Goal: Task Accomplishment & Management: Complete application form

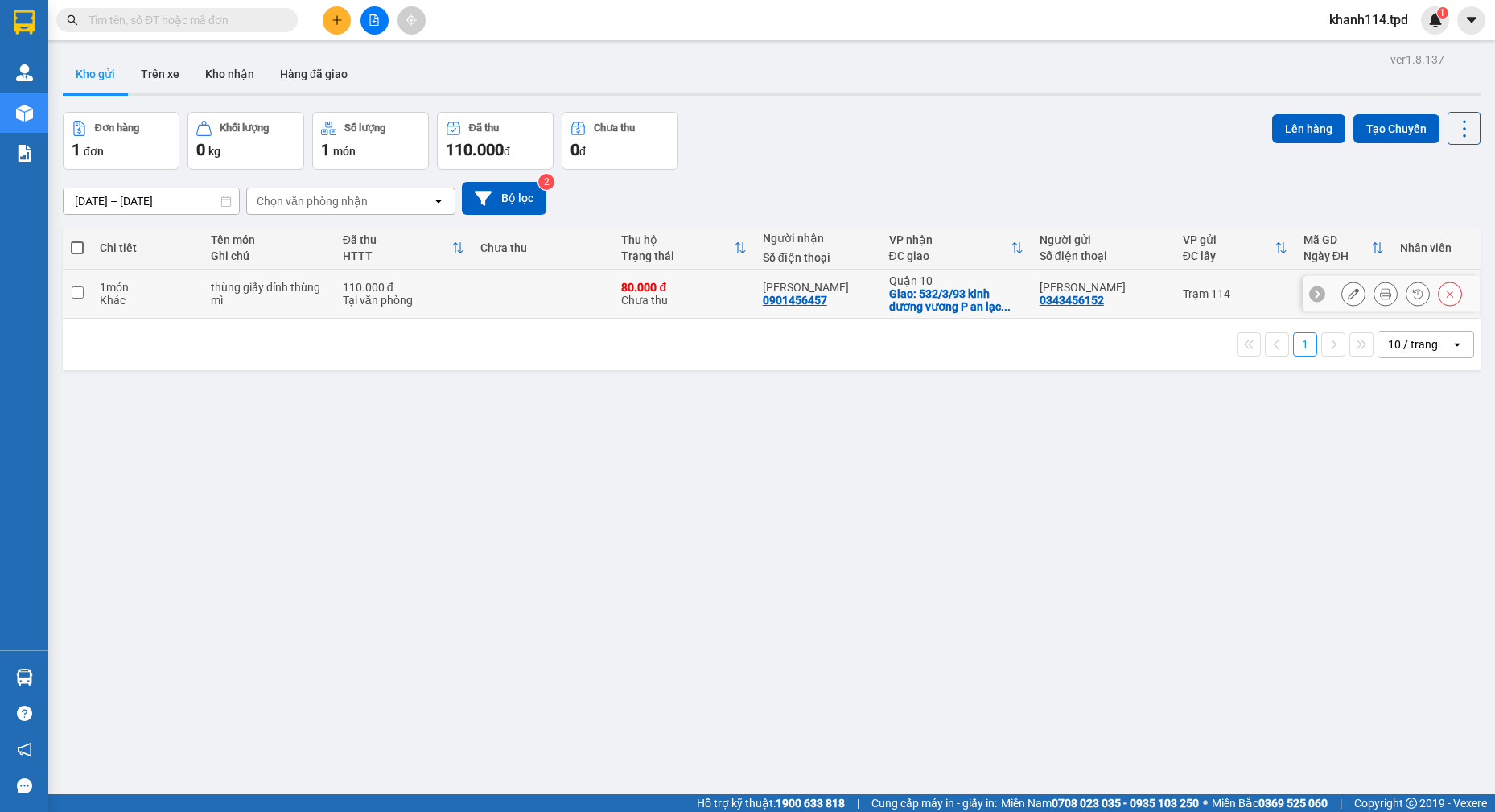
click at [80, 292] on input "checkbox" at bounding box center [77, 292] width 12 height 12
checkbox input "true"
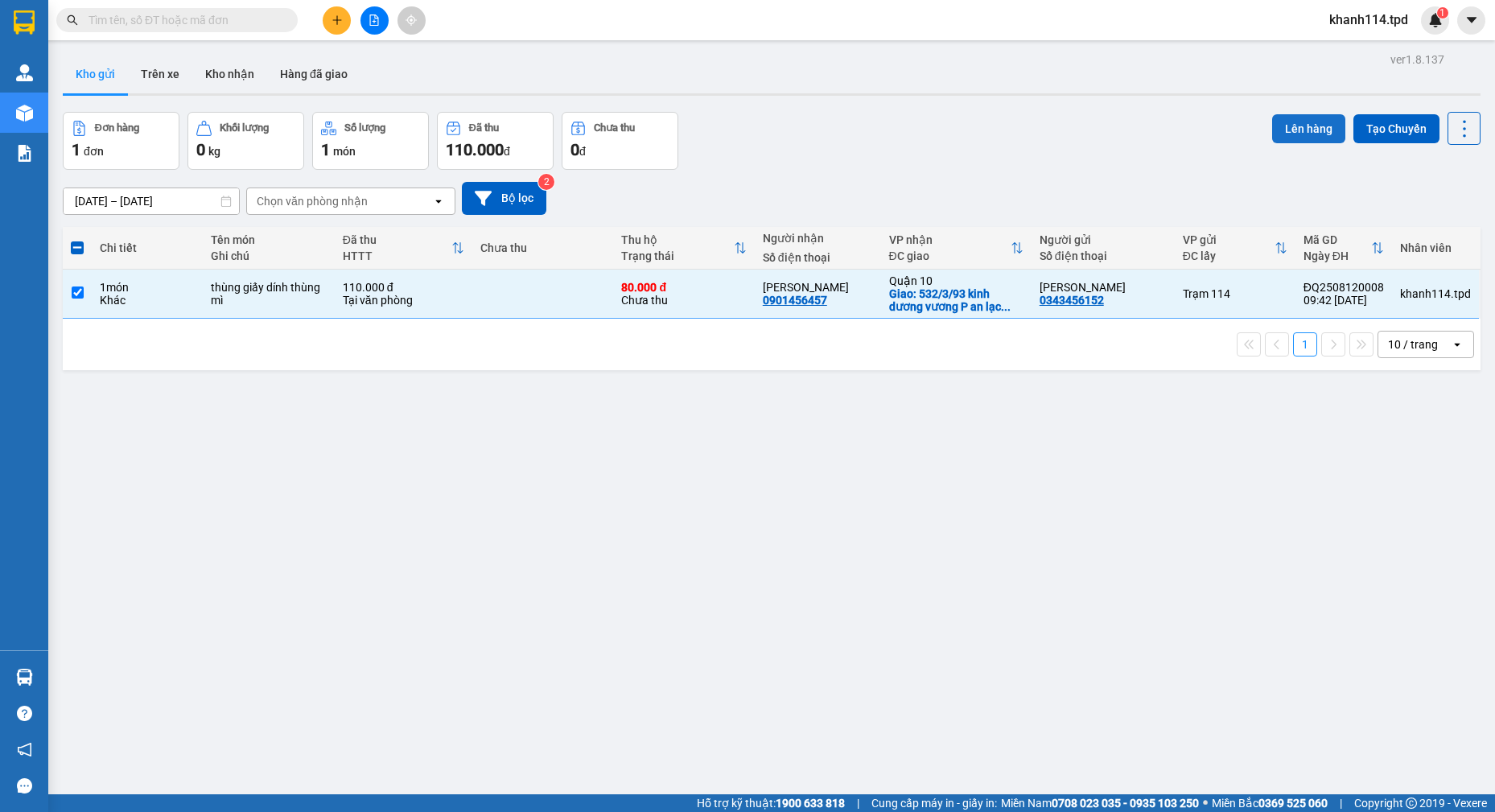
click at [1296, 134] on button "Lên hàng" at bounding box center [1309, 129] width 74 height 29
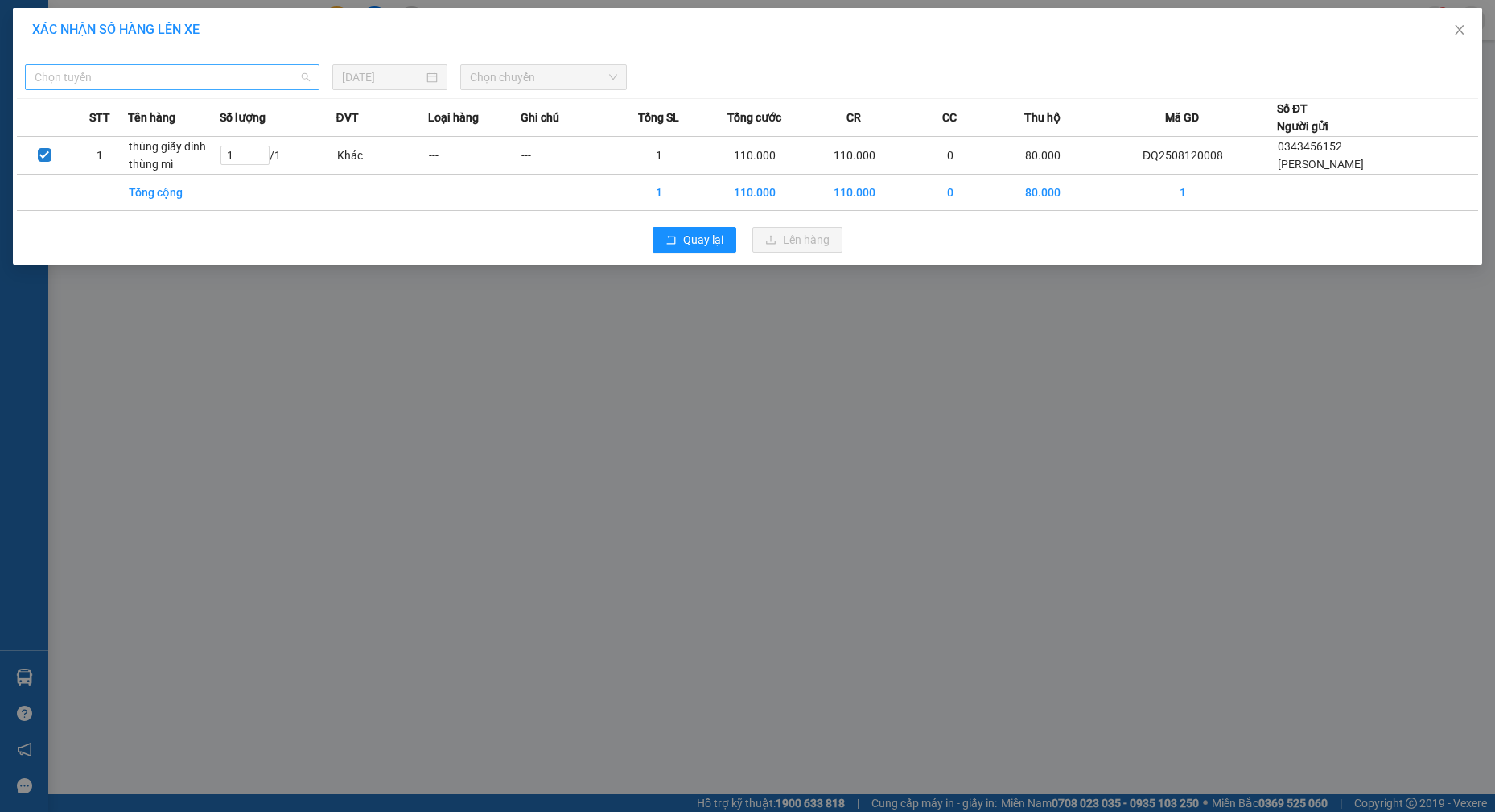
click at [200, 84] on span "Chọn tuyến" at bounding box center [171, 77] width 275 height 24
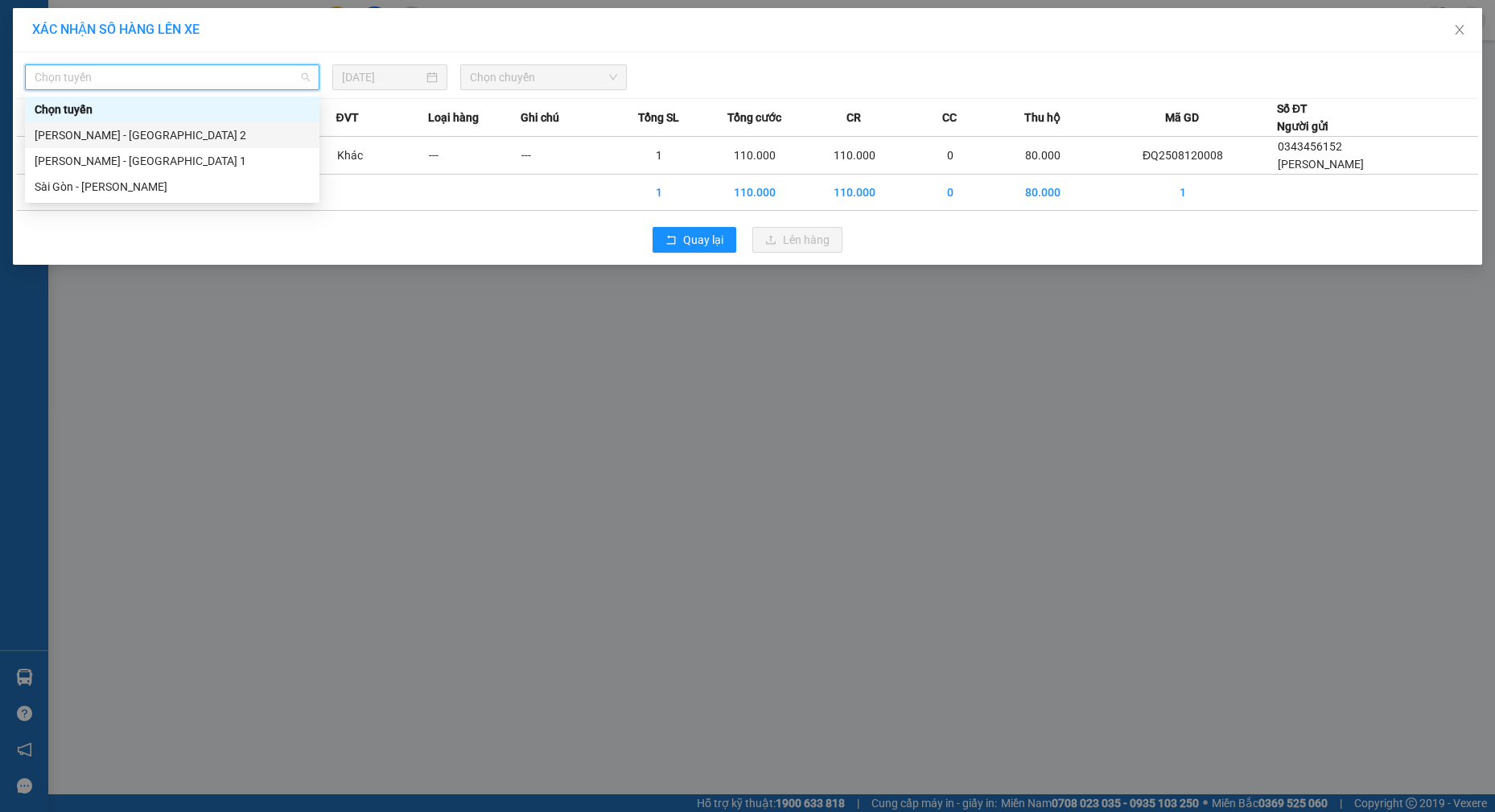
click at [140, 147] on div "[PERSON_NAME] - [GEOGRAPHIC_DATA] 2" at bounding box center [172, 135] width 294 height 26
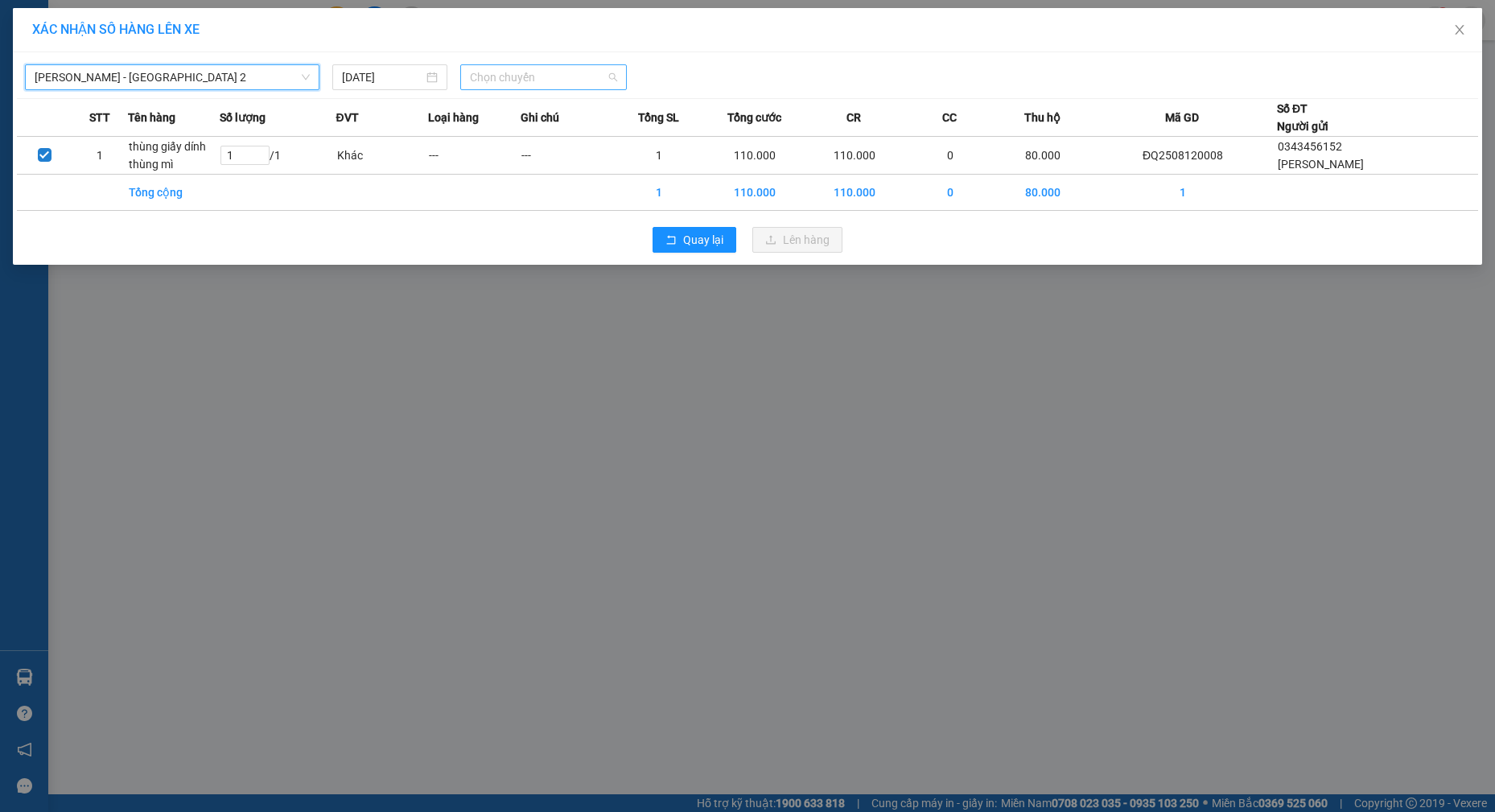
click at [592, 80] on span "Chọn chuyến" at bounding box center [544, 77] width 147 height 24
type input "10"
click at [537, 139] on div "Thêm chuyến " 10:00 "" at bounding box center [546, 135] width 171 height 27
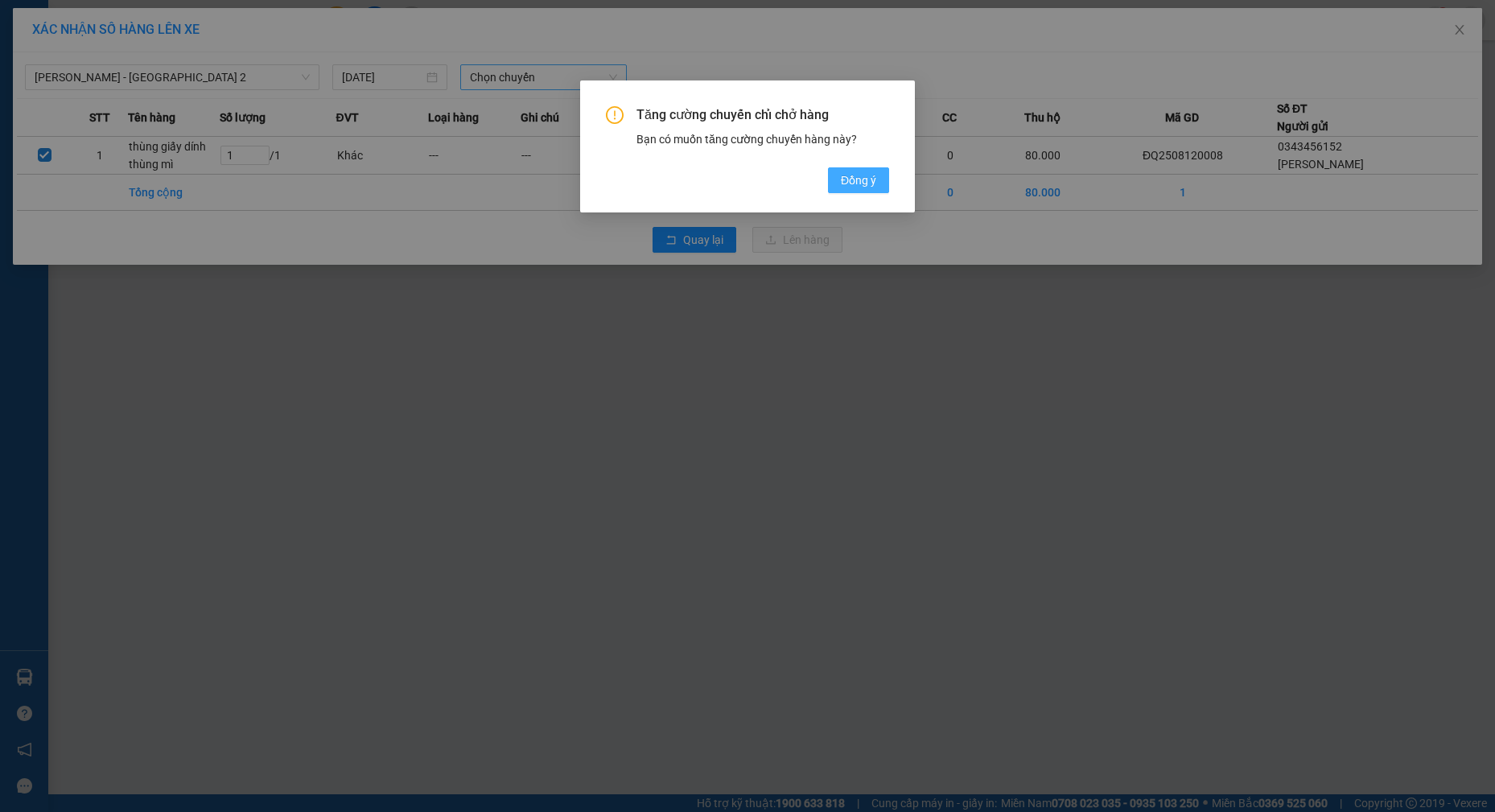
click at [867, 193] on button "Đồng ý" at bounding box center [859, 181] width 61 height 26
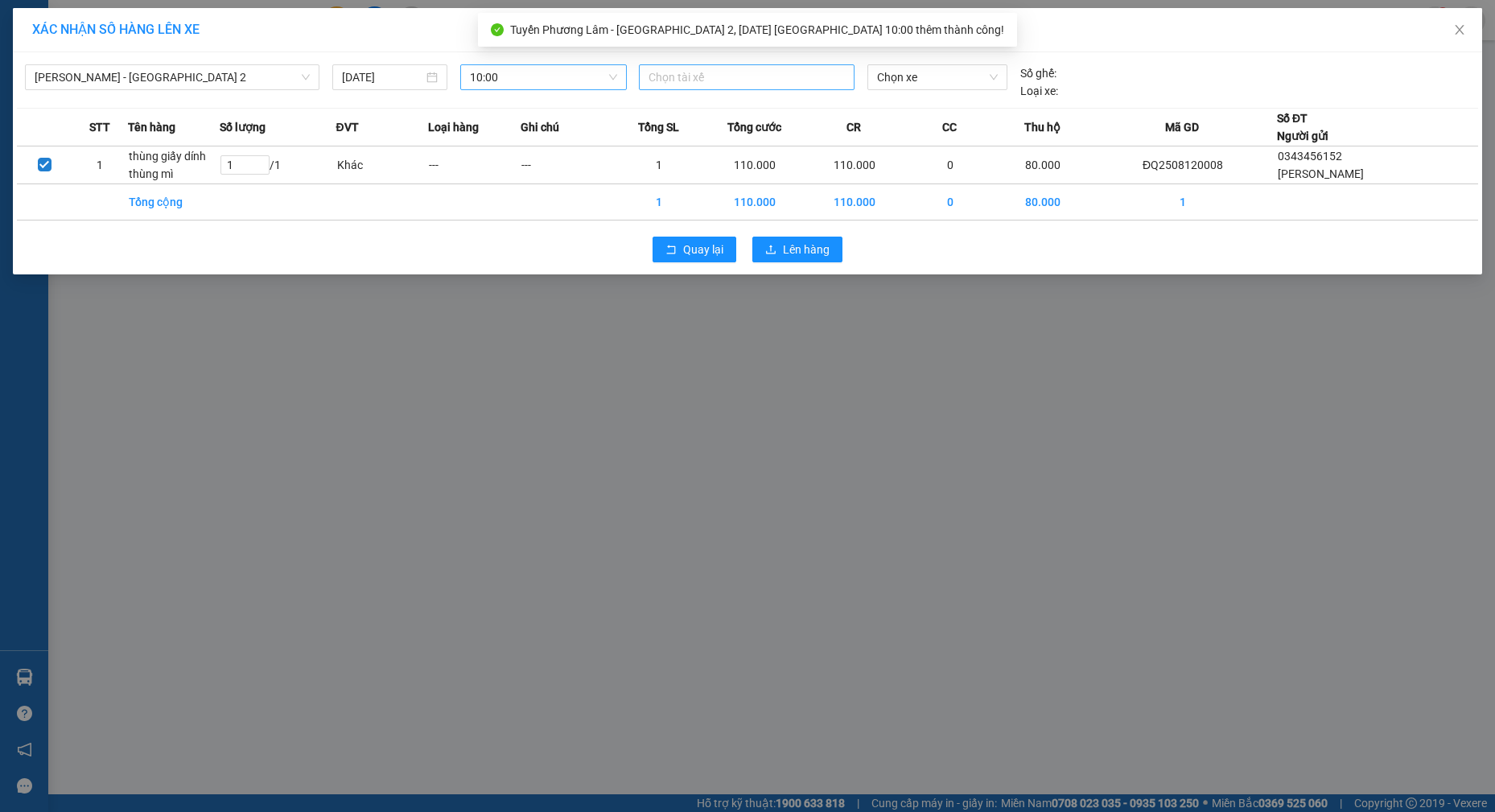
click at [707, 68] on div at bounding box center [746, 77] width 208 height 20
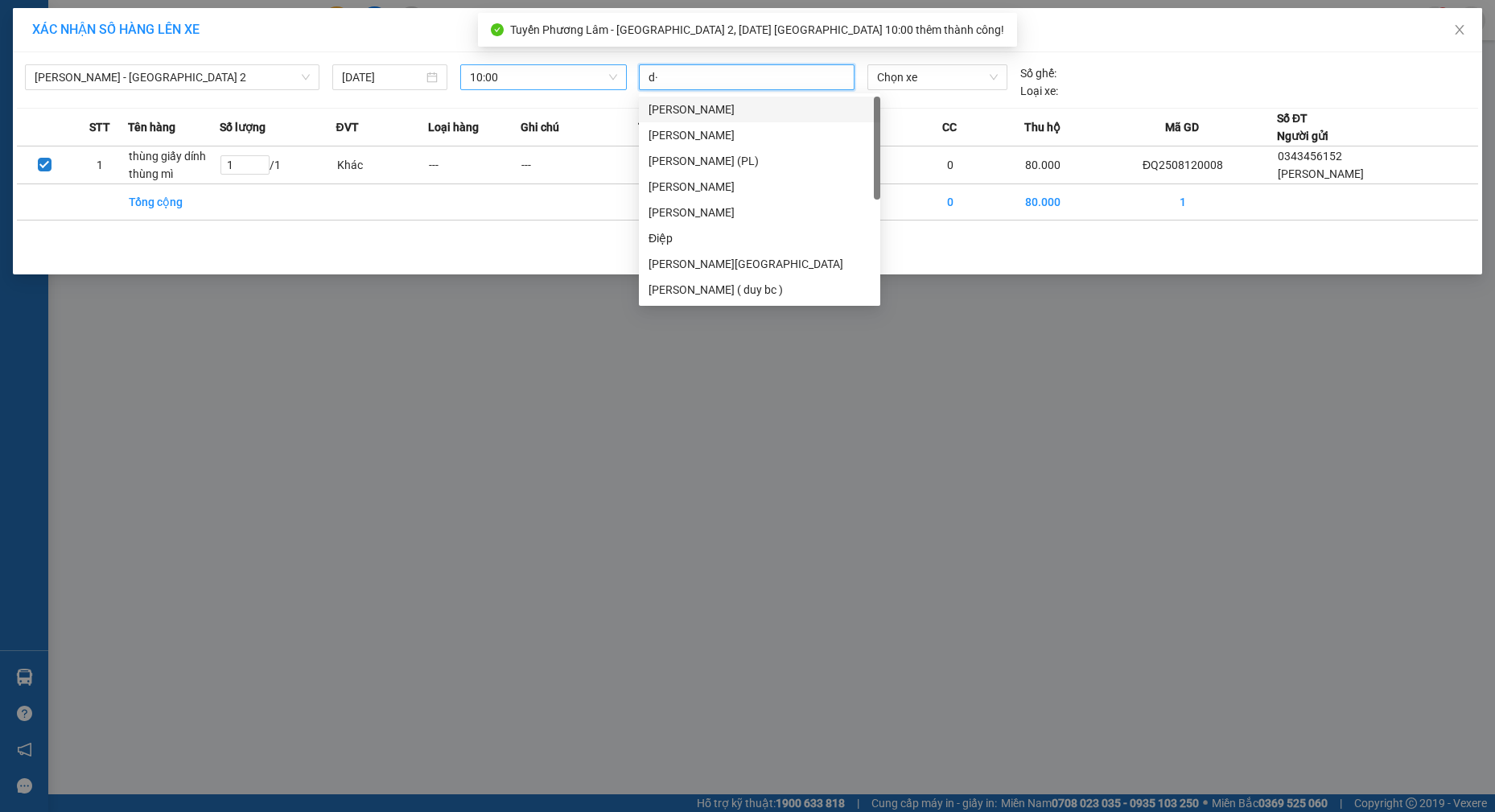
type input "d"
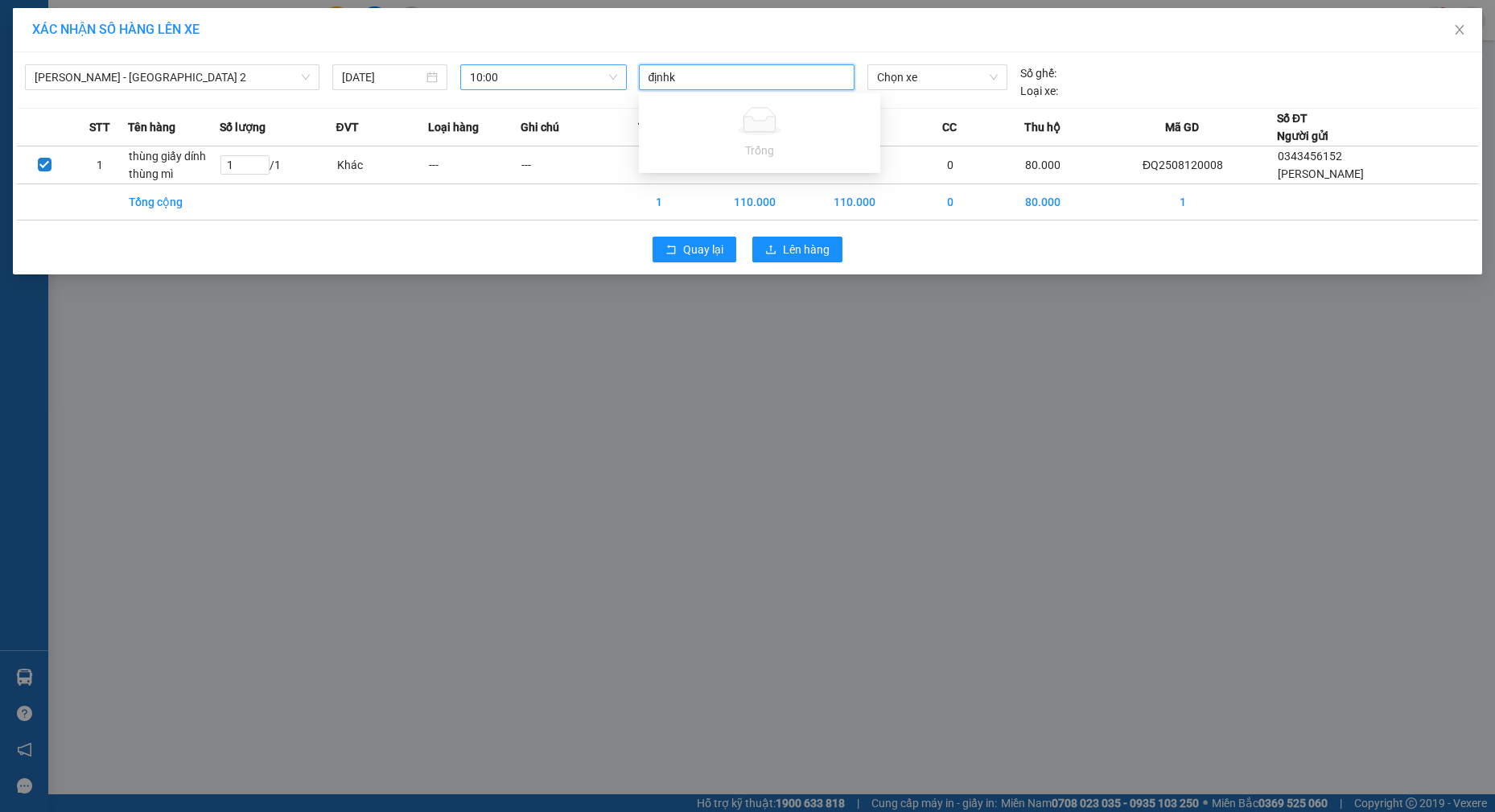
type input "định"
click at [696, 161] on div "[PERSON_NAME][GEOGRAPHIC_DATA]" at bounding box center [759, 160] width 222 height 18
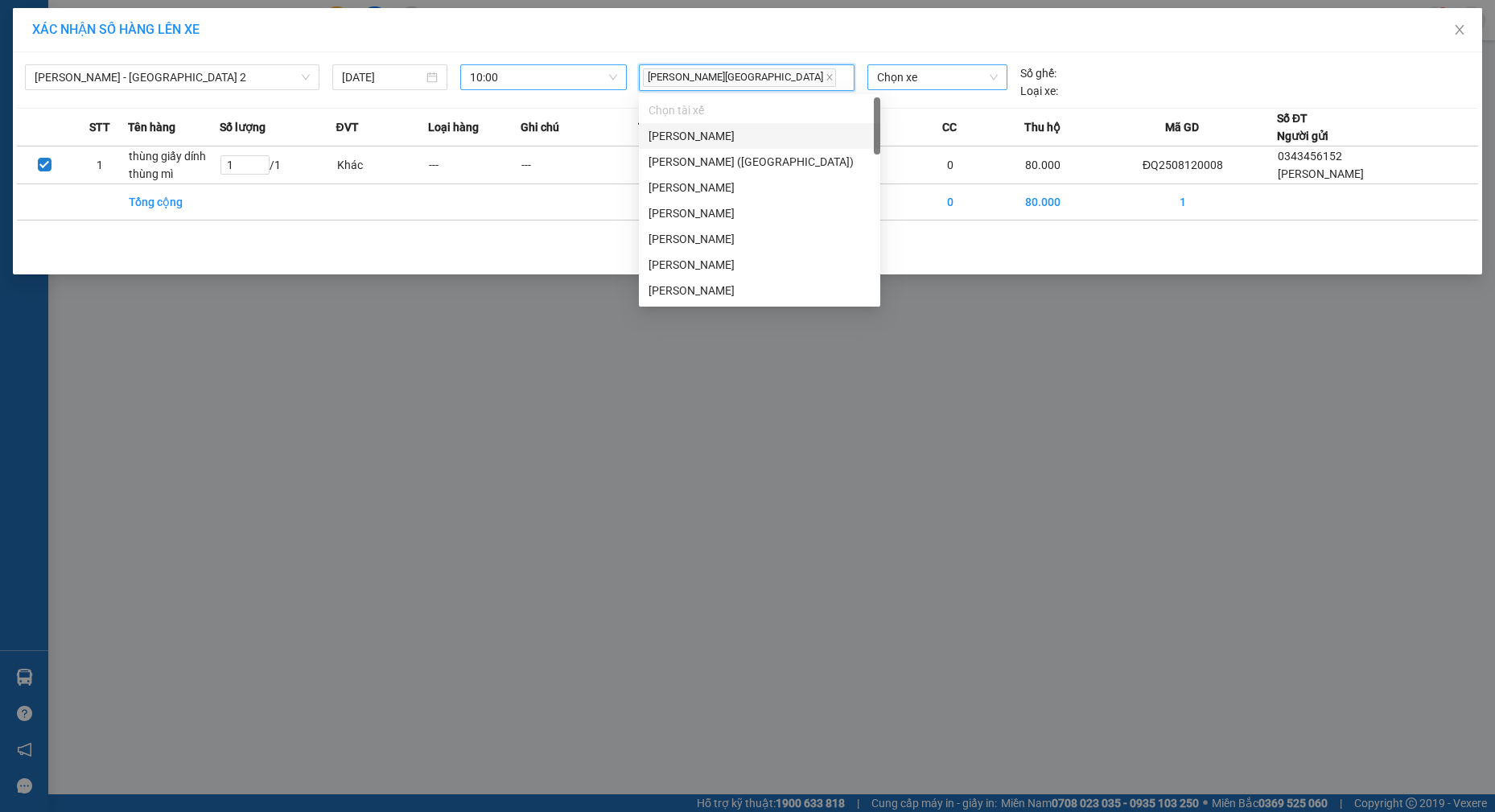
click at [945, 80] on span "Chọn xe" at bounding box center [938, 77] width 121 height 24
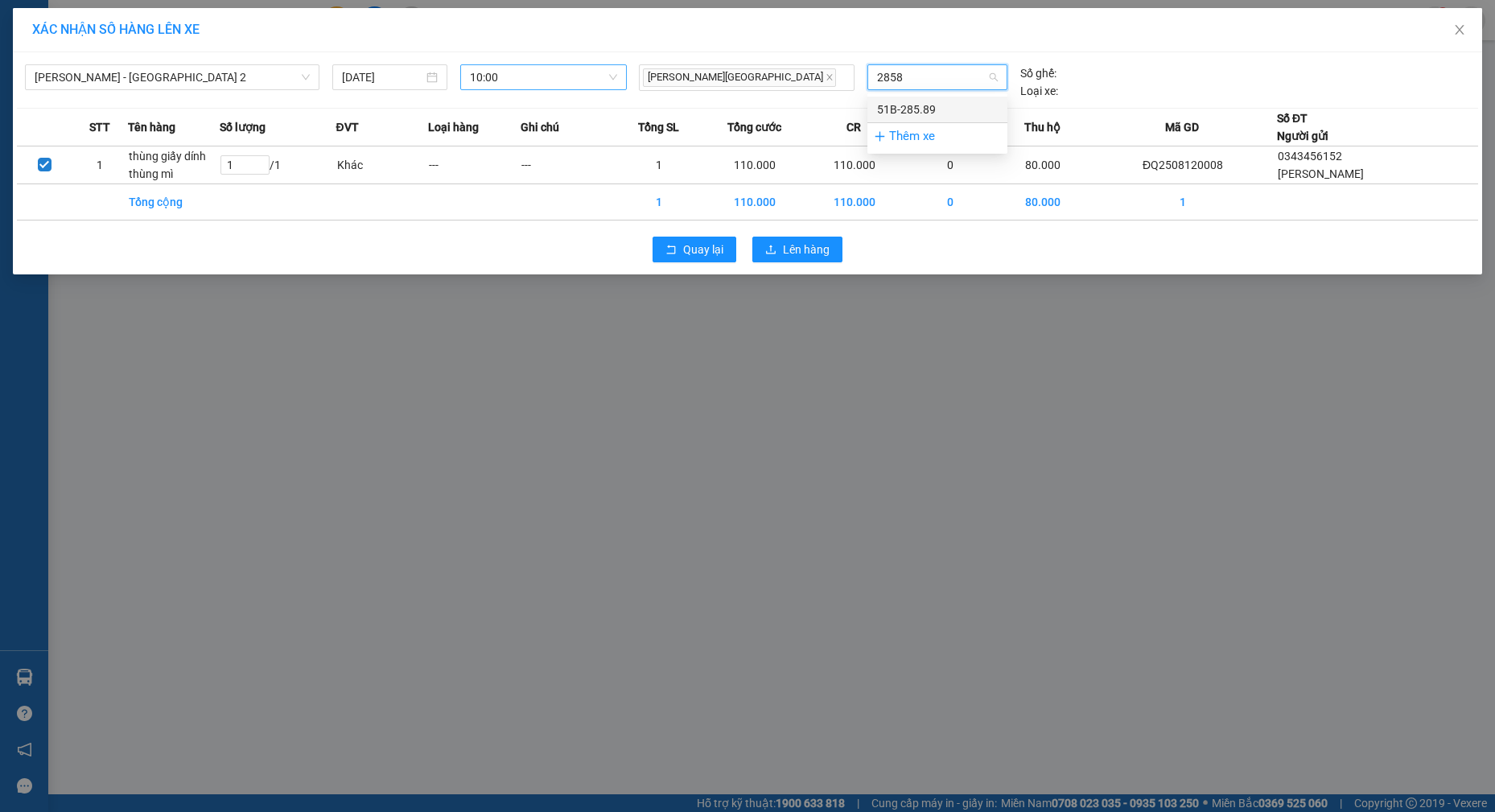
type input "28589"
click at [930, 103] on div "51B-285.89" at bounding box center [938, 109] width 121 height 18
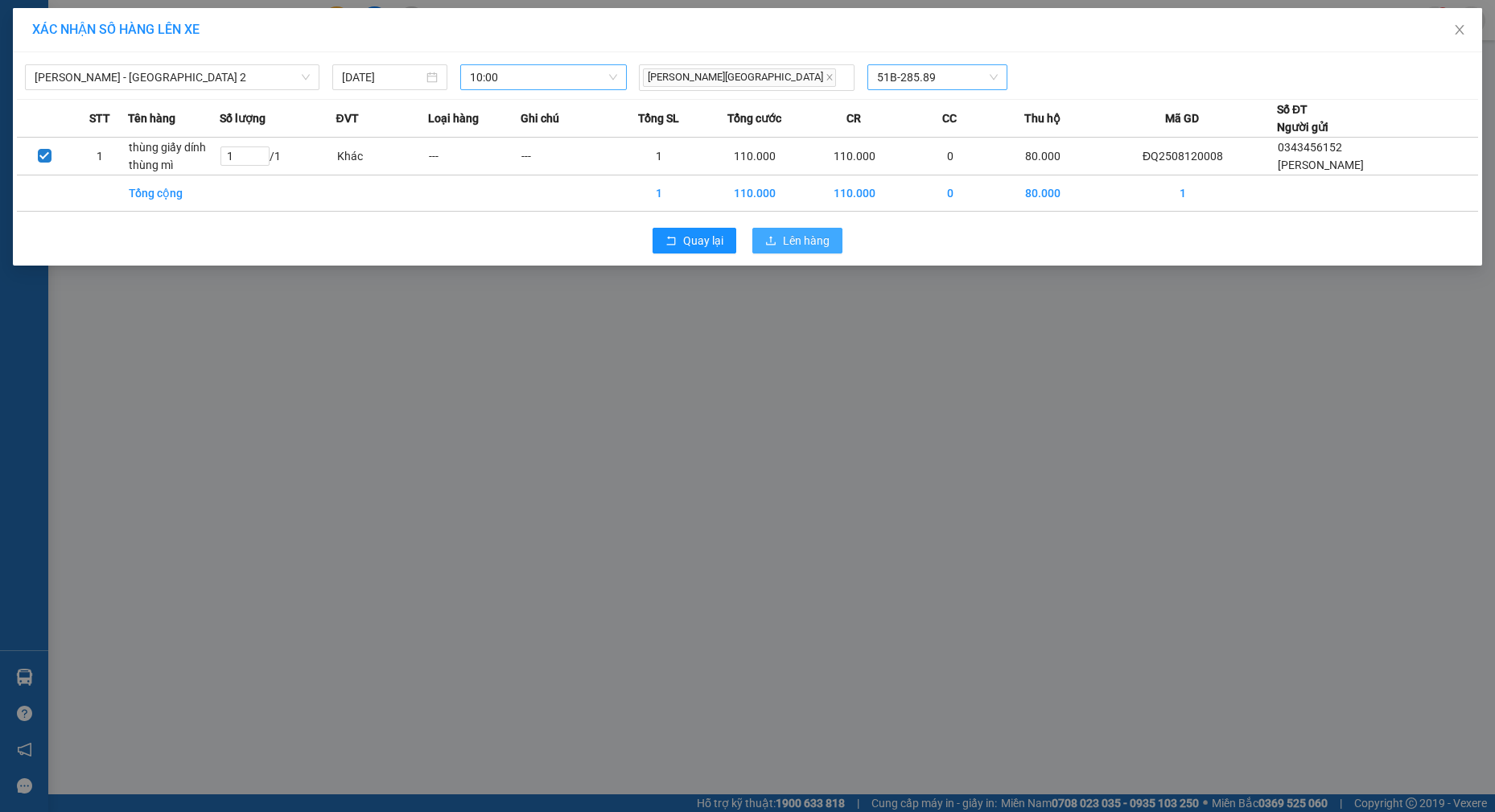
click at [788, 239] on span "Lên hàng" at bounding box center [807, 240] width 47 height 18
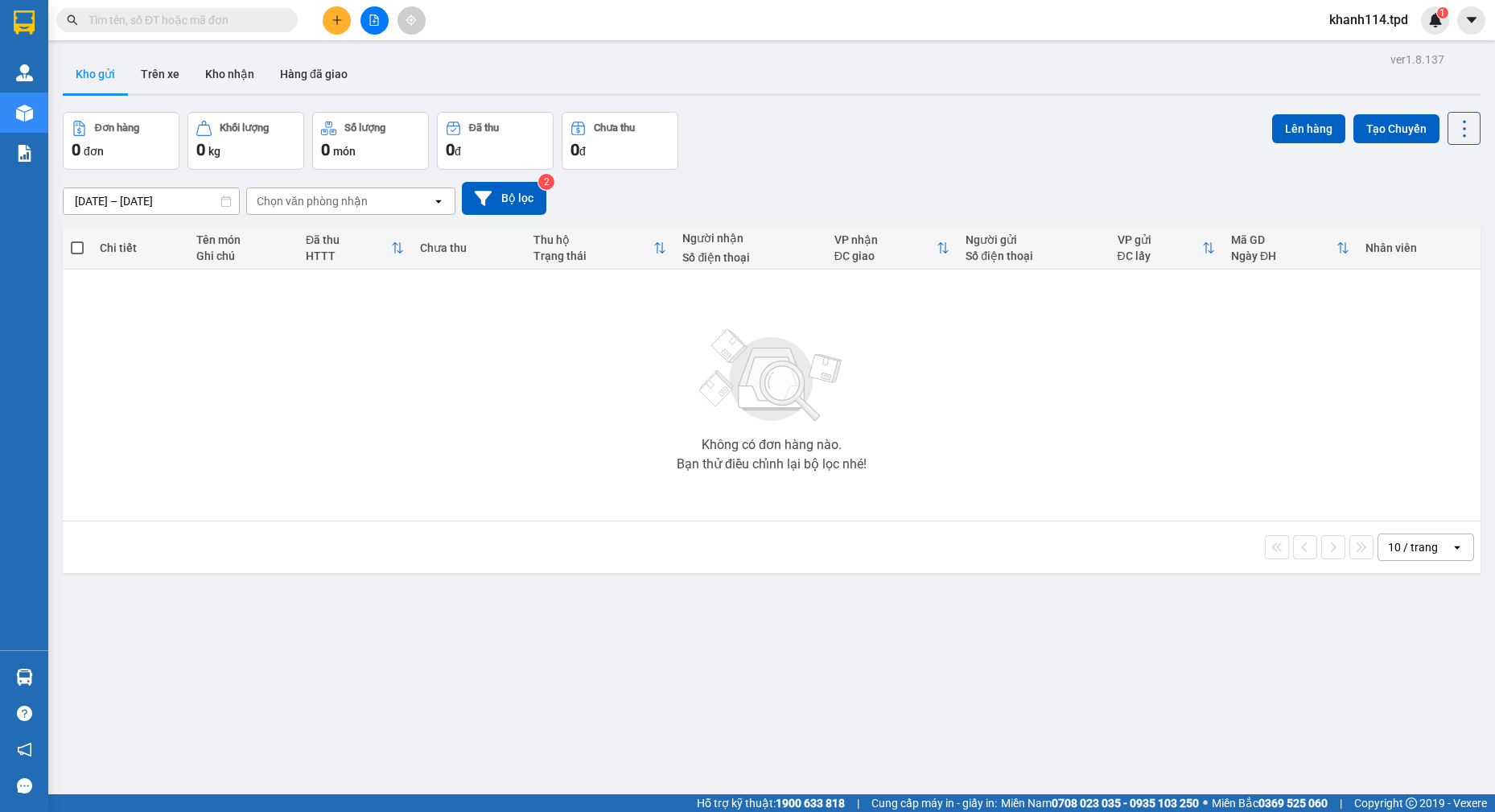
click at [129, 20] on input "text" at bounding box center [183, 20] width 190 height 18
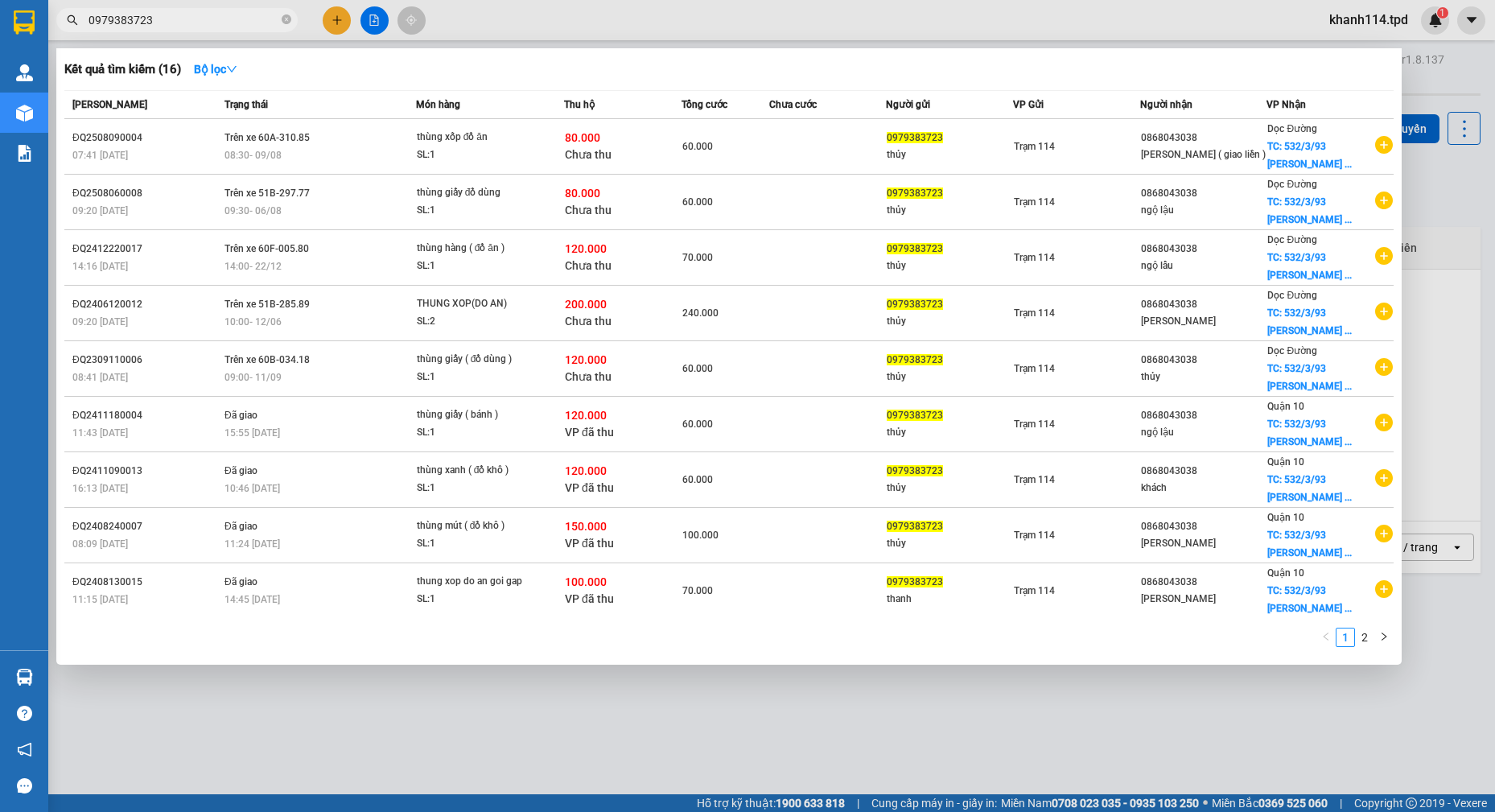
click at [150, 18] on input "0979383723" at bounding box center [183, 20] width 190 height 18
type input "0979383723"
click at [991, 690] on div at bounding box center [747, 406] width 1495 height 812
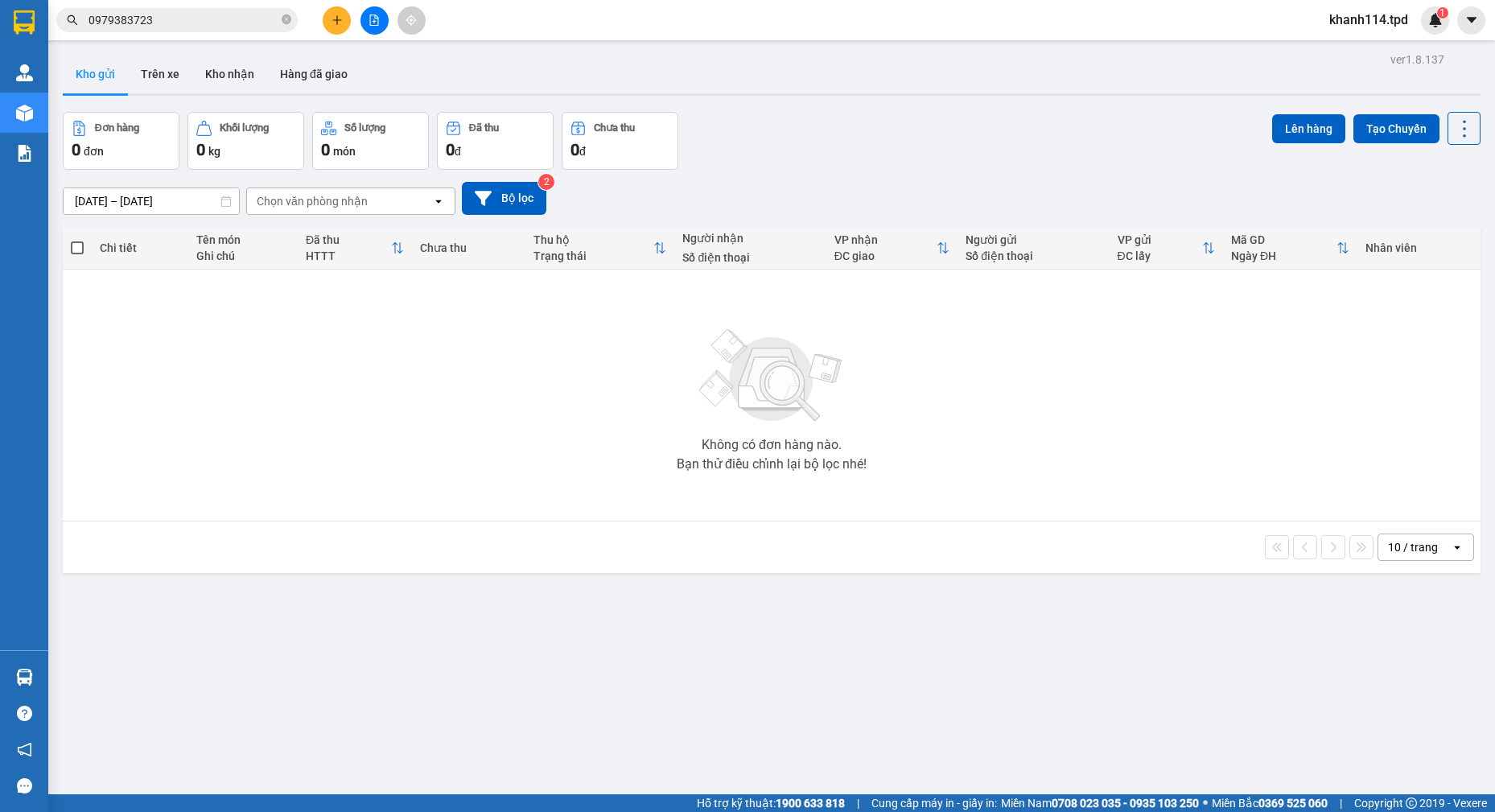
click at [340, 27] on button at bounding box center [336, 20] width 28 height 28
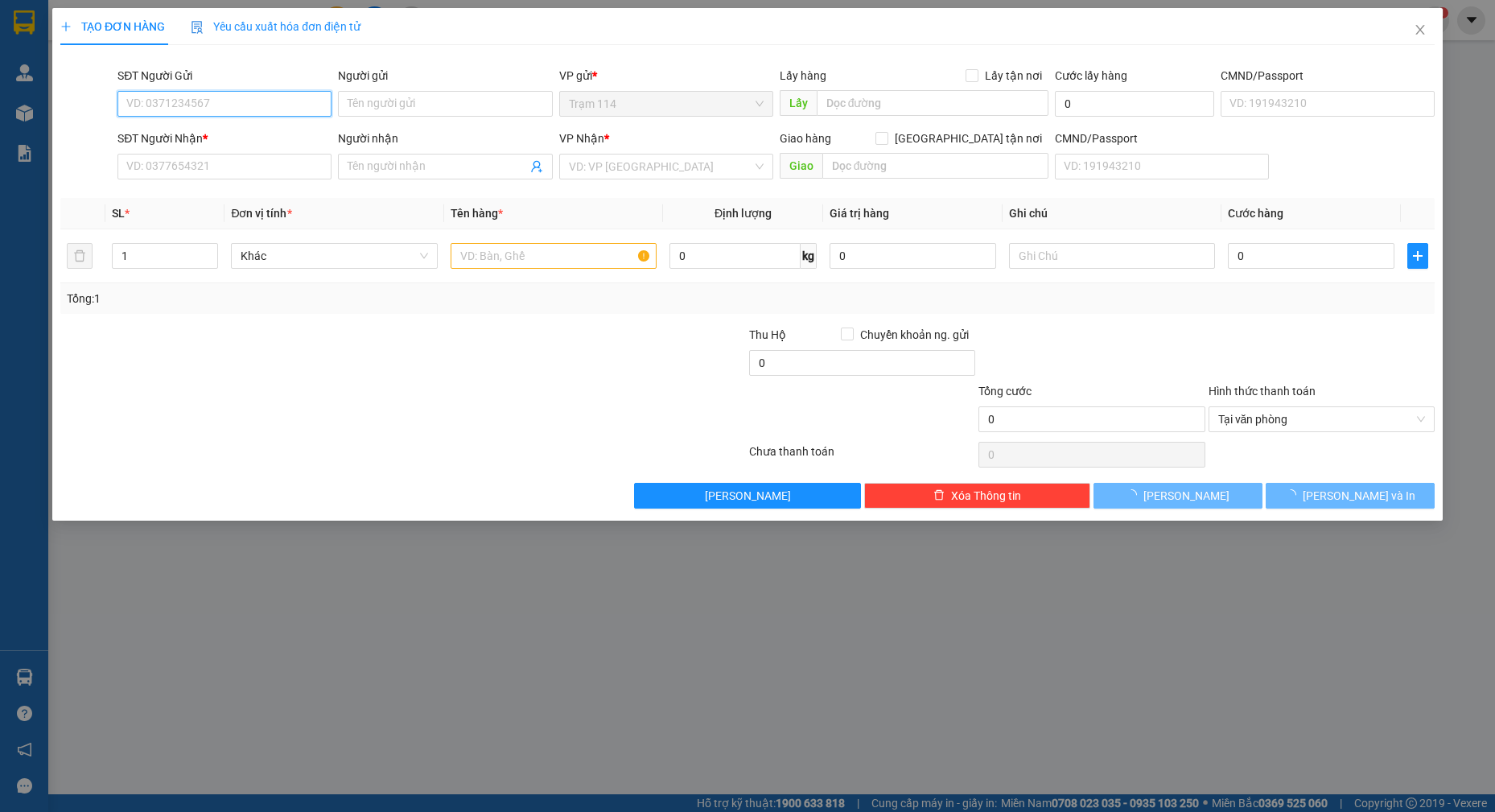
click at [218, 103] on input "SĐT Người Gửi" at bounding box center [224, 104] width 214 height 26
paste input "0979383723"
type input "0979383723"
click at [246, 102] on input "0979383723" at bounding box center [224, 104] width 214 height 26
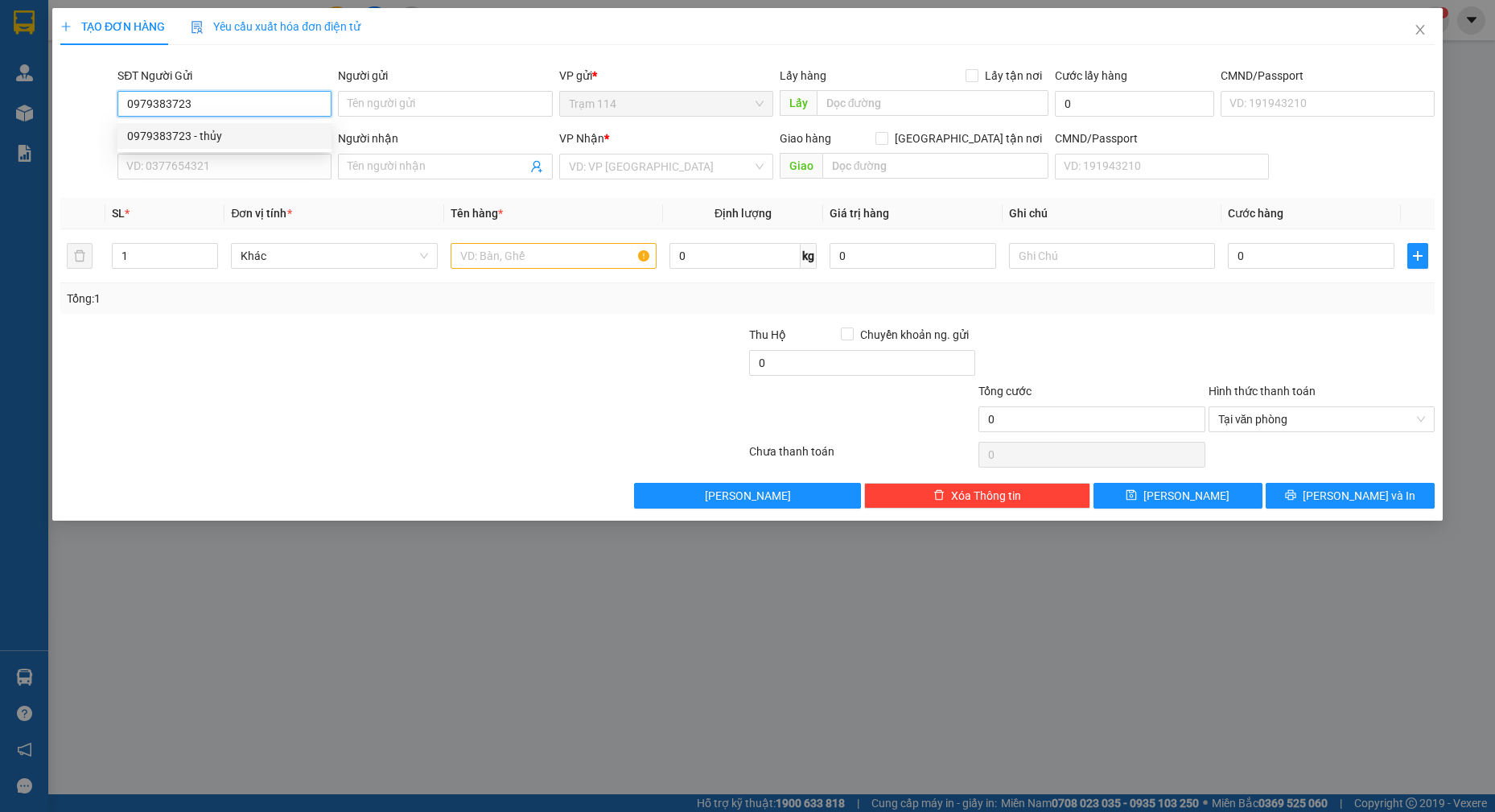
click at [222, 135] on div "0979383723 - thủy" at bounding box center [224, 136] width 195 height 18
type input "thủy"
type input "0868043038"
type input "[PERSON_NAME] ( giao liền )"
checkbox input "true"
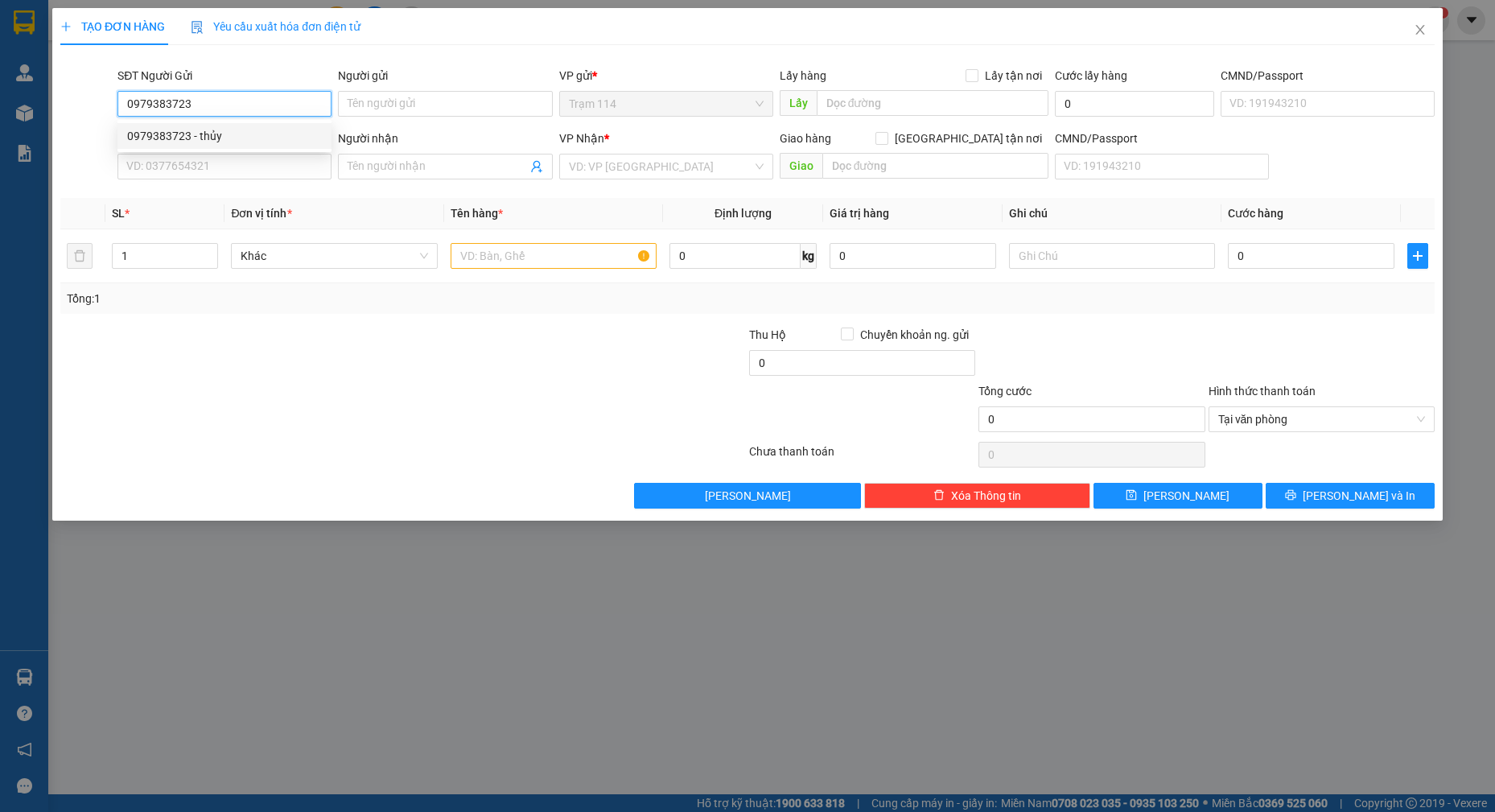
type input "532/3/93 kinh dương vương an lạc bình tân"
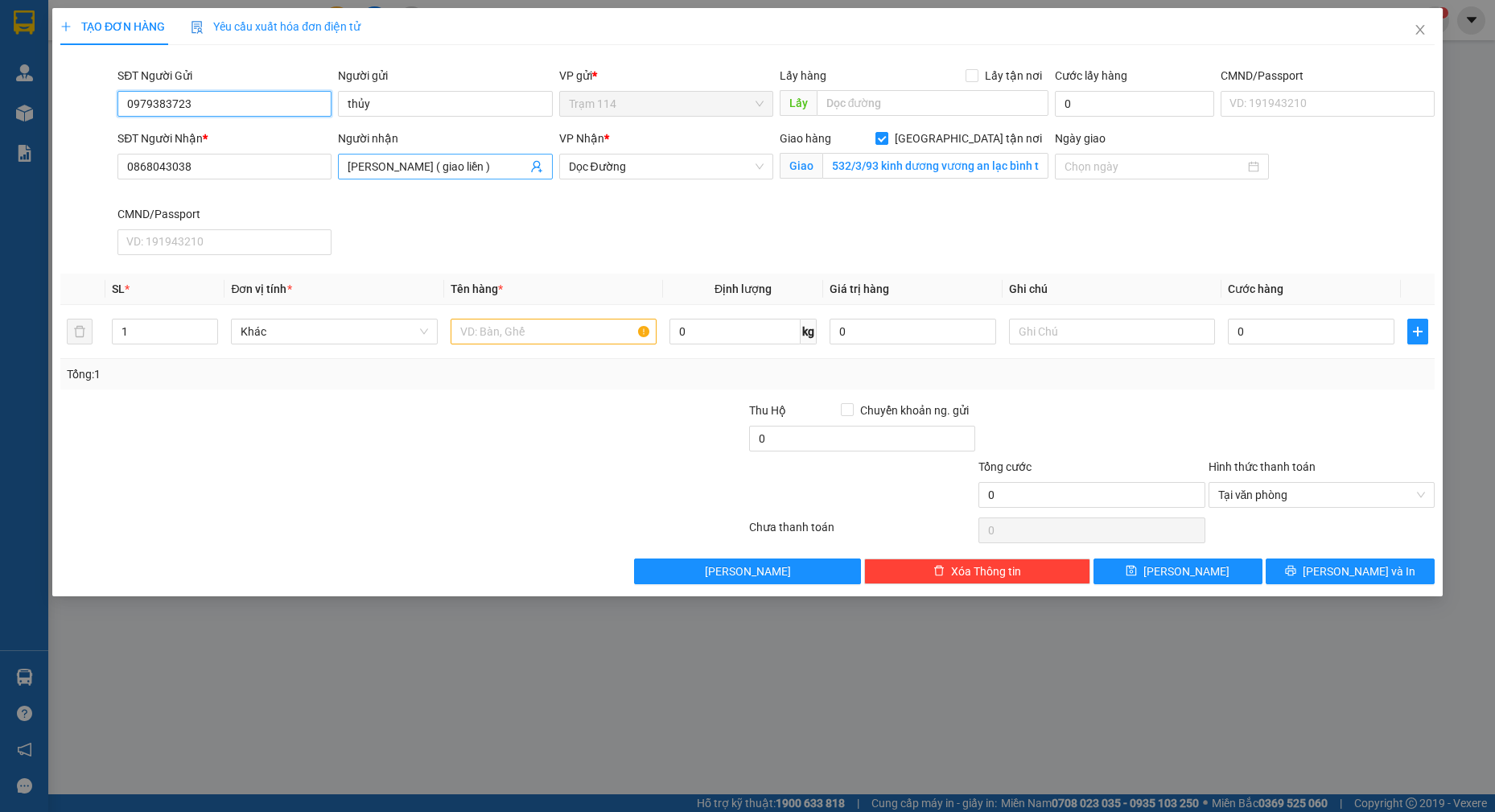
type input "0979383723"
click at [482, 169] on input "[PERSON_NAME] ( giao liền )" at bounding box center [437, 166] width 179 height 18
click at [557, 409] on div at bounding box center [632, 429] width 229 height 56
click at [544, 330] on input "text" at bounding box center [554, 332] width 207 height 26
drag, startPoint x: 541, startPoint y: 457, endPoint x: 587, endPoint y: 457, distance: 46.0
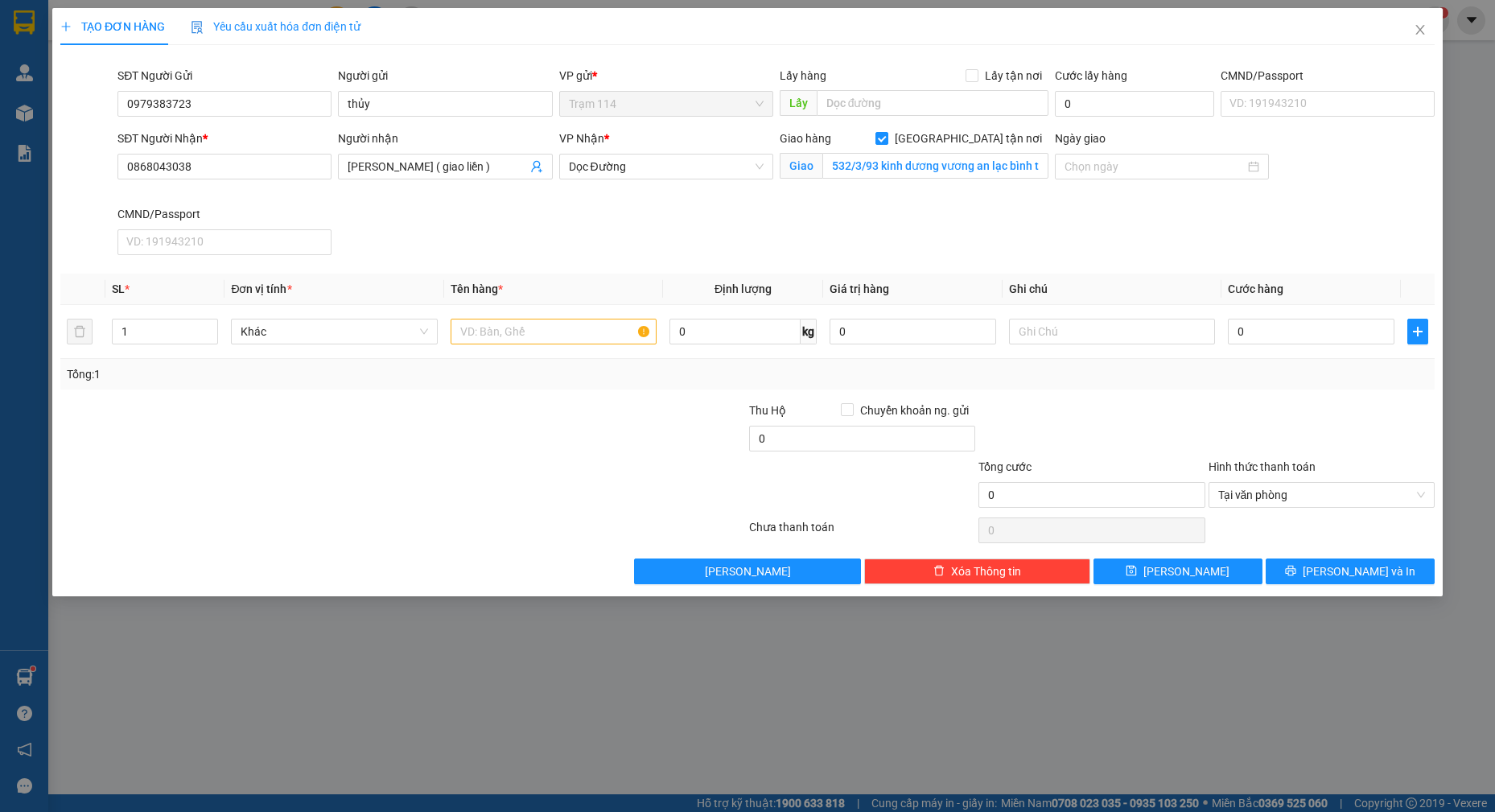
click at [541, 458] on div at bounding box center [632, 486] width 229 height 56
click at [562, 335] on input "text" at bounding box center [554, 332] width 207 height 26
type input "thùng xốp đồ ăn"
click at [1289, 340] on input "0" at bounding box center [1311, 332] width 167 height 26
type input "8"
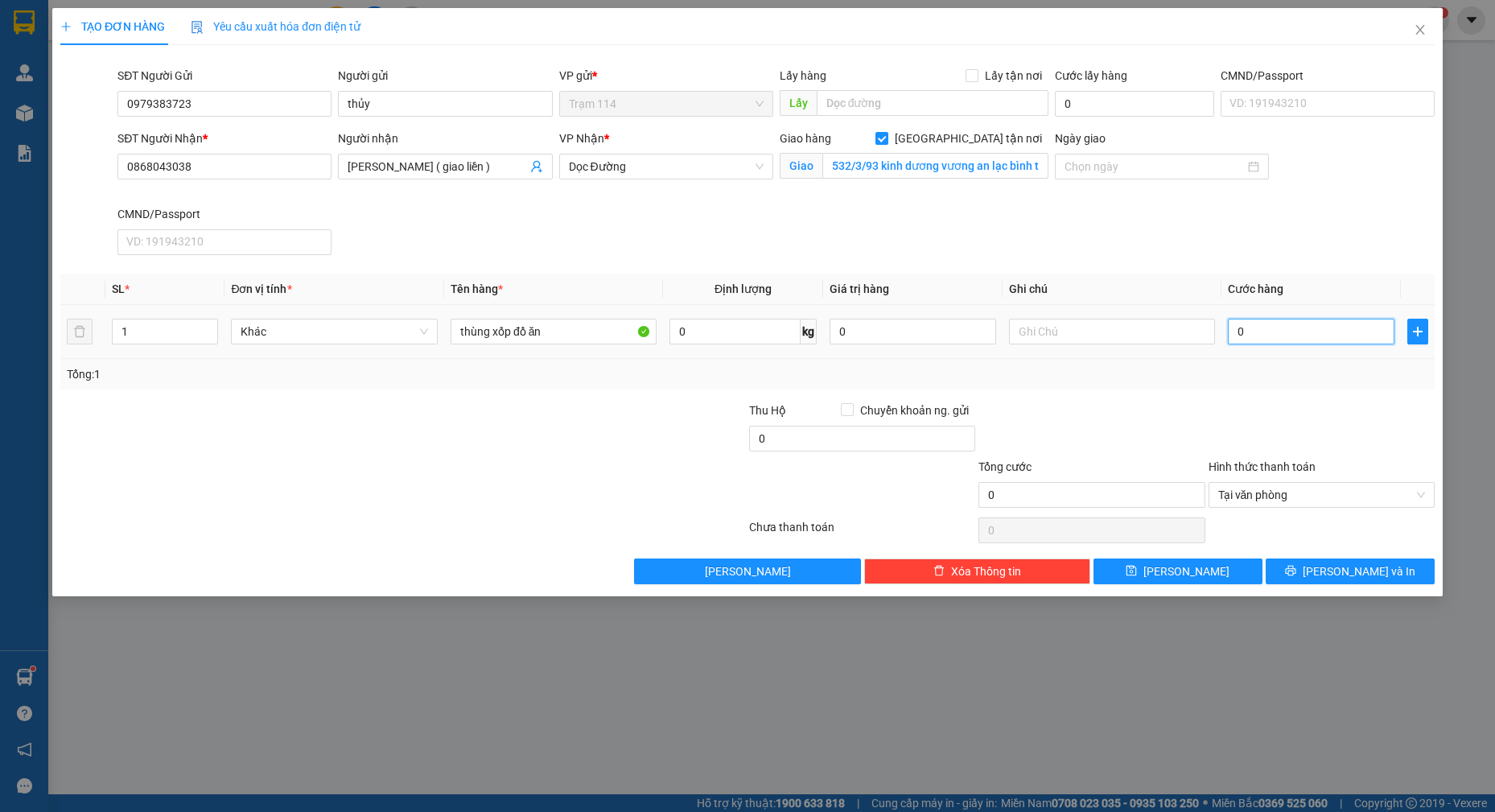
type input "8"
type input "80"
click at [1018, 498] on input "80" at bounding box center [1092, 495] width 226 height 26
type input "80.000"
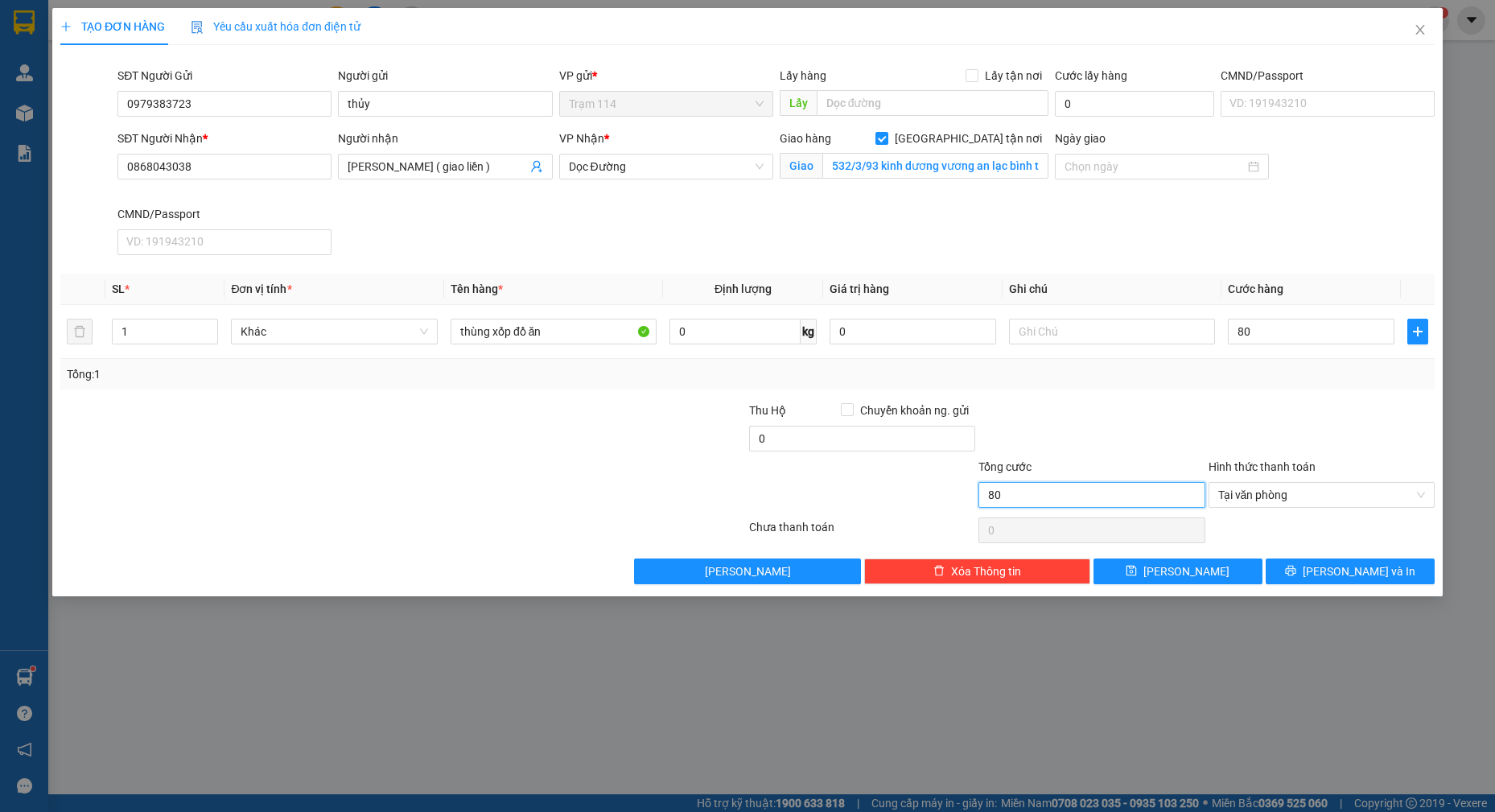
type input "80.000"
click at [1018, 498] on input "80.000" at bounding box center [1092, 495] width 226 height 26
click at [851, 435] on input "0" at bounding box center [862, 439] width 226 height 26
type input "100.000"
drag, startPoint x: 1087, startPoint y: 380, endPoint x: 1095, endPoint y: 384, distance: 8.9
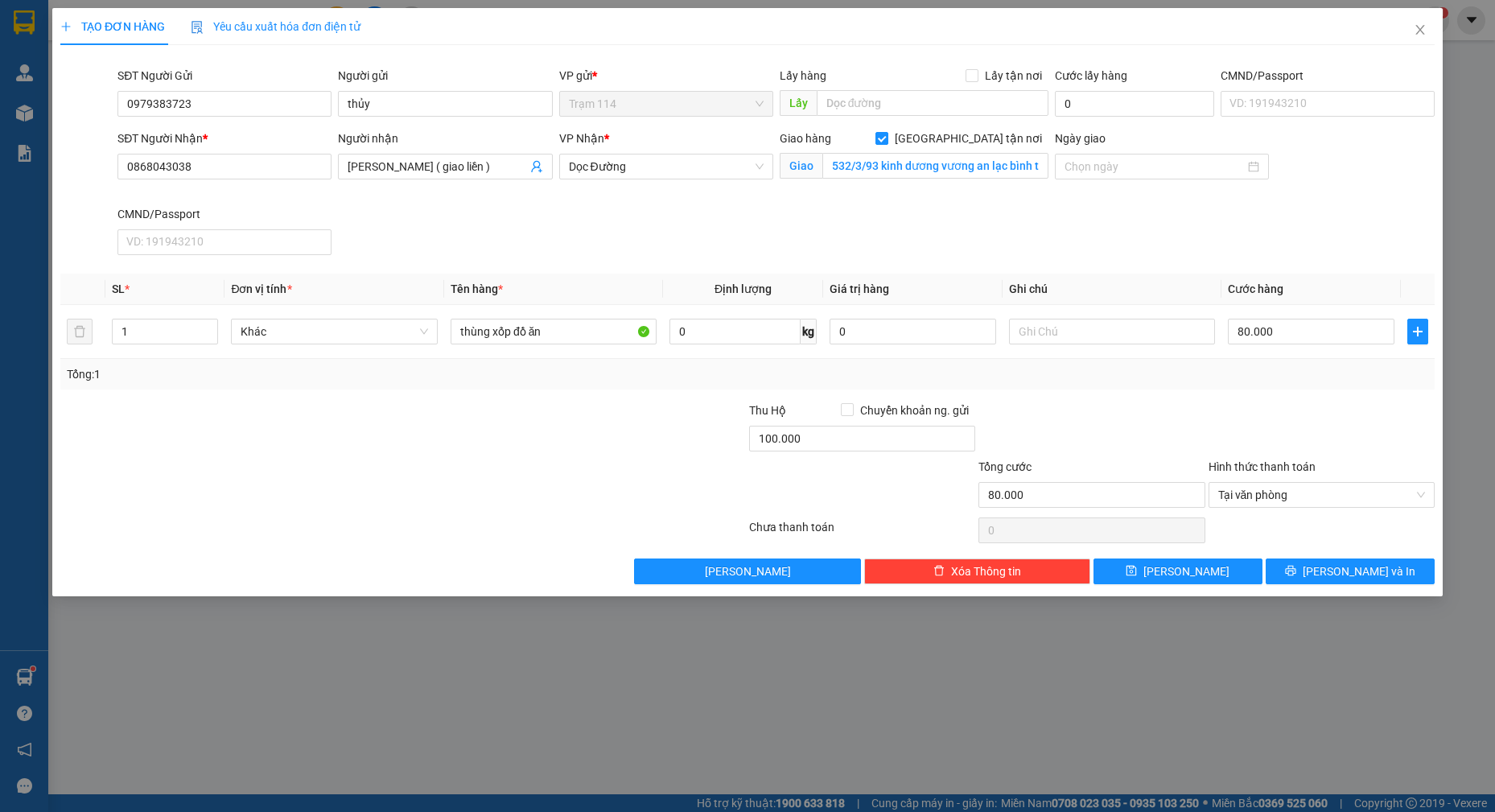
click at [1089, 380] on div "Tổng: 1" at bounding box center [748, 373] width 1362 height 18
click at [1351, 562] on span "[PERSON_NAME] và In" at bounding box center [1359, 571] width 113 height 18
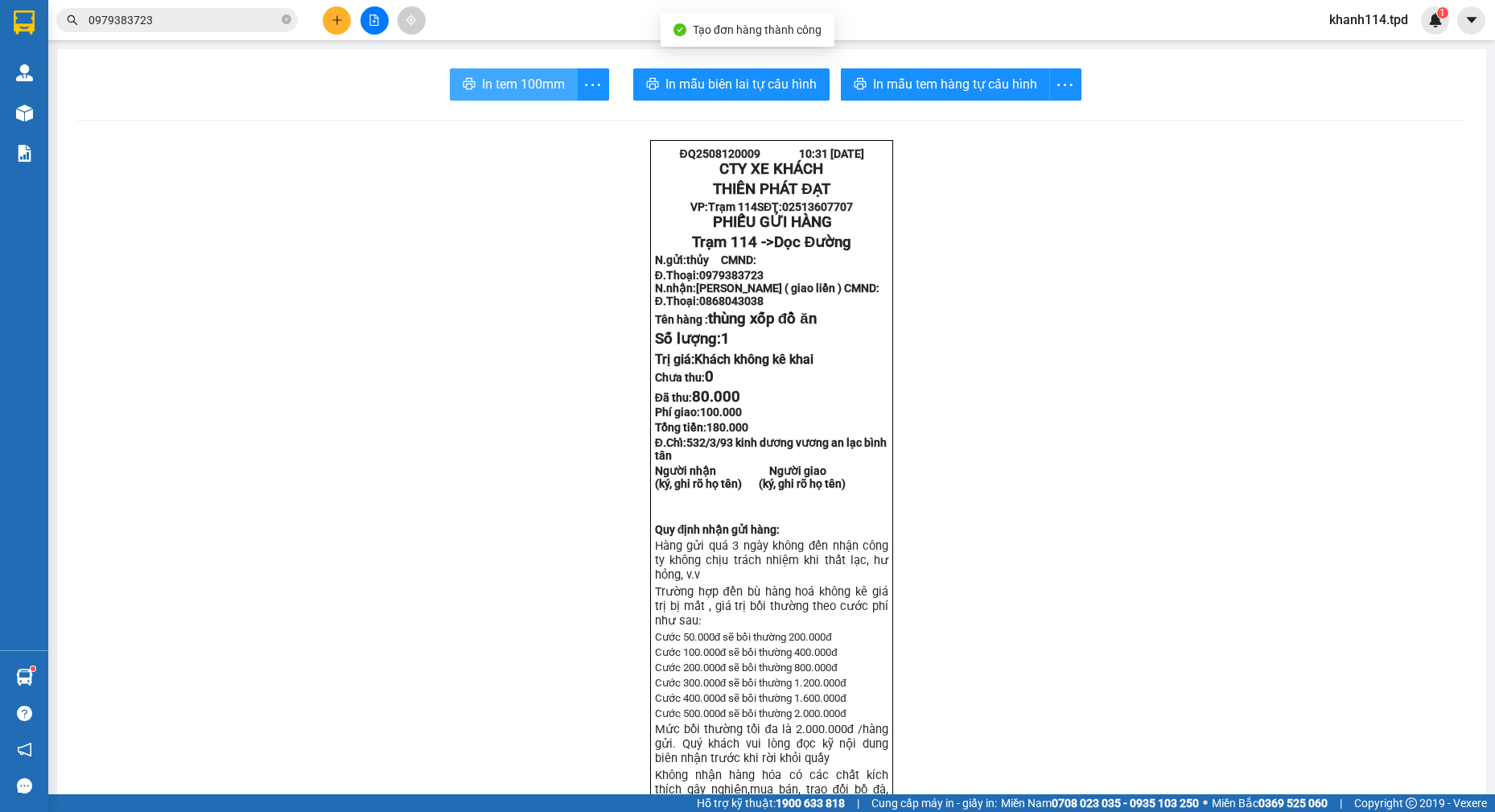
click at [521, 85] on span "In tem 100mm" at bounding box center [523, 84] width 83 height 20
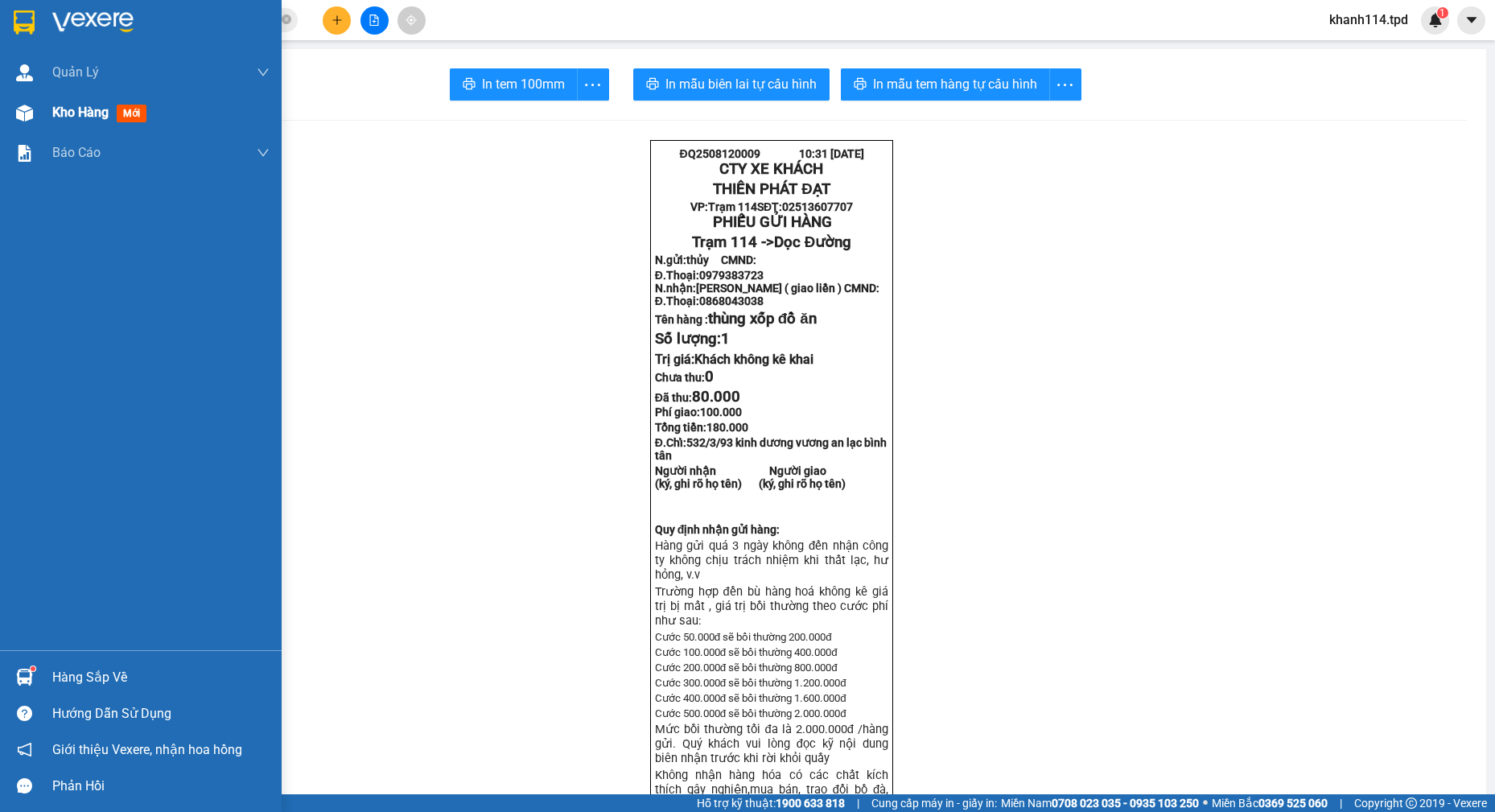
click at [69, 115] on span "Kho hàng" at bounding box center [80, 112] width 56 height 15
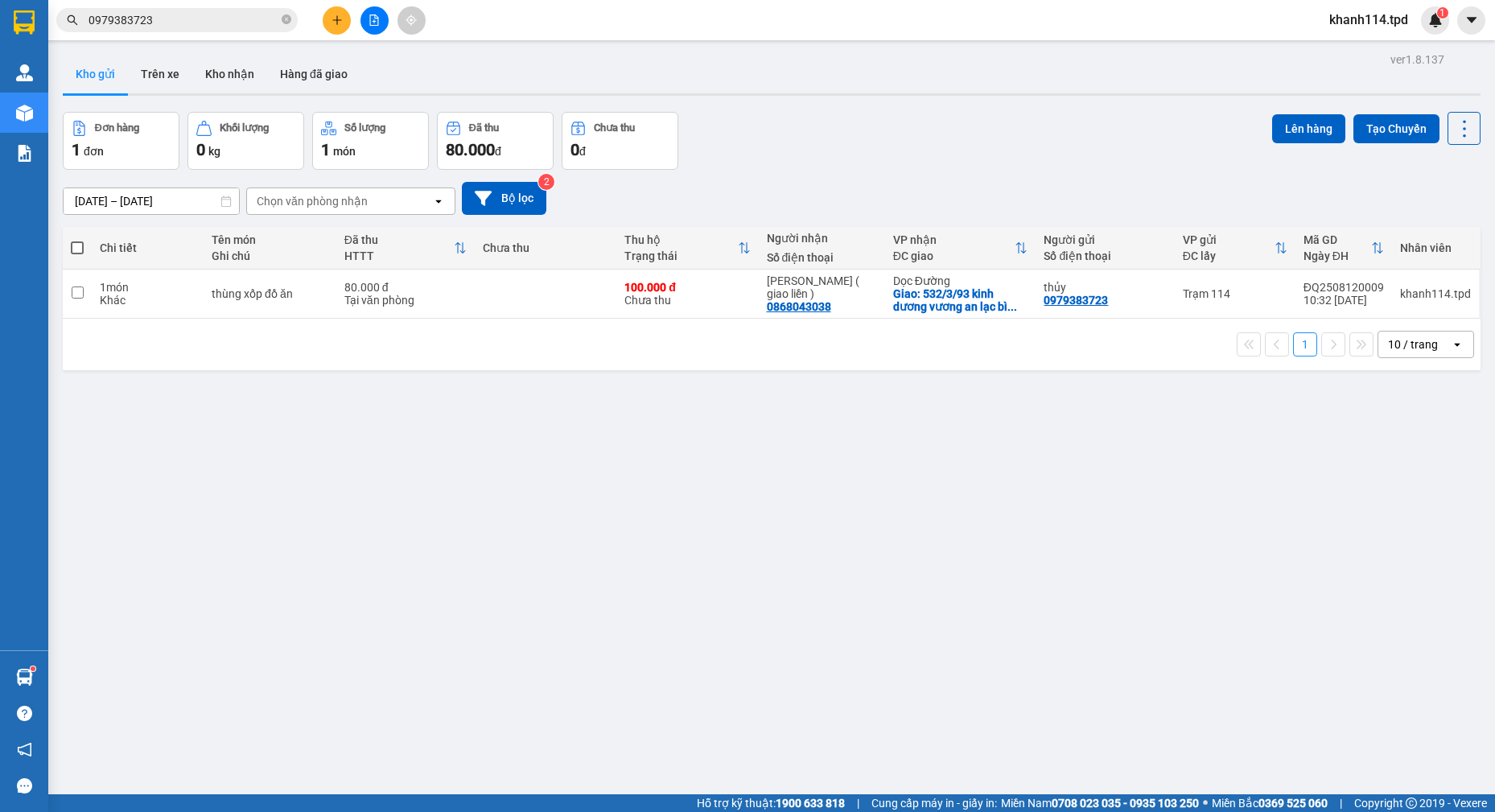
click at [171, 15] on input "0979383723" at bounding box center [183, 20] width 190 height 18
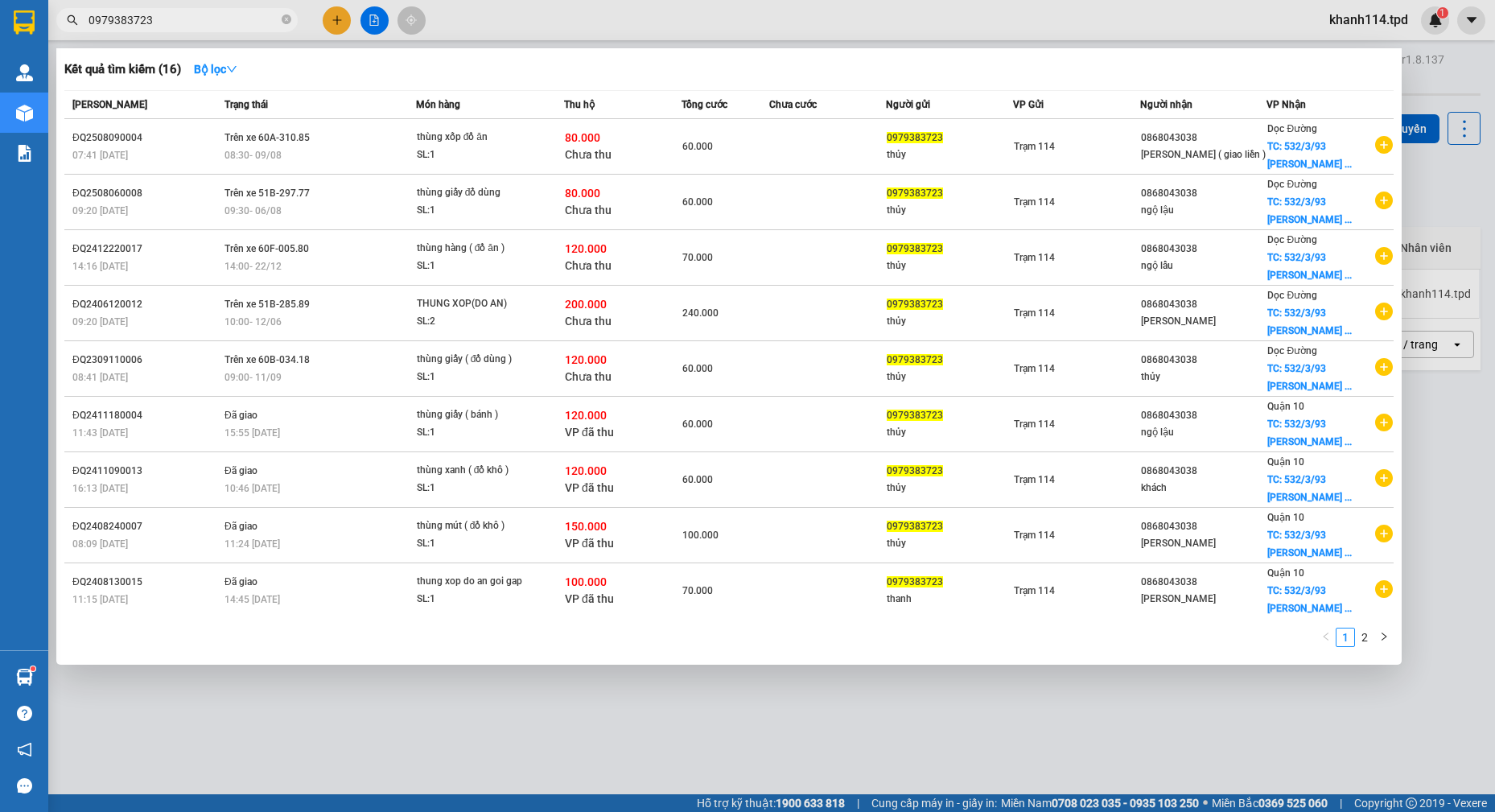
click at [171, 15] on input "0979383723" at bounding box center [183, 20] width 190 height 18
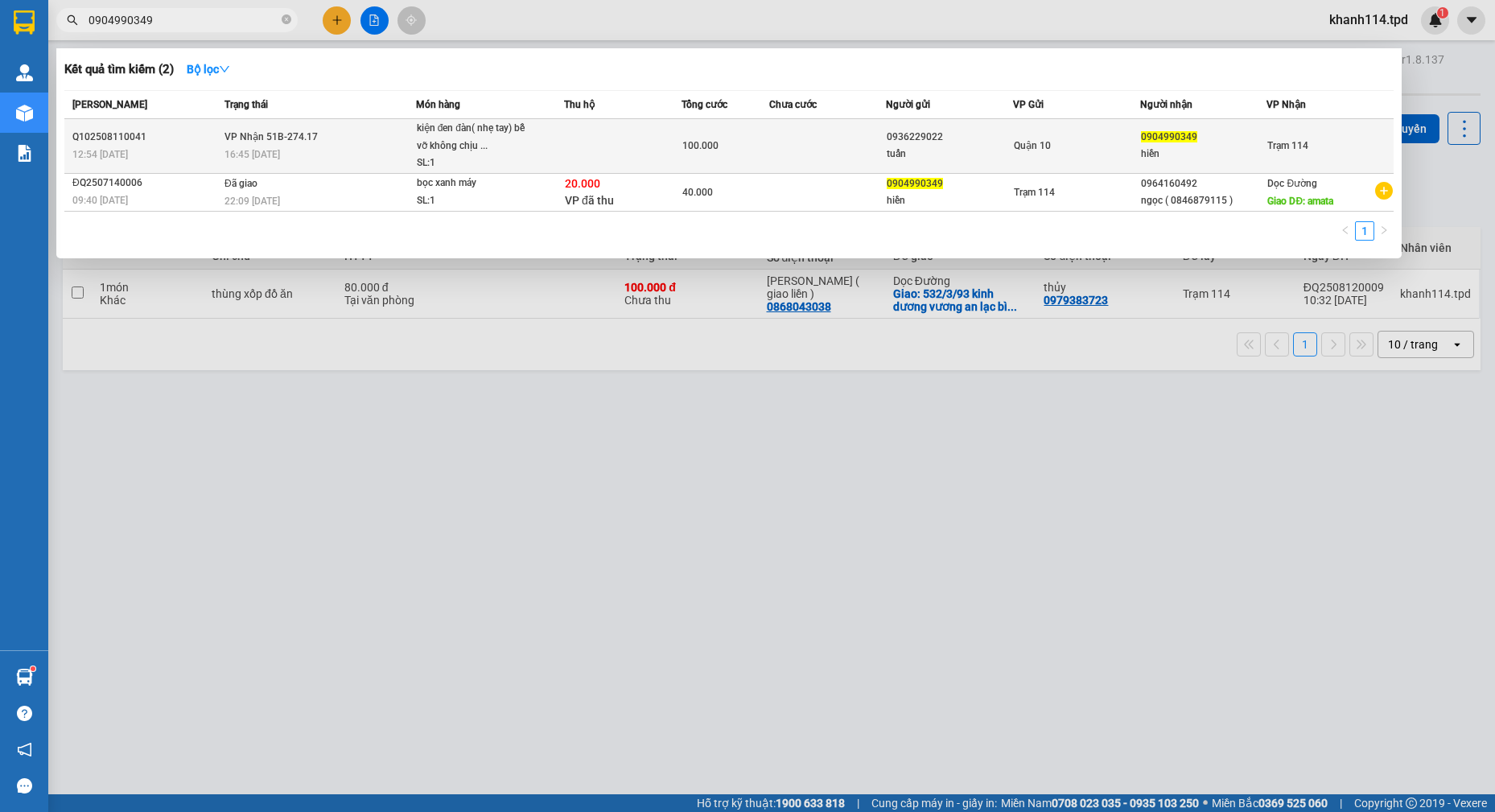
type input "0904990349"
click at [902, 151] on div "tuấn" at bounding box center [949, 154] width 126 height 17
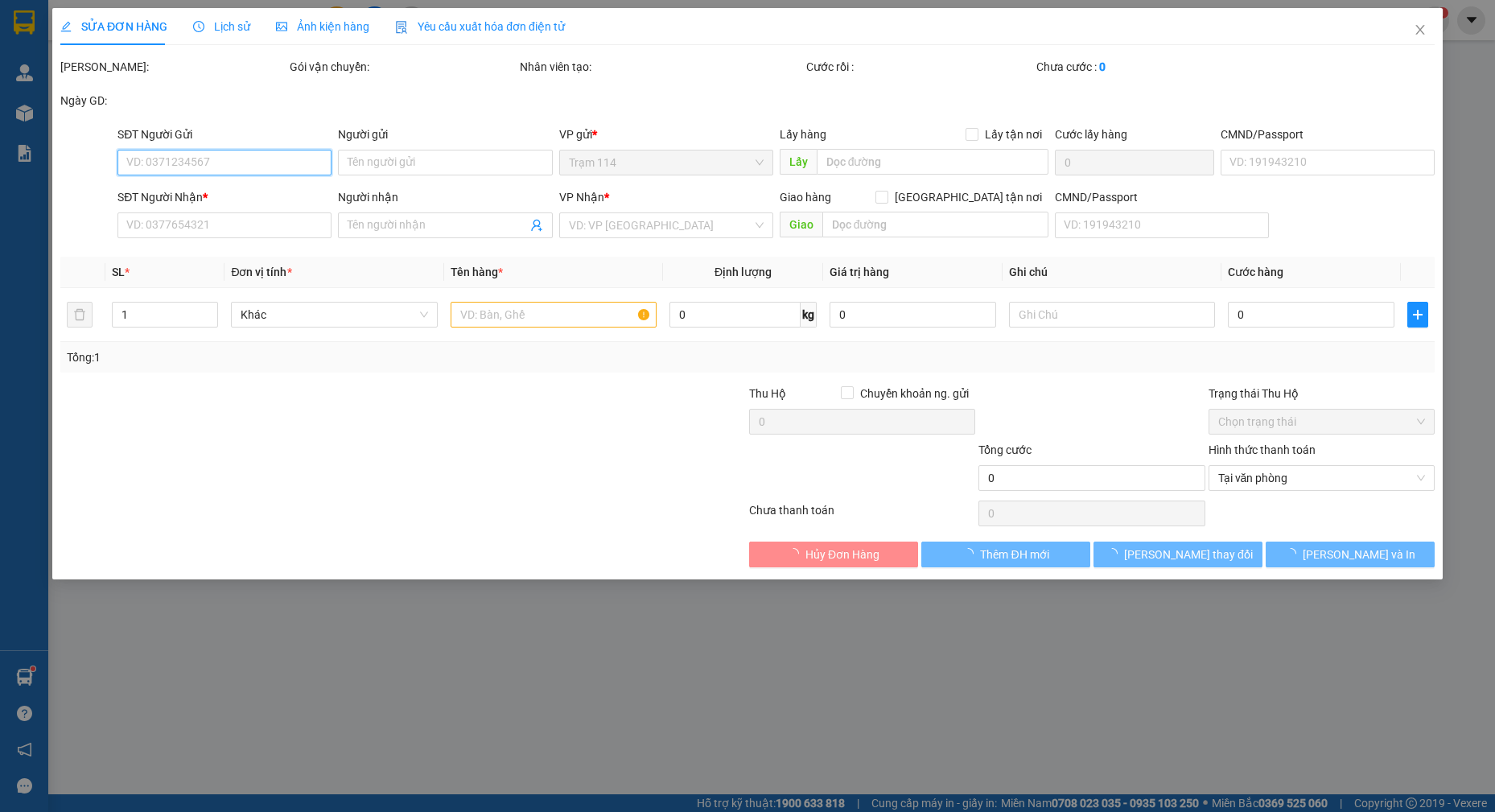
type input "0936229022"
type input "tuấn"
type input "0904990349"
type input "hiền"
type input "100.000"
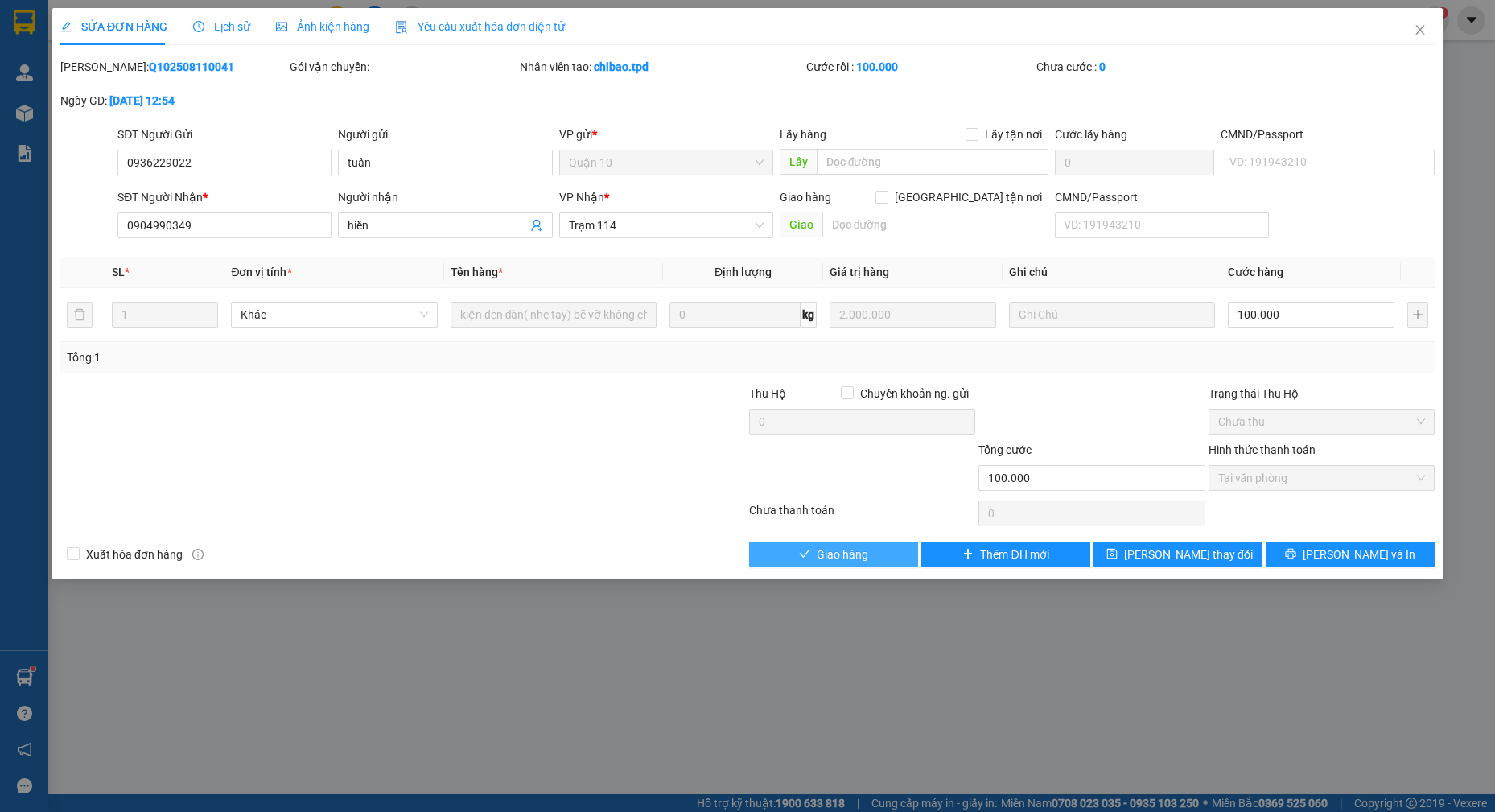
click at [864, 558] on span "Giao hàng" at bounding box center [842, 554] width 51 height 18
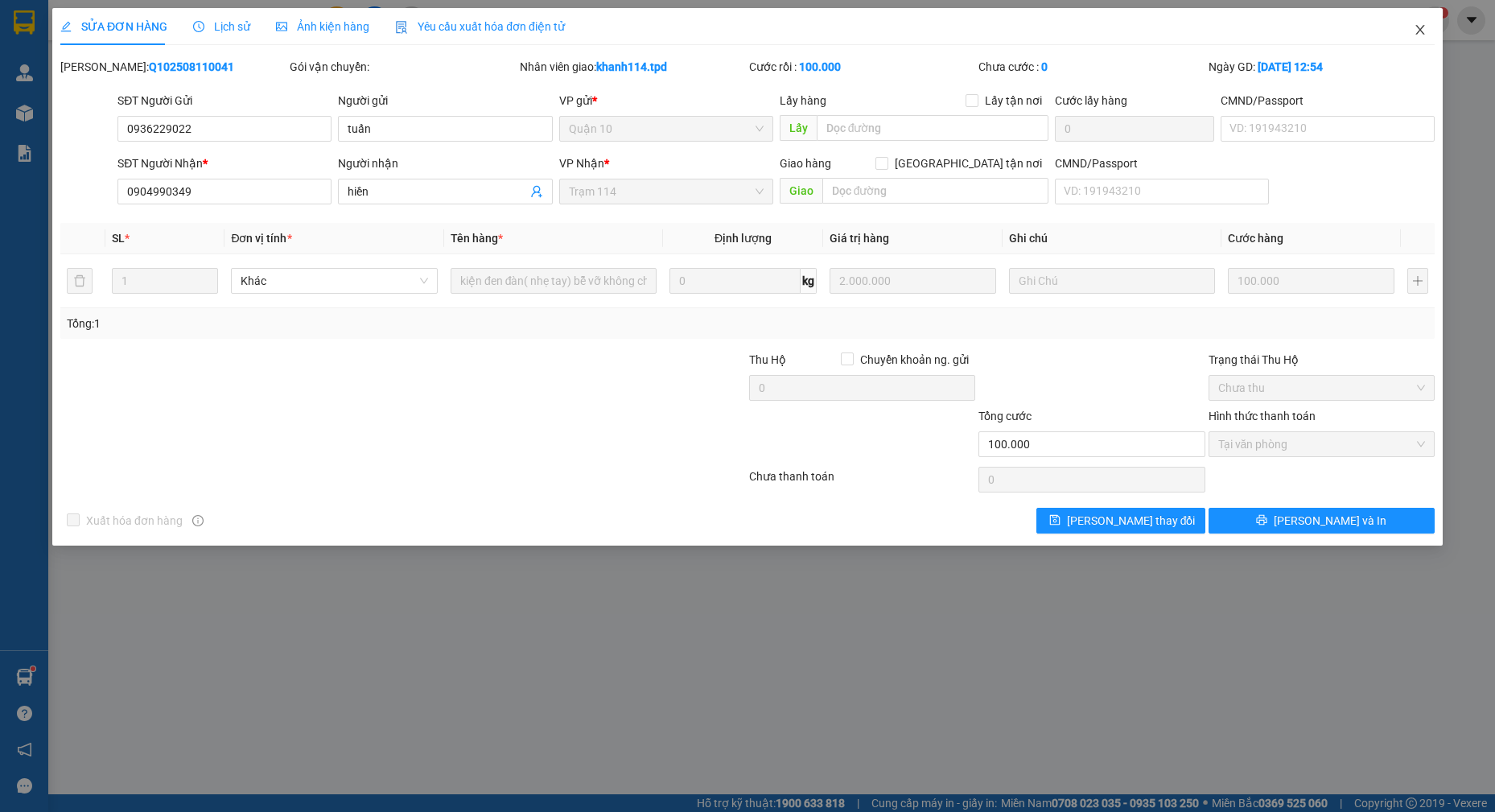
click at [1422, 32] on icon "close" at bounding box center [1420, 30] width 13 height 13
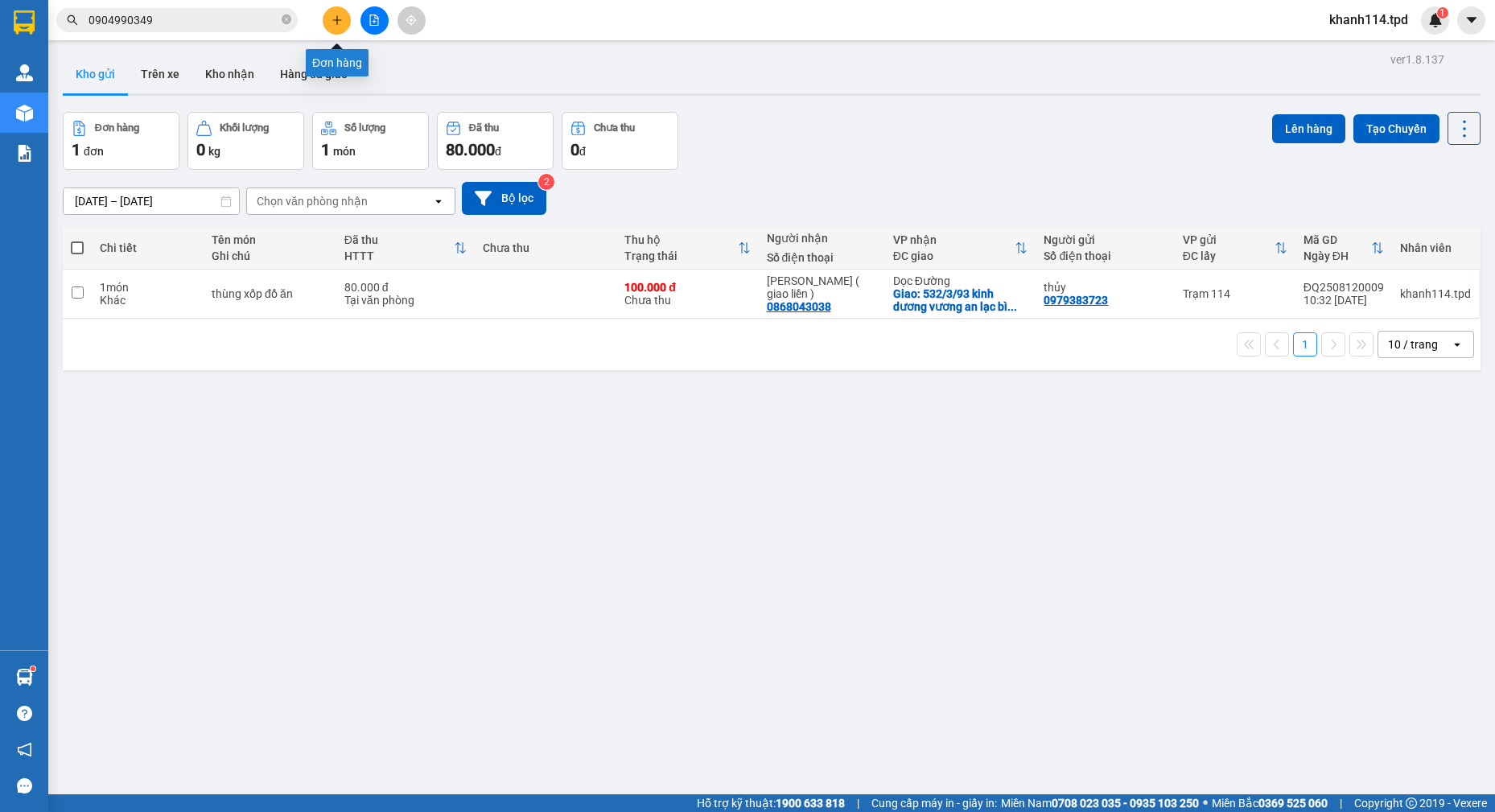
click at [334, 20] on icon "plus" at bounding box center [337, 20] width 11 height 11
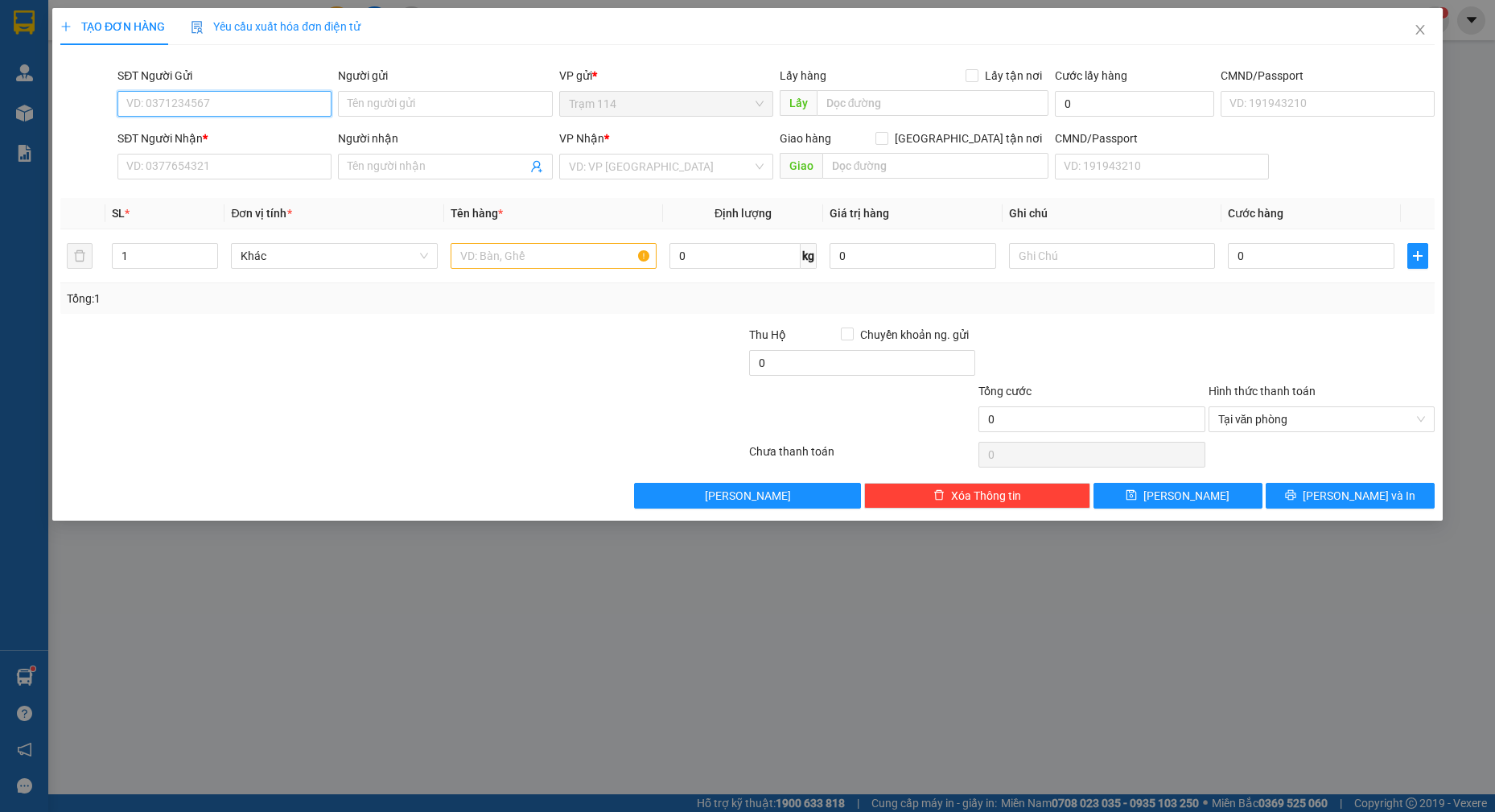
click at [312, 113] on input "SĐT Người Gửi" at bounding box center [224, 104] width 214 height 26
type input "0911703027"
click at [286, 99] on input "0911703027" at bounding box center [224, 104] width 214 height 26
click at [222, 139] on div "0911703027 - danh" at bounding box center [224, 136] width 195 height 18
type input "danh"
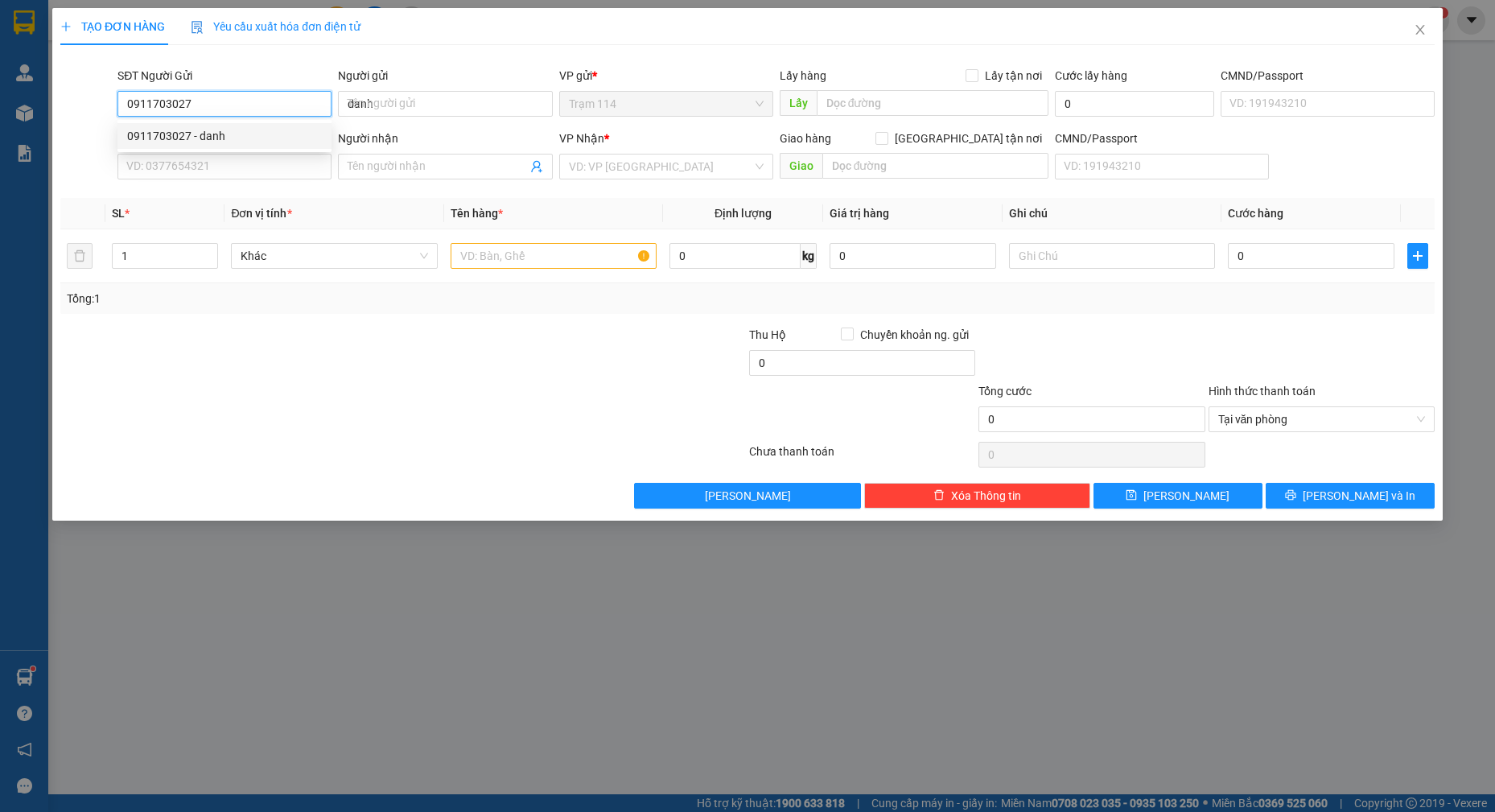
type input "0395678936"
type input "hoàng"
type input "0911703027"
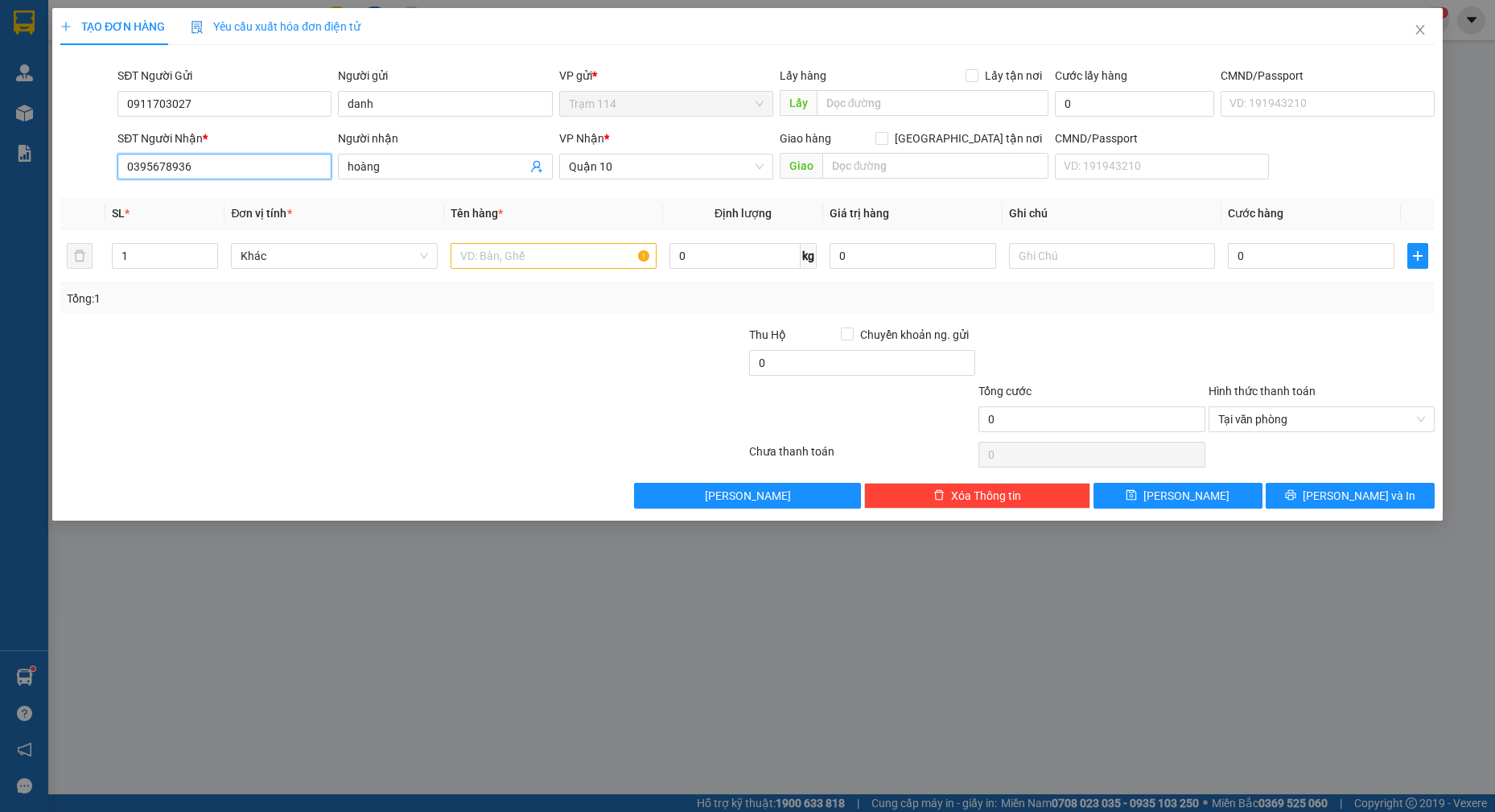
click at [247, 173] on input "0395678936" at bounding box center [224, 167] width 214 height 26
type input "0942777211"
click at [429, 165] on input "hoàng" at bounding box center [437, 166] width 179 height 18
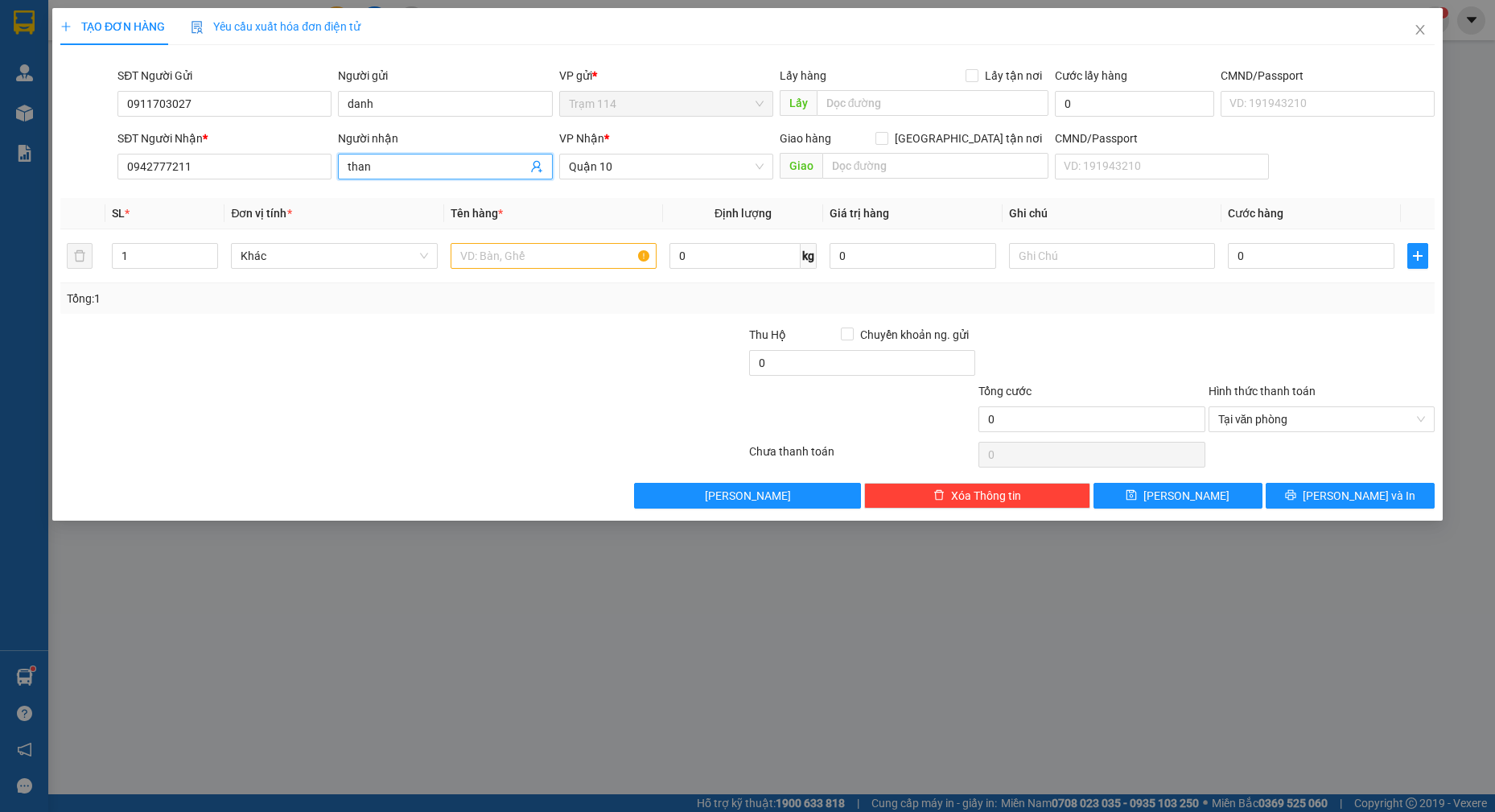
type input "thanh"
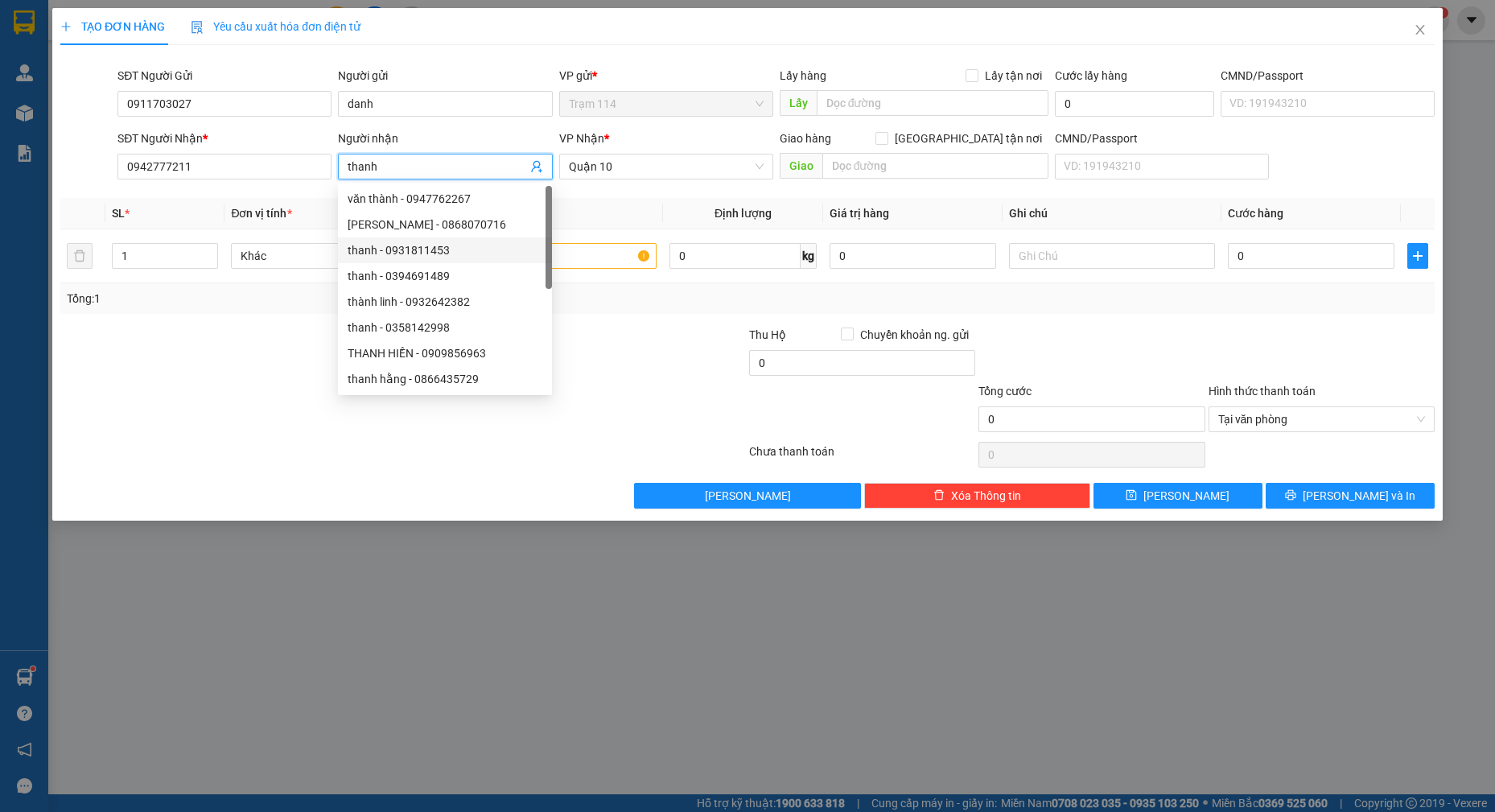
click at [543, 254] on div "thanh - 0931811453" at bounding box center [445, 250] width 214 height 26
type input "0931811453"
type input "thanh"
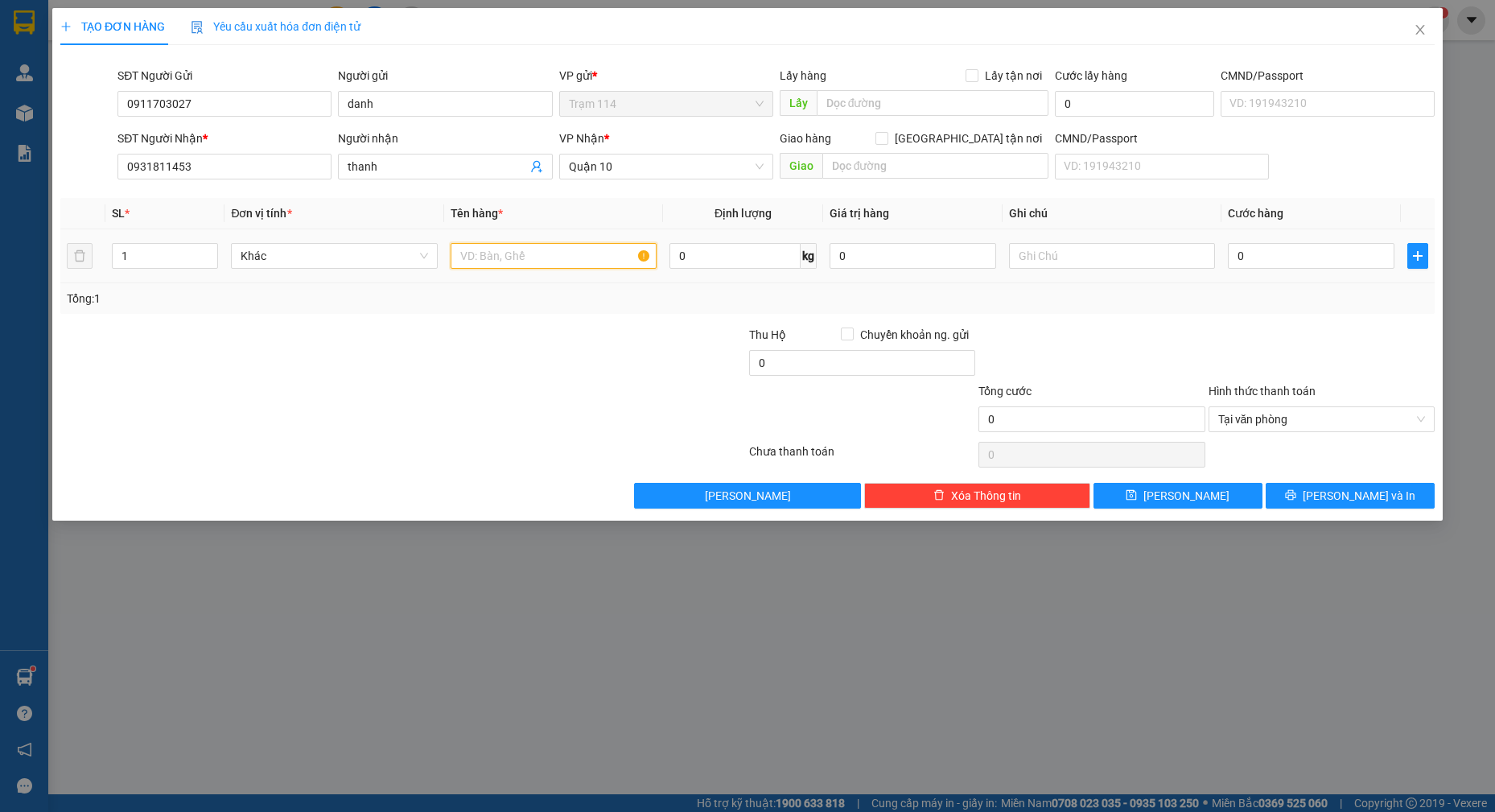
click at [576, 254] on input "text" at bounding box center [554, 256] width 207 height 26
type input "hộp giấy lkdt"
click at [914, 257] on input "0" at bounding box center [913, 256] width 167 height 26
click at [1308, 261] on input "0" at bounding box center [1311, 256] width 167 height 26
type input "2.000.000"
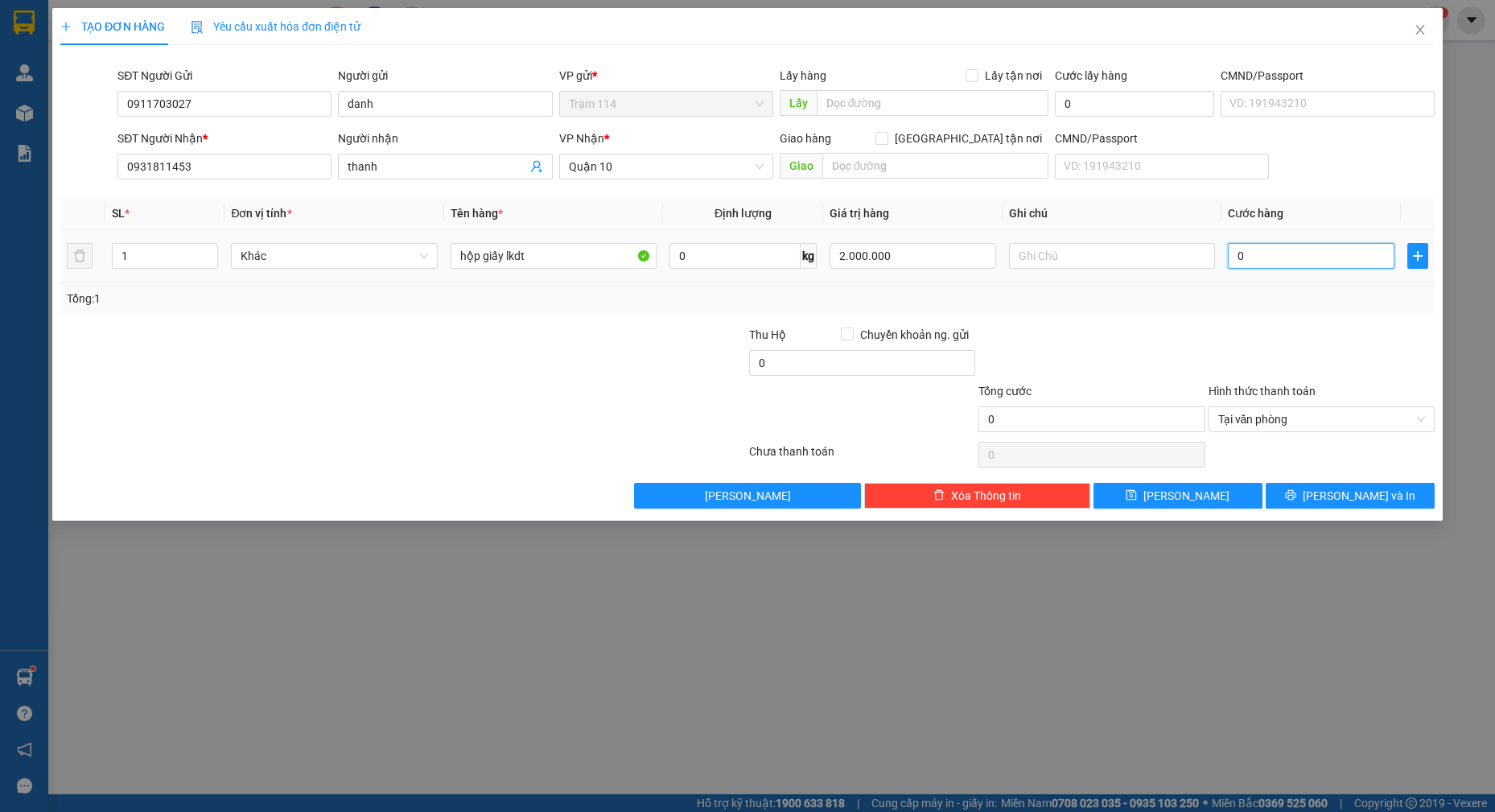
type input "4"
type input "40"
type input "40.000"
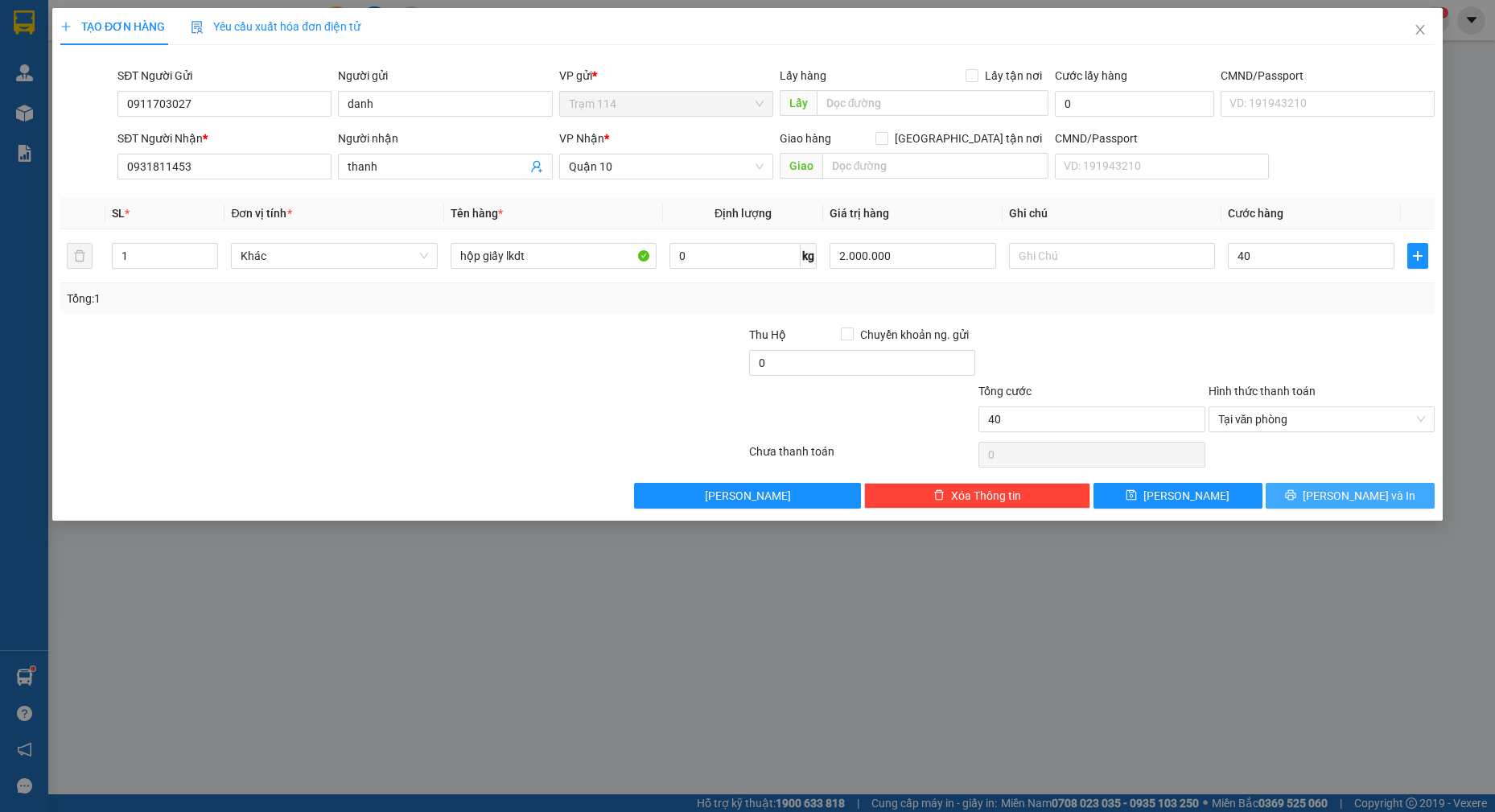
type input "40.000"
click at [1405, 499] on button "[PERSON_NAME] và In" at bounding box center [1350, 495] width 169 height 26
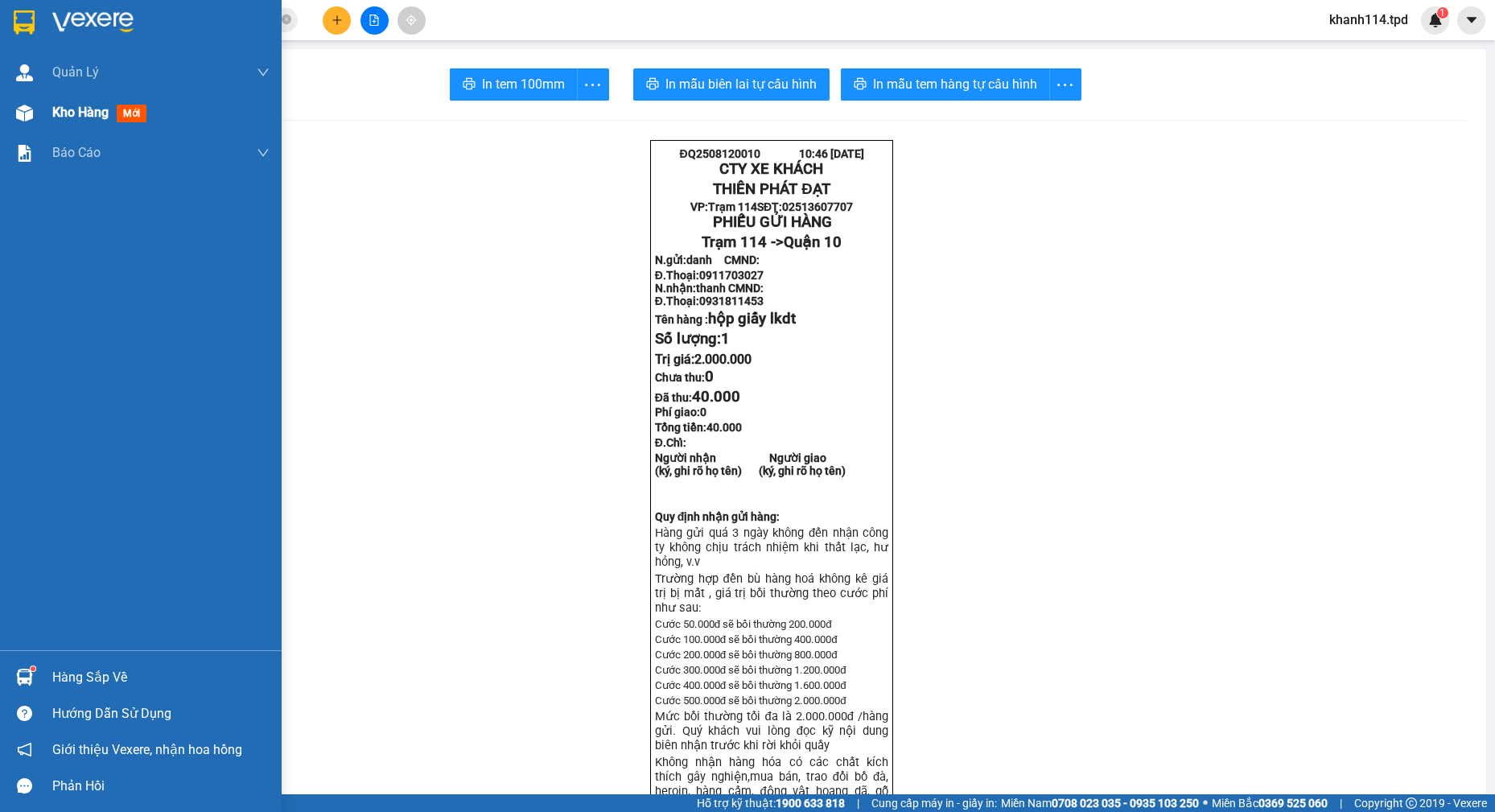
click at [107, 114] on span "Kho hàng" at bounding box center [80, 112] width 56 height 15
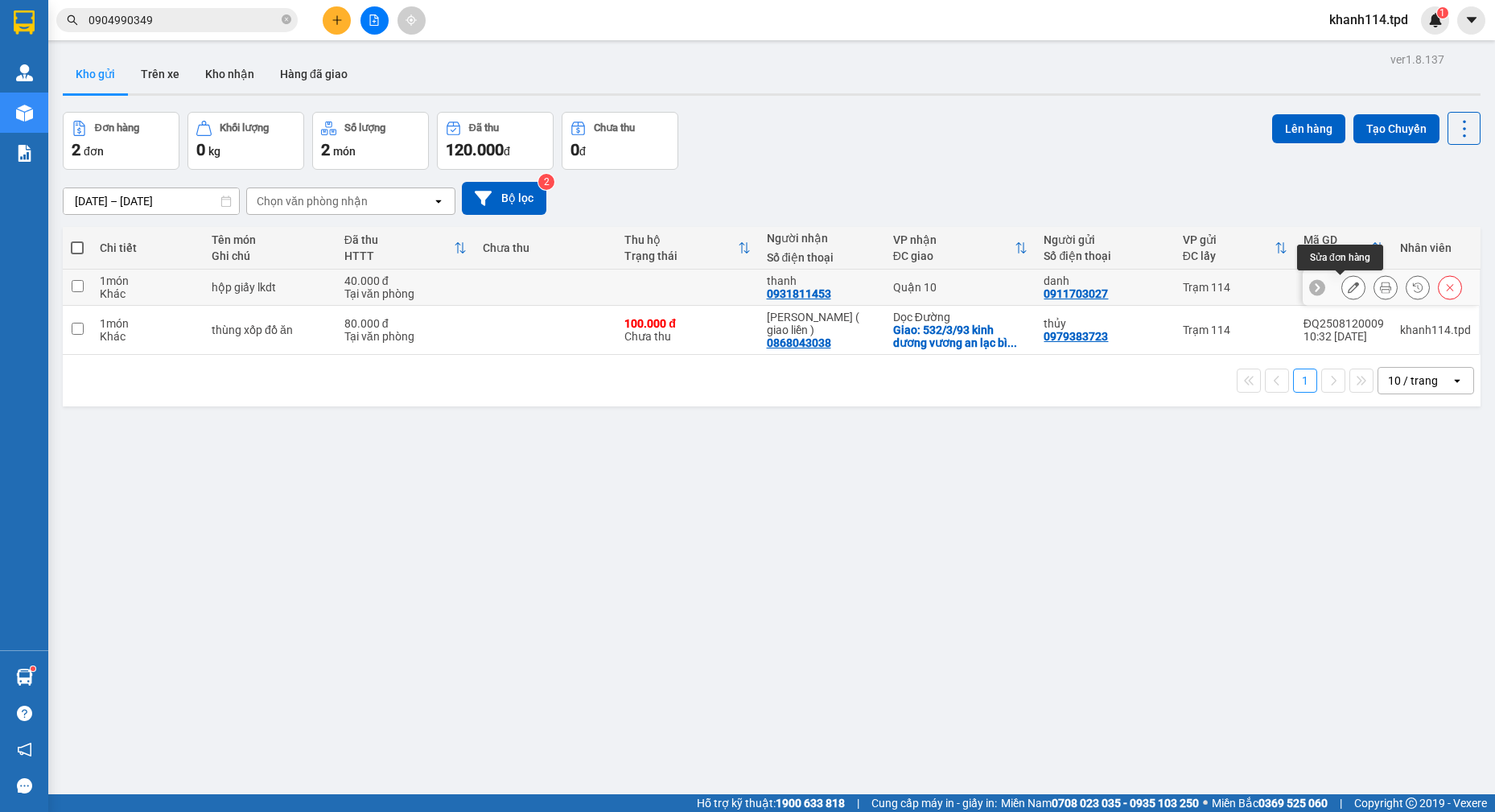
click at [1348, 287] on icon at bounding box center [1353, 287] width 11 height 11
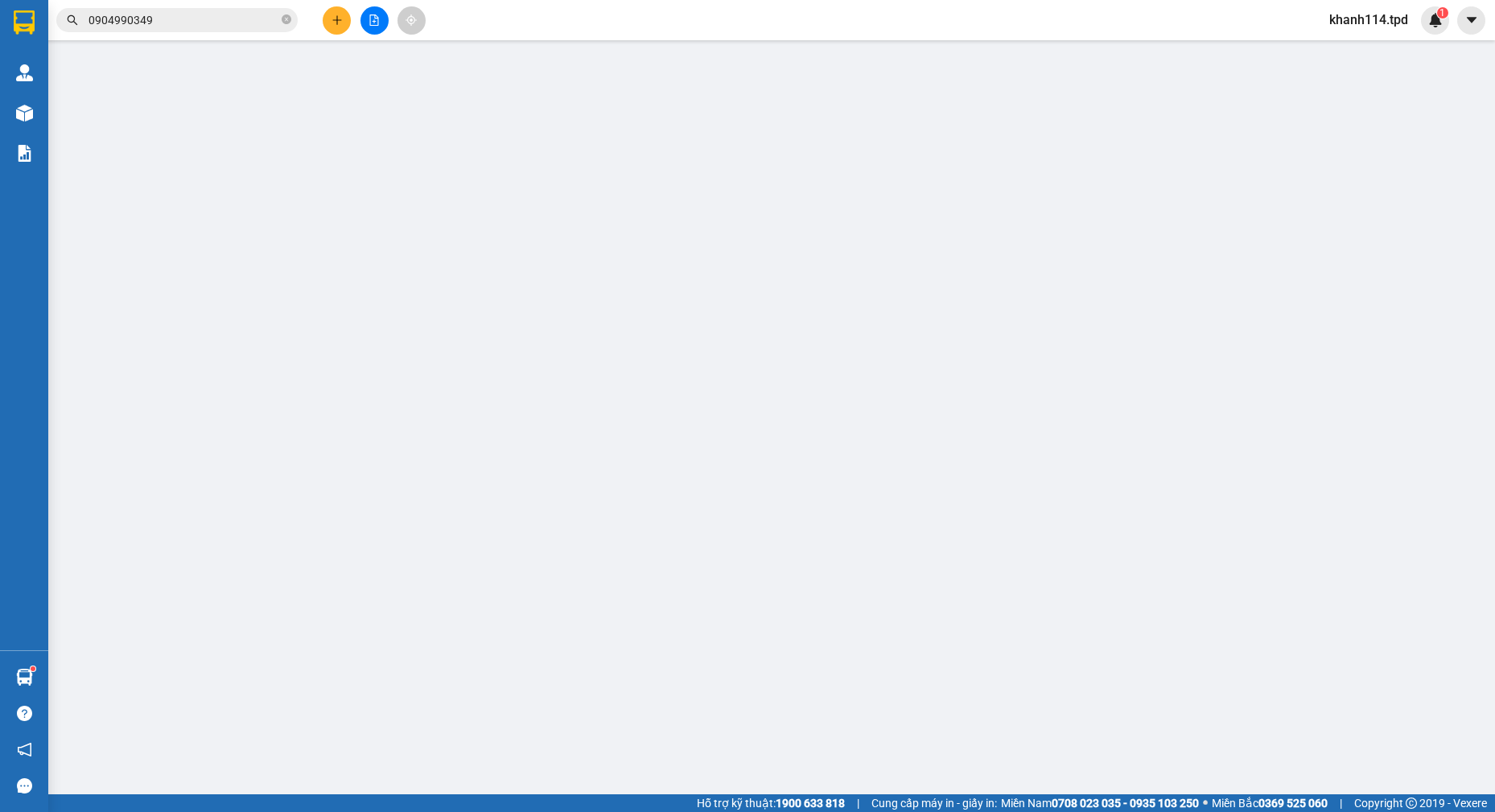
type input "0911703027"
type input "danh"
type input "0931811453"
type input "thanh"
type input "40.000"
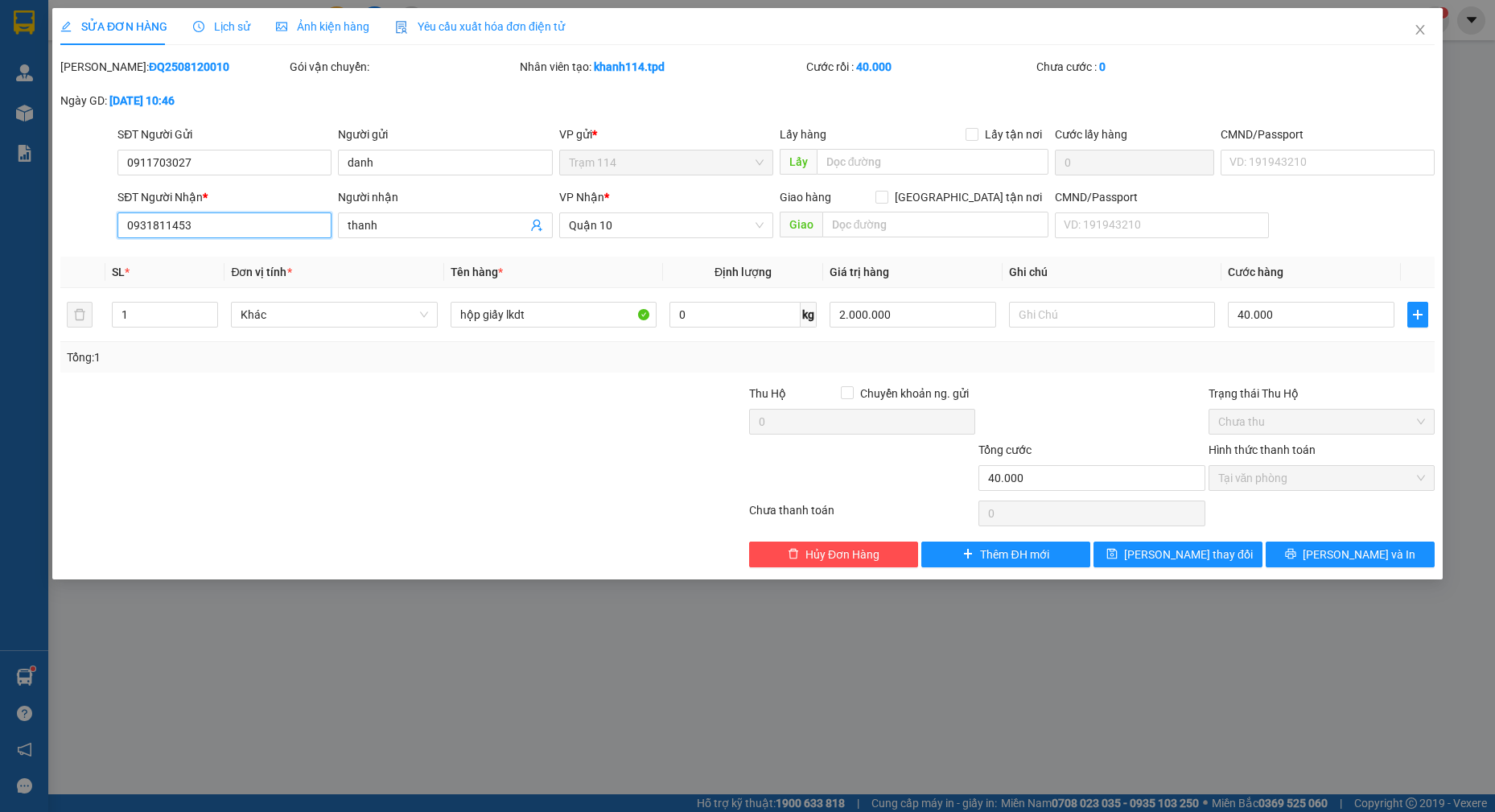
click at [229, 223] on input "0931811453" at bounding box center [224, 225] width 214 height 26
click at [232, 223] on input "0942777211" at bounding box center [224, 225] width 214 height 26
type input "0942777211"
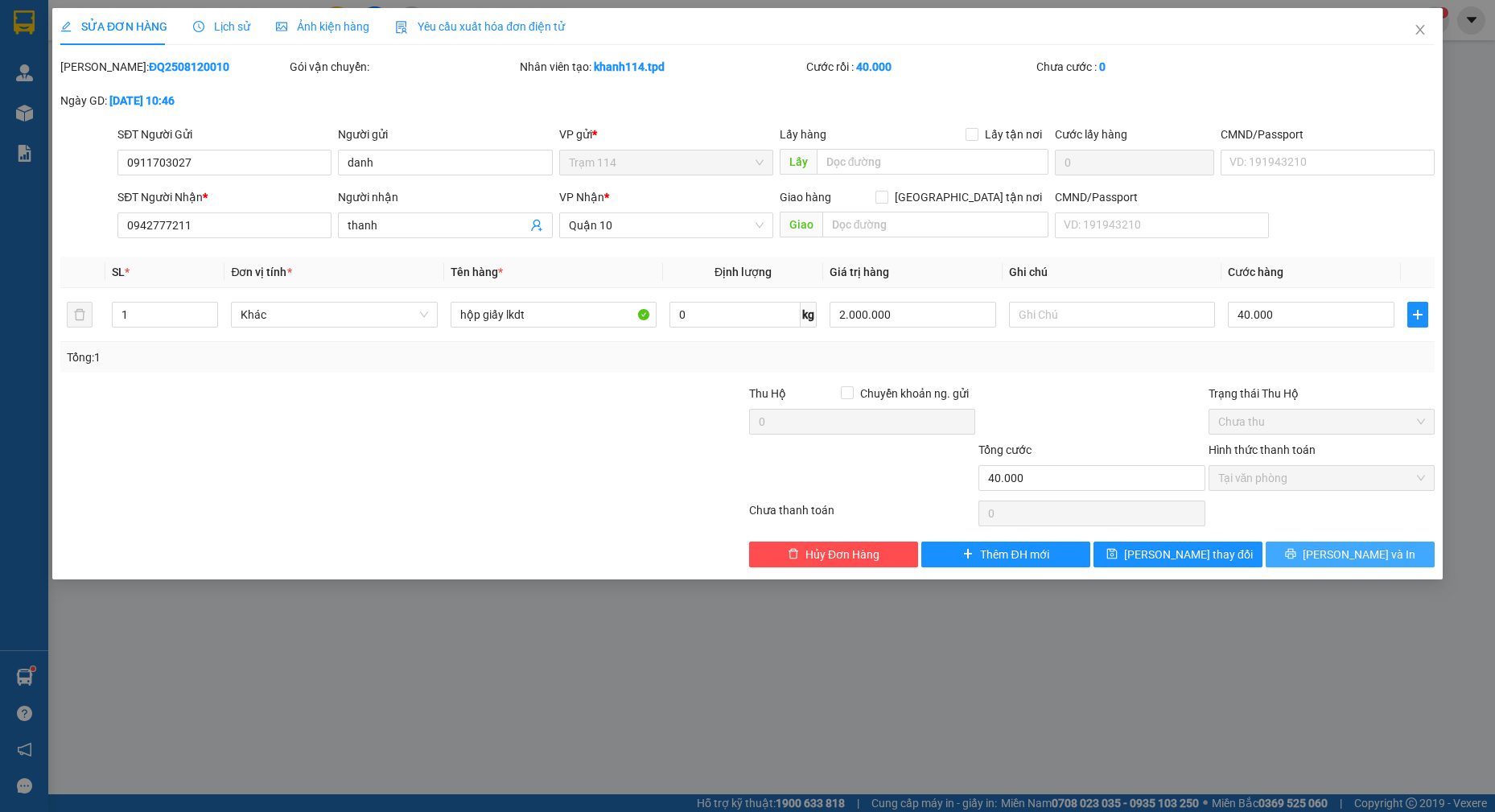
click at [1352, 554] on span "[PERSON_NAME] và In" at bounding box center [1359, 554] width 113 height 18
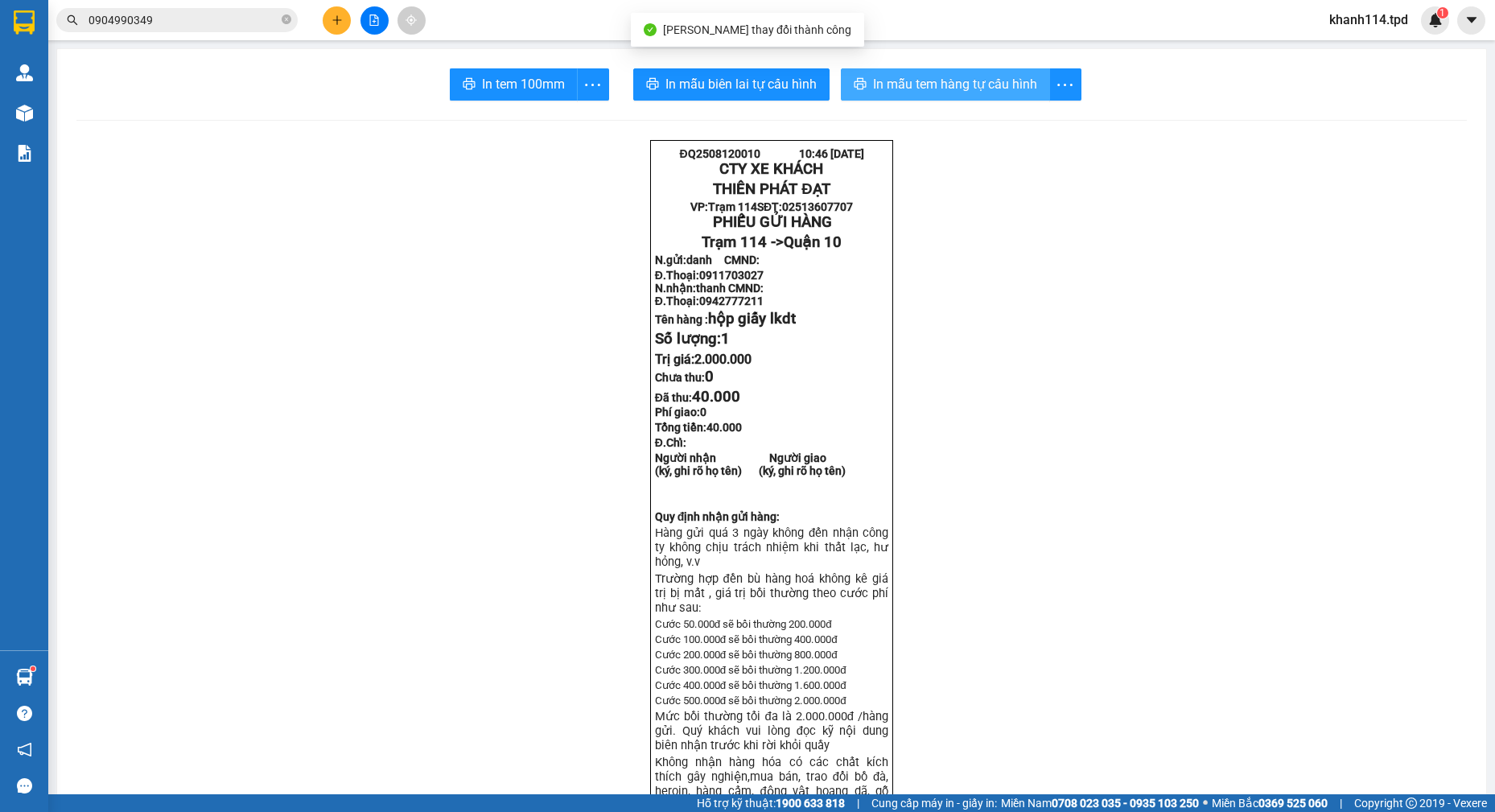
click at [920, 77] on span "In mẫu tem hàng tự cấu hình" at bounding box center [955, 84] width 164 height 20
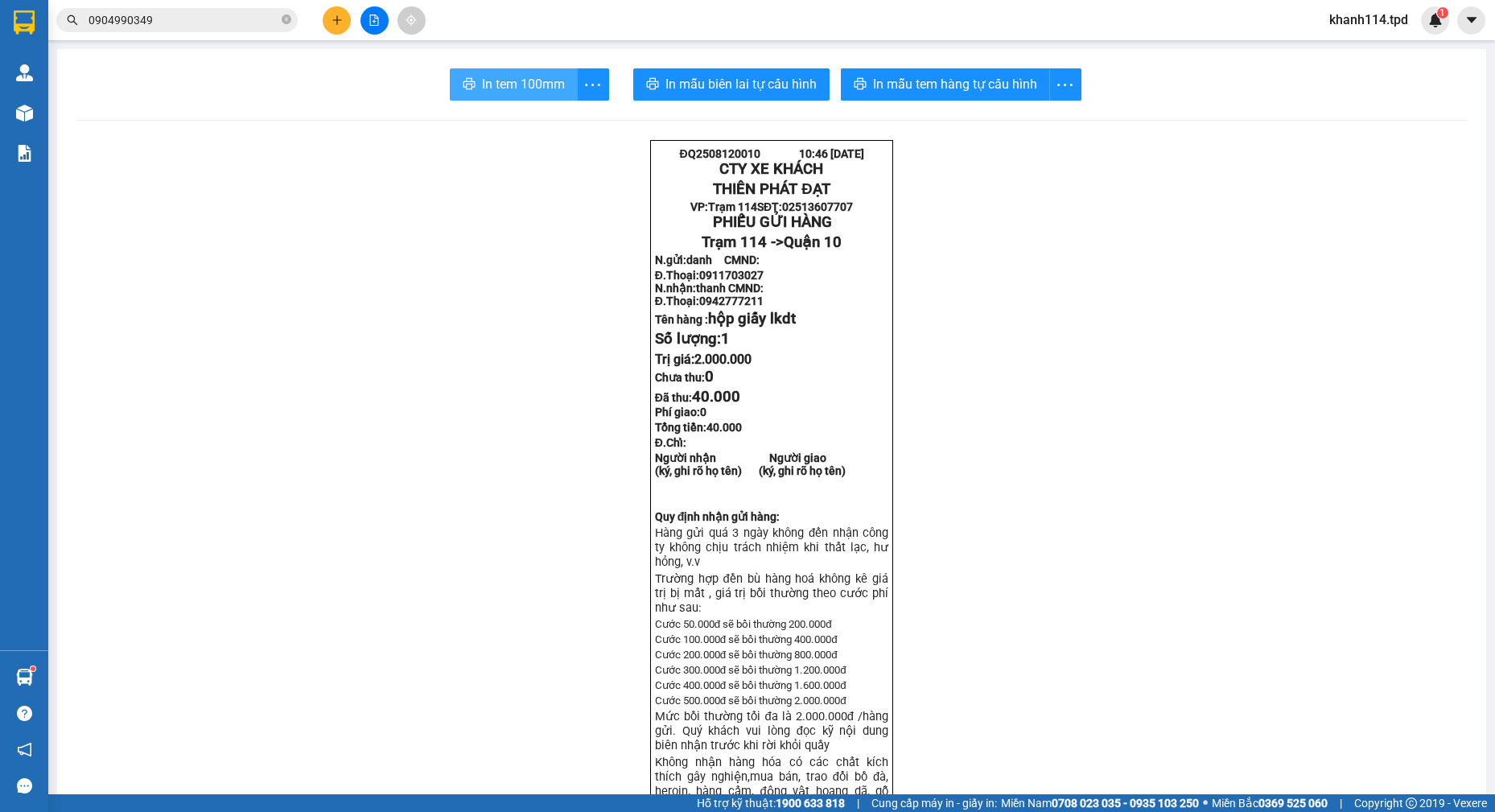
click at [521, 87] on span "In tem 100mm" at bounding box center [523, 84] width 83 height 20
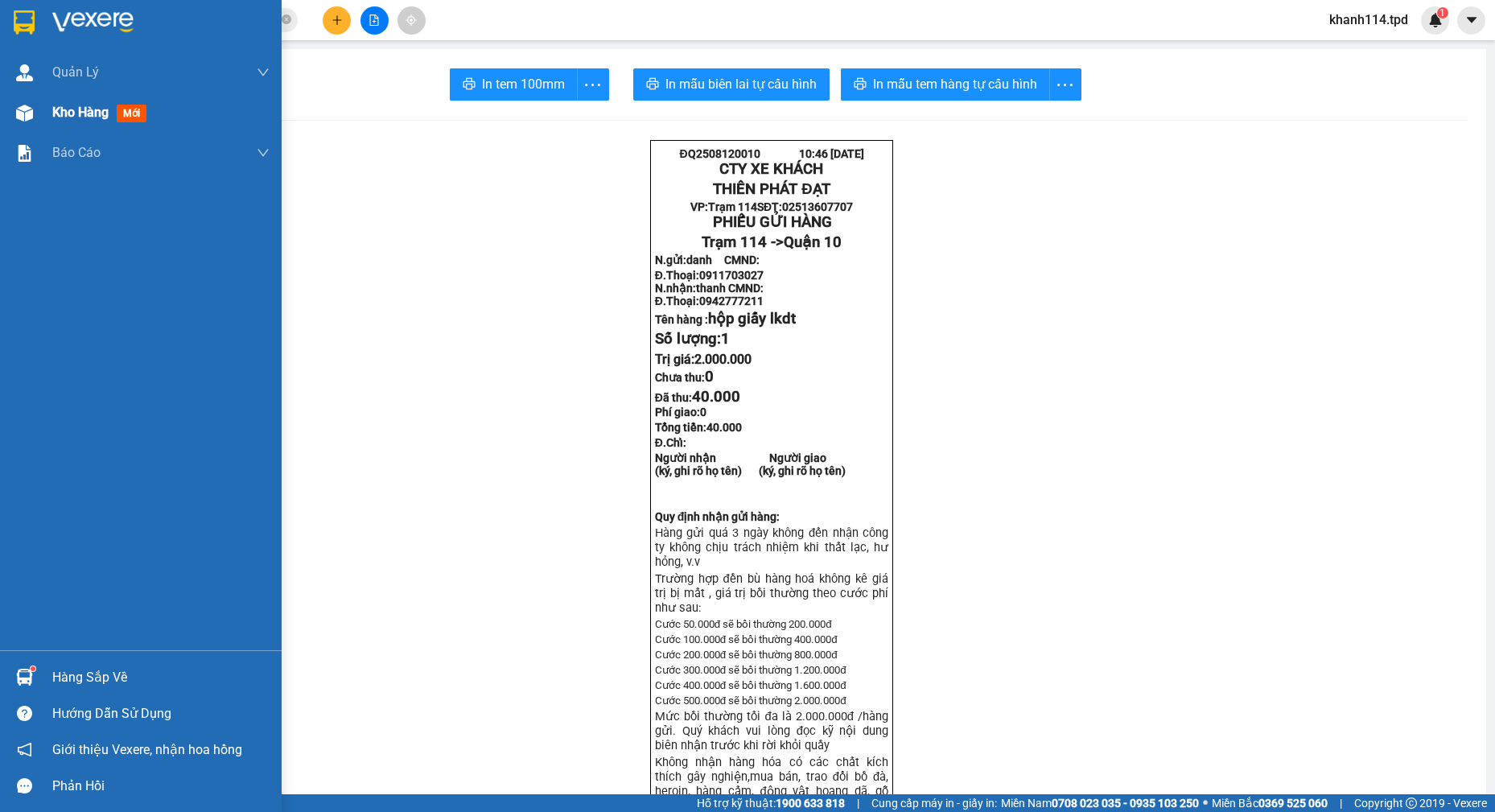
click at [86, 115] on span "Kho hàng" at bounding box center [80, 112] width 56 height 15
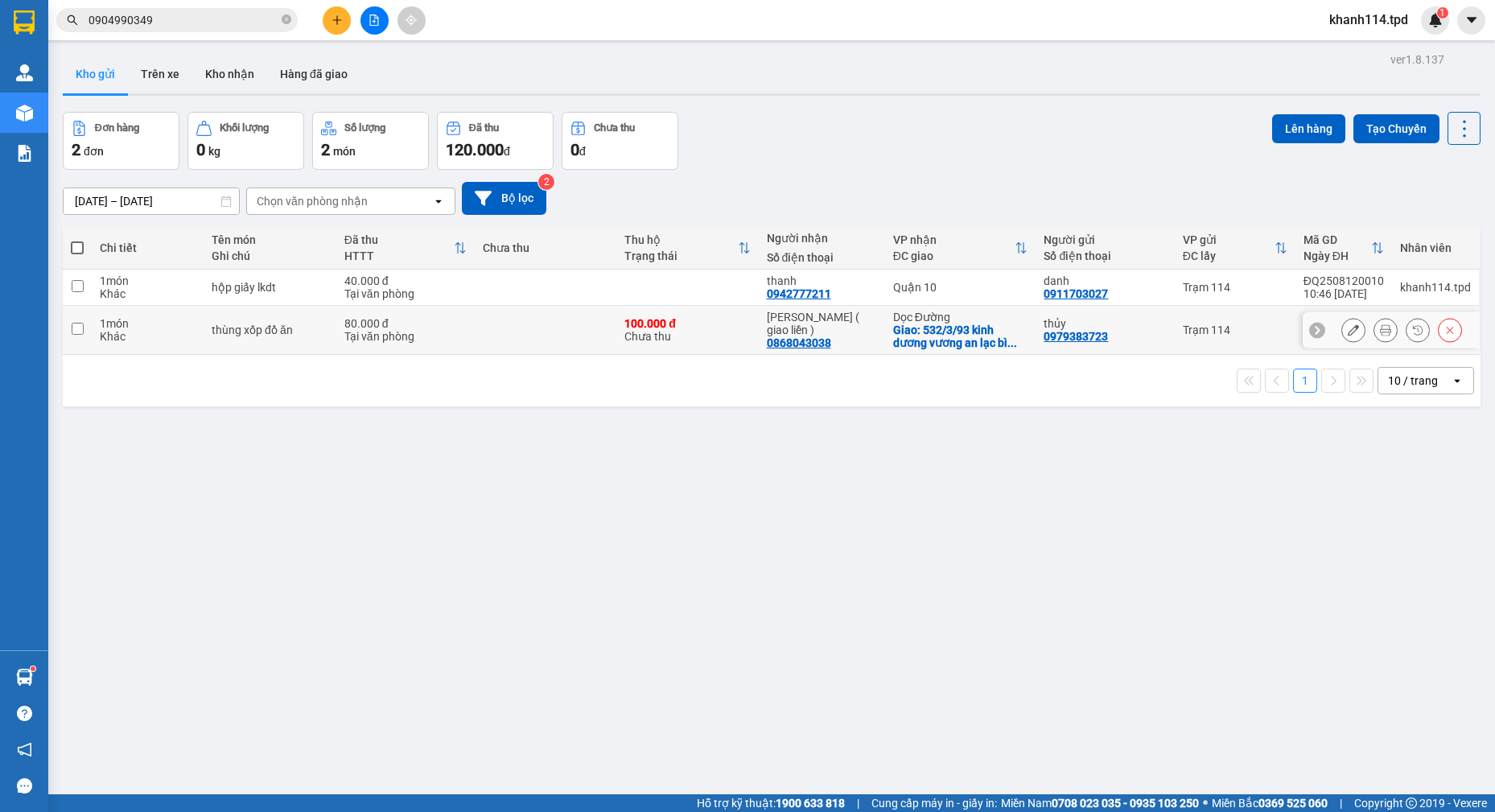
click at [76, 328] on input "checkbox" at bounding box center [77, 328] width 12 height 12
checkbox input "true"
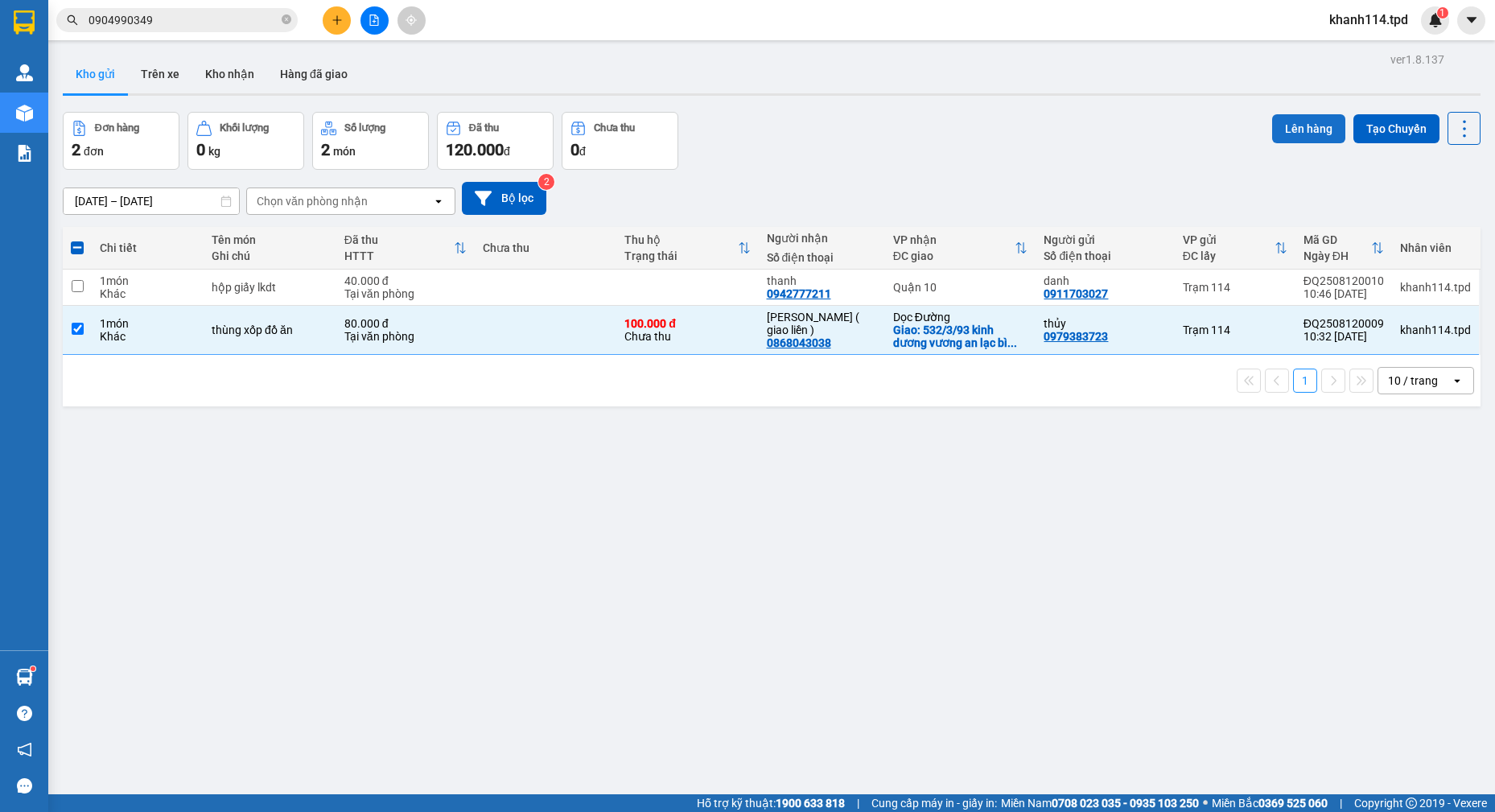
click at [1276, 129] on button "Lên hàng" at bounding box center [1309, 129] width 74 height 29
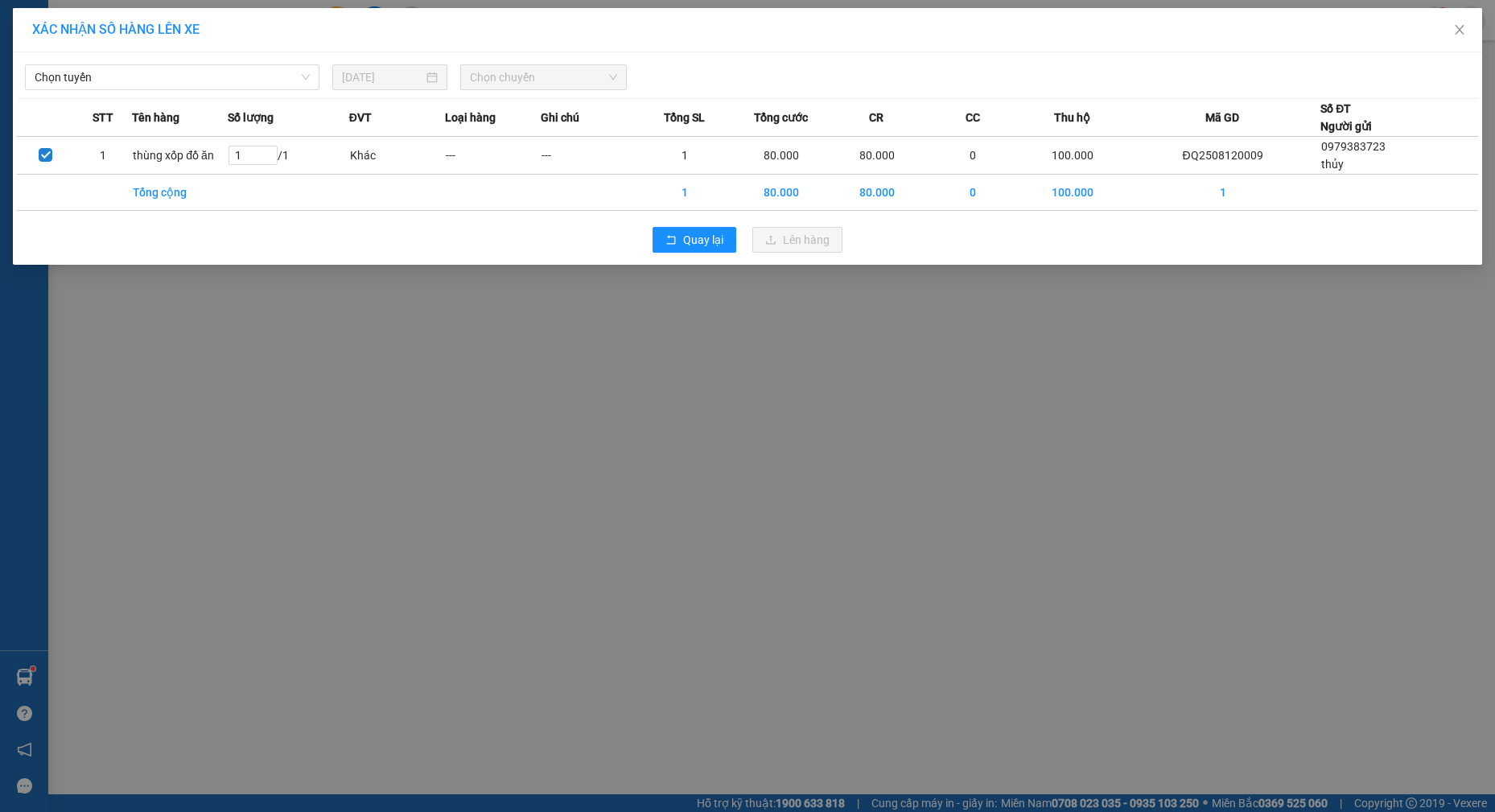
click at [571, 80] on span "Chọn chuyến" at bounding box center [544, 77] width 147 height 24
click at [250, 84] on span "Chọn tuyến" at bounding box center [171, 77] width 275 height 24
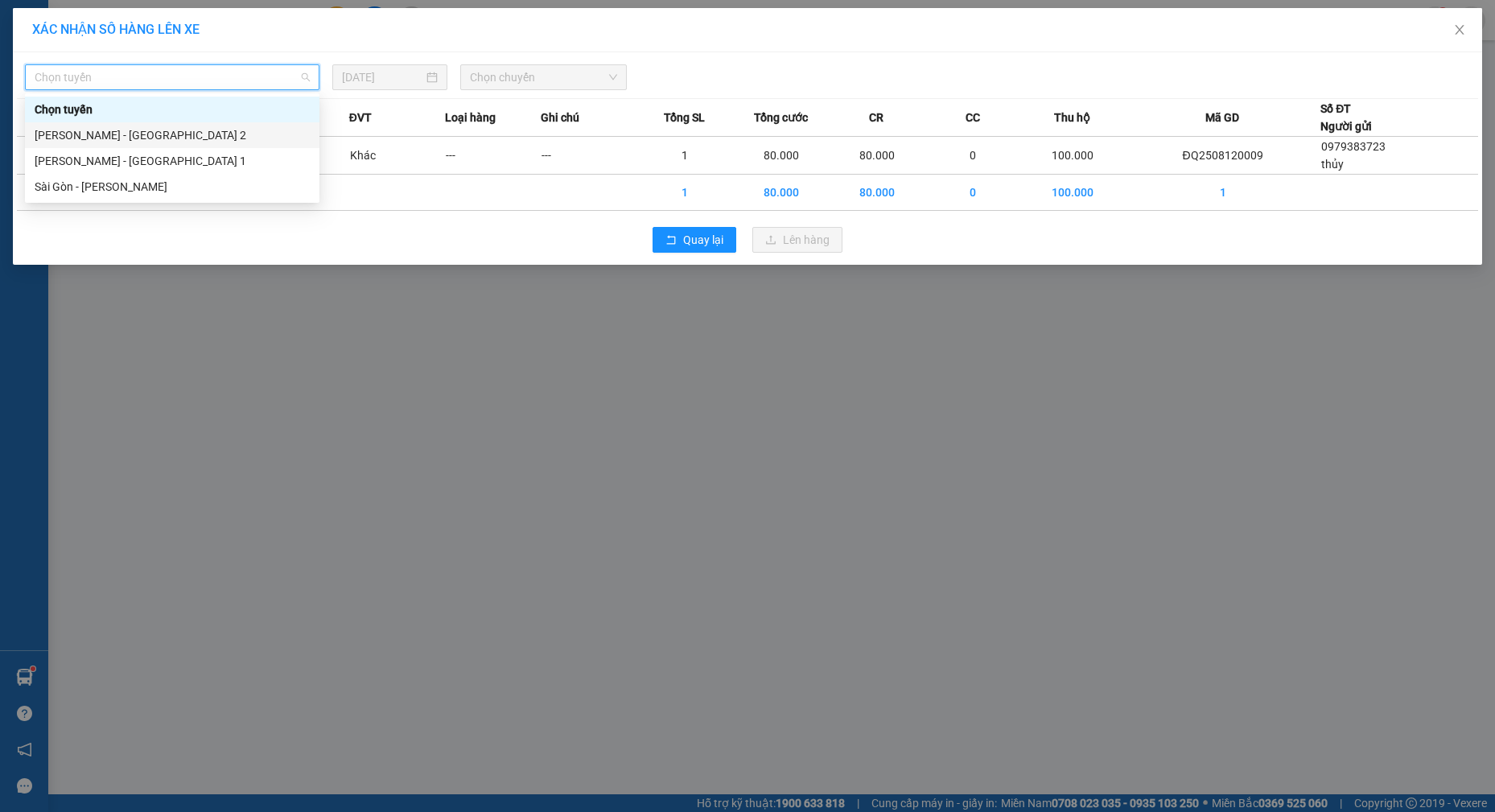
click at [200, 131] on div "[PERSON_NAME] - [GEOGRAPHIC_DATA] 2" at bounding box center [171, 135] width 275 height 18
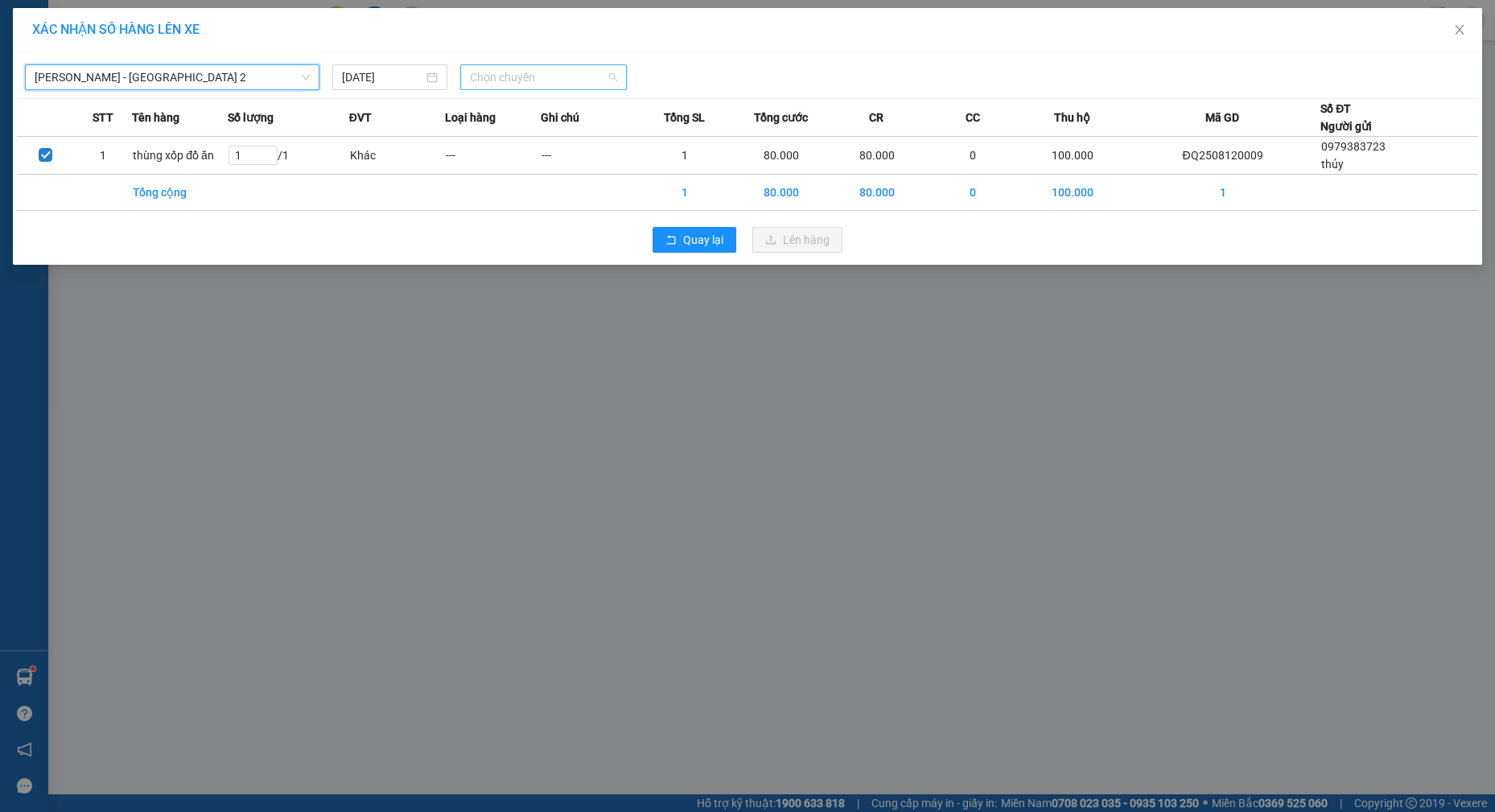
drag, startPoint x: 511, startPoint y: 69, endPoint x: 536, endPoint y: 128, distance: 64.1
click at [511, 69] on span "Chọn chuyến" at bounding box center [544, 77] width 147 height 24
type input "1030"
click at [564, 139] on div "Thêm chuyến " 10:30 "" at bounding box center [546, 135] width 171 height 27
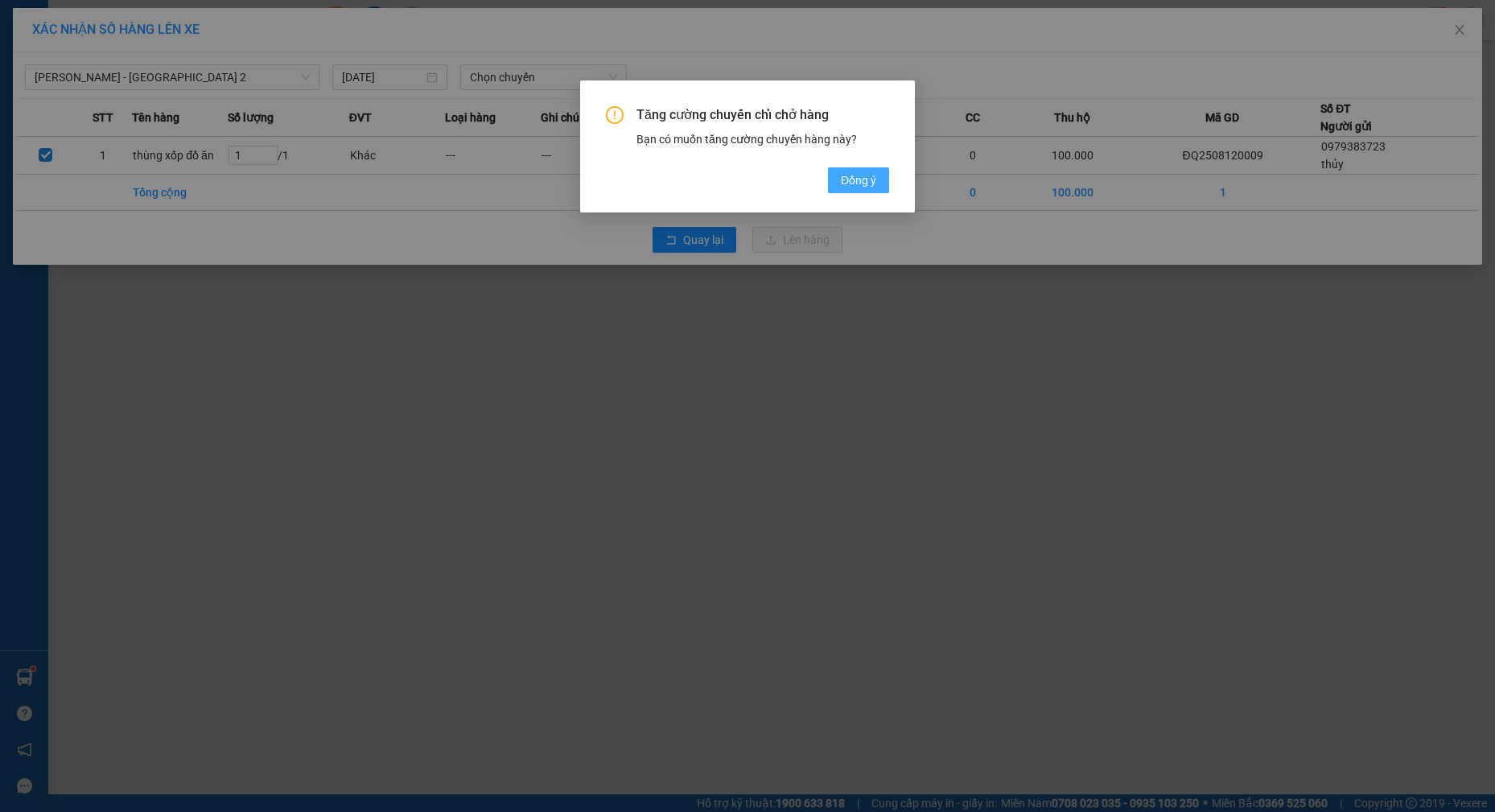
click at [857, 169] on button "Đồng ý" at bounding box center [859, 181] width 61 height 26
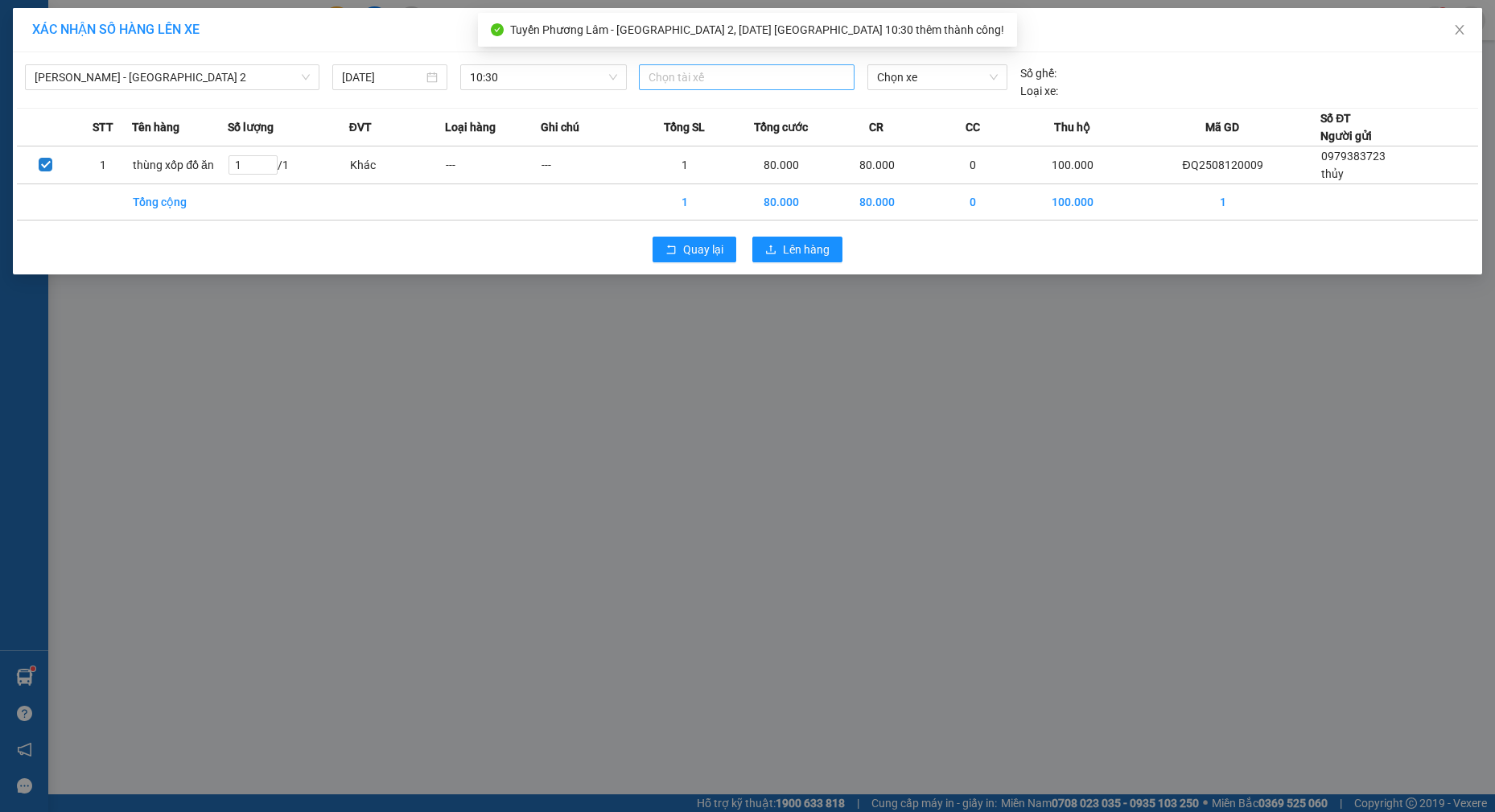
click at [751, 79] on div at bounding box center [746, 77] width 208 height 20
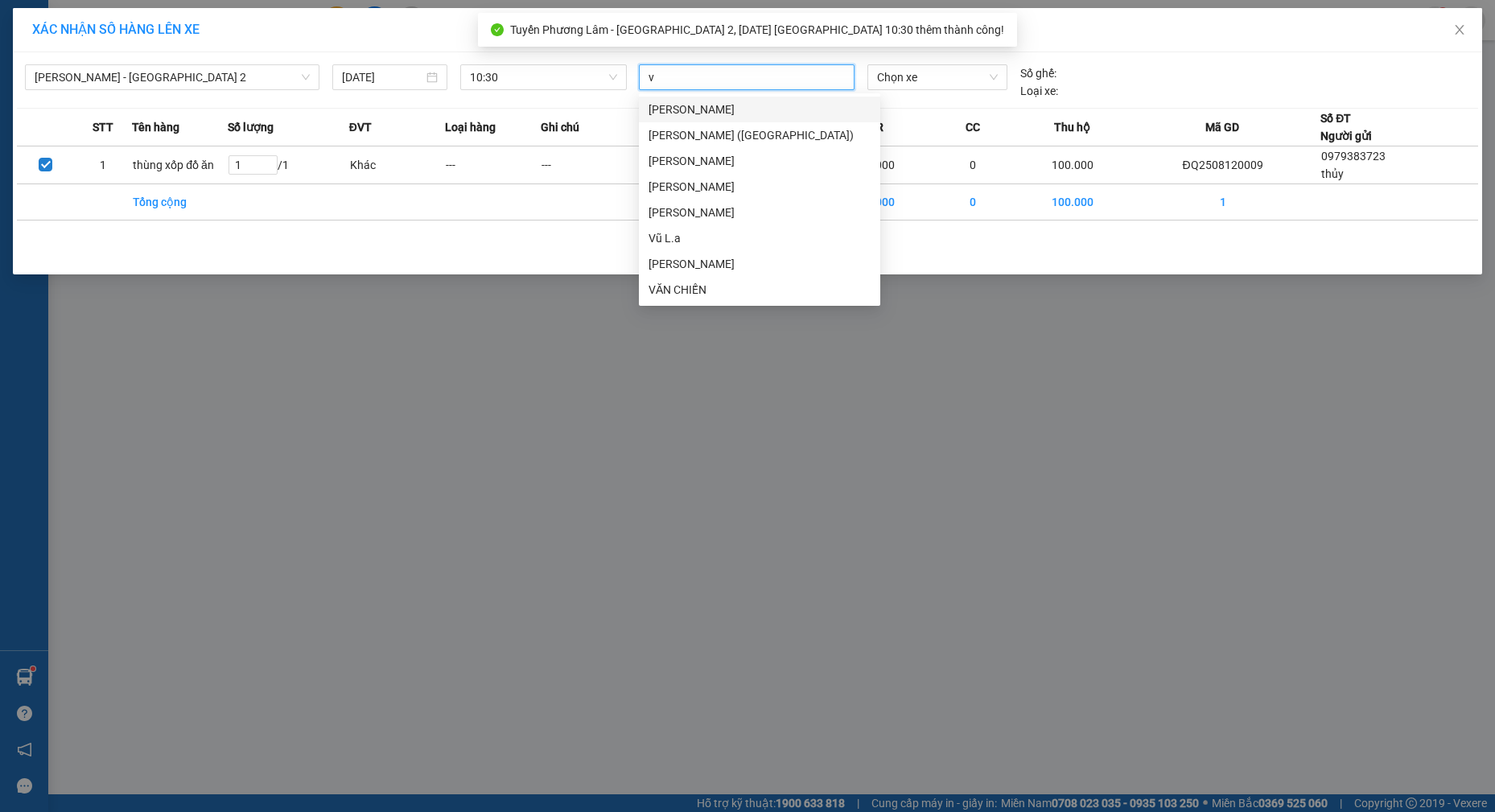
type input "vu"
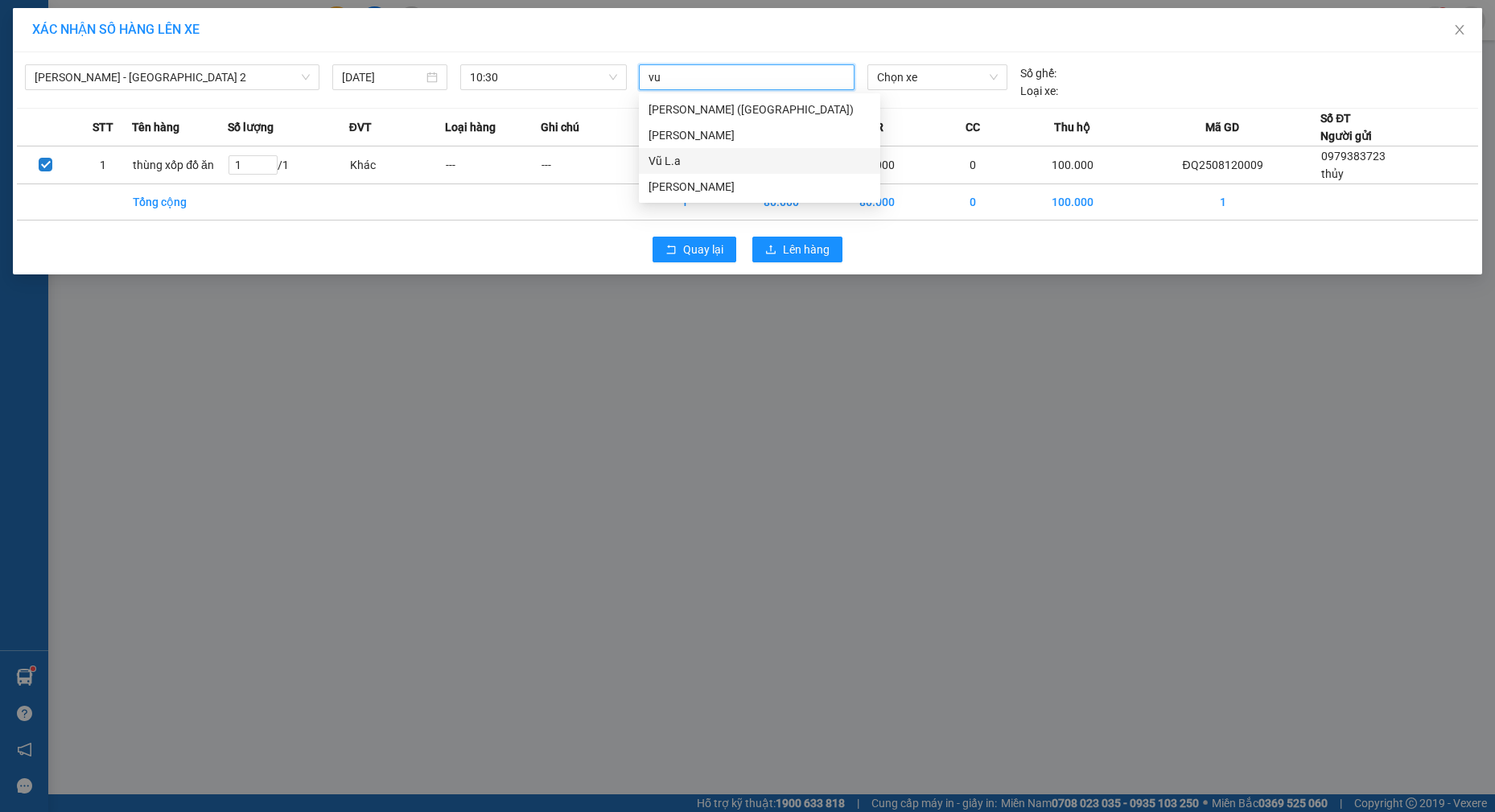
click at [680, 164] on div "Vũ L.a" at bounding box center [759, 160] width 222 height 18
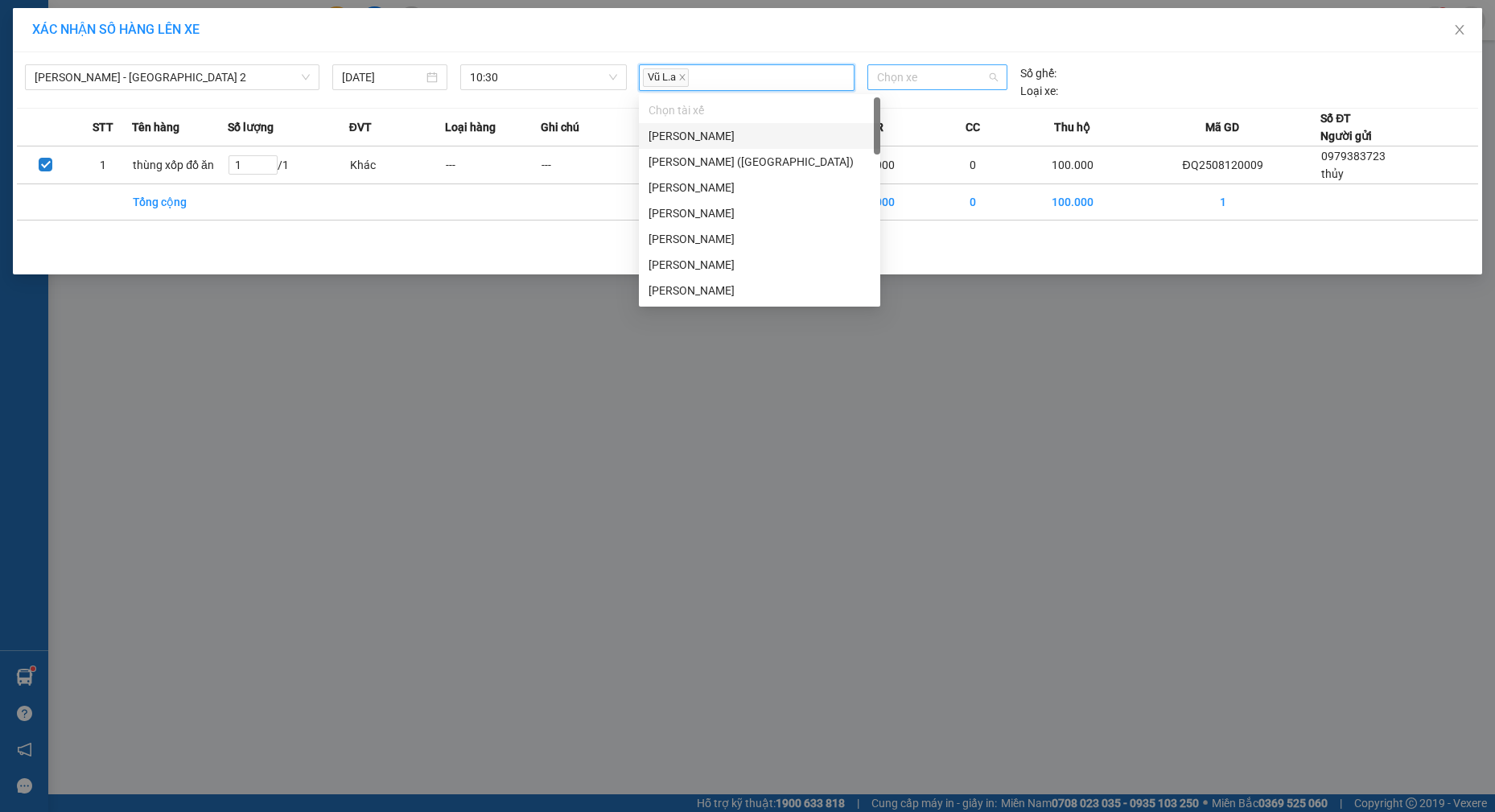
click at [949, 85] on span "Chọn xe" at bounding box center [938, 77] width 121 height 24
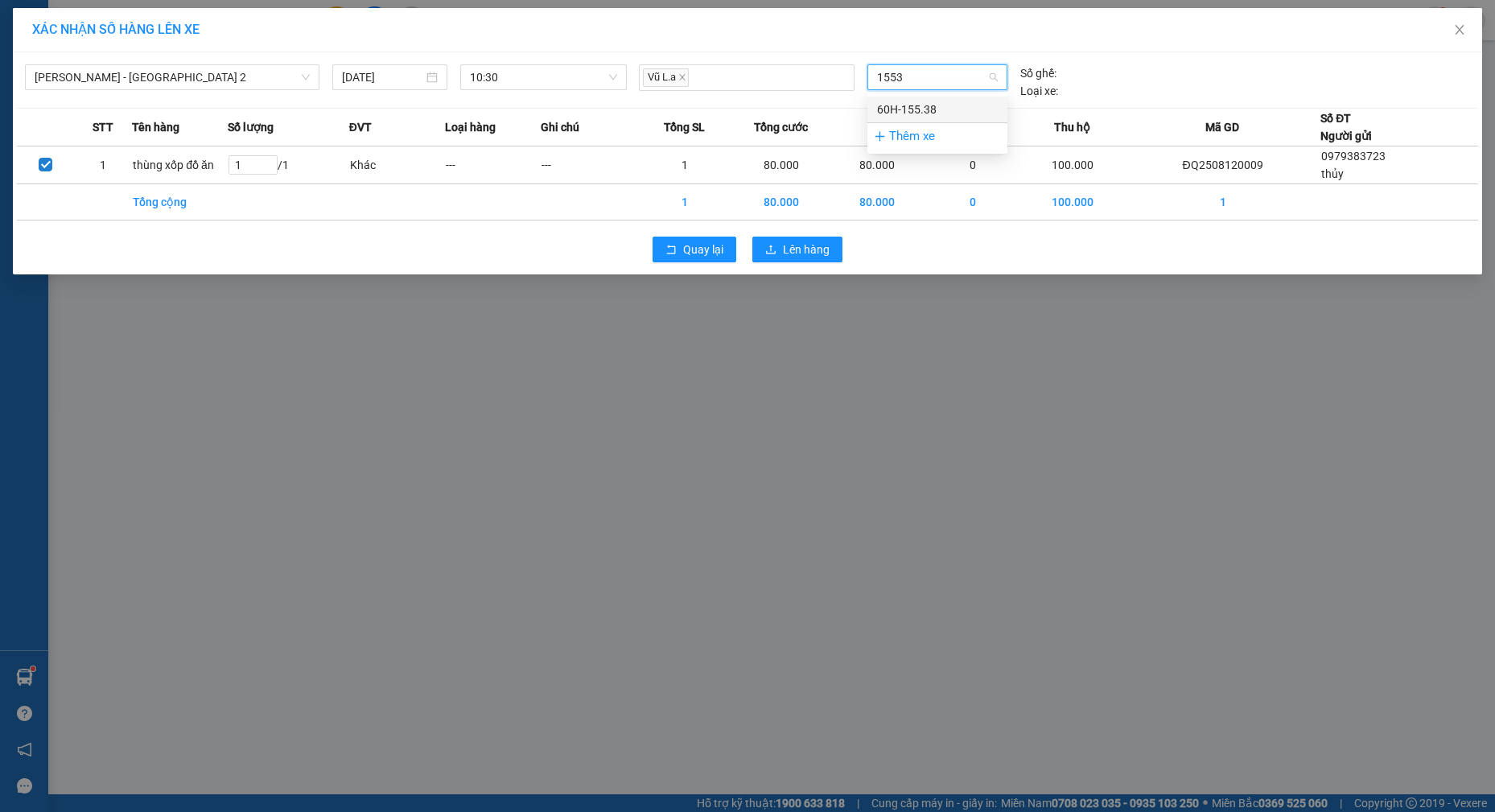
type input "15538"
click at [919, 102] on div "60H-155.38" at bounding box center [938, 109] width 121 height 18
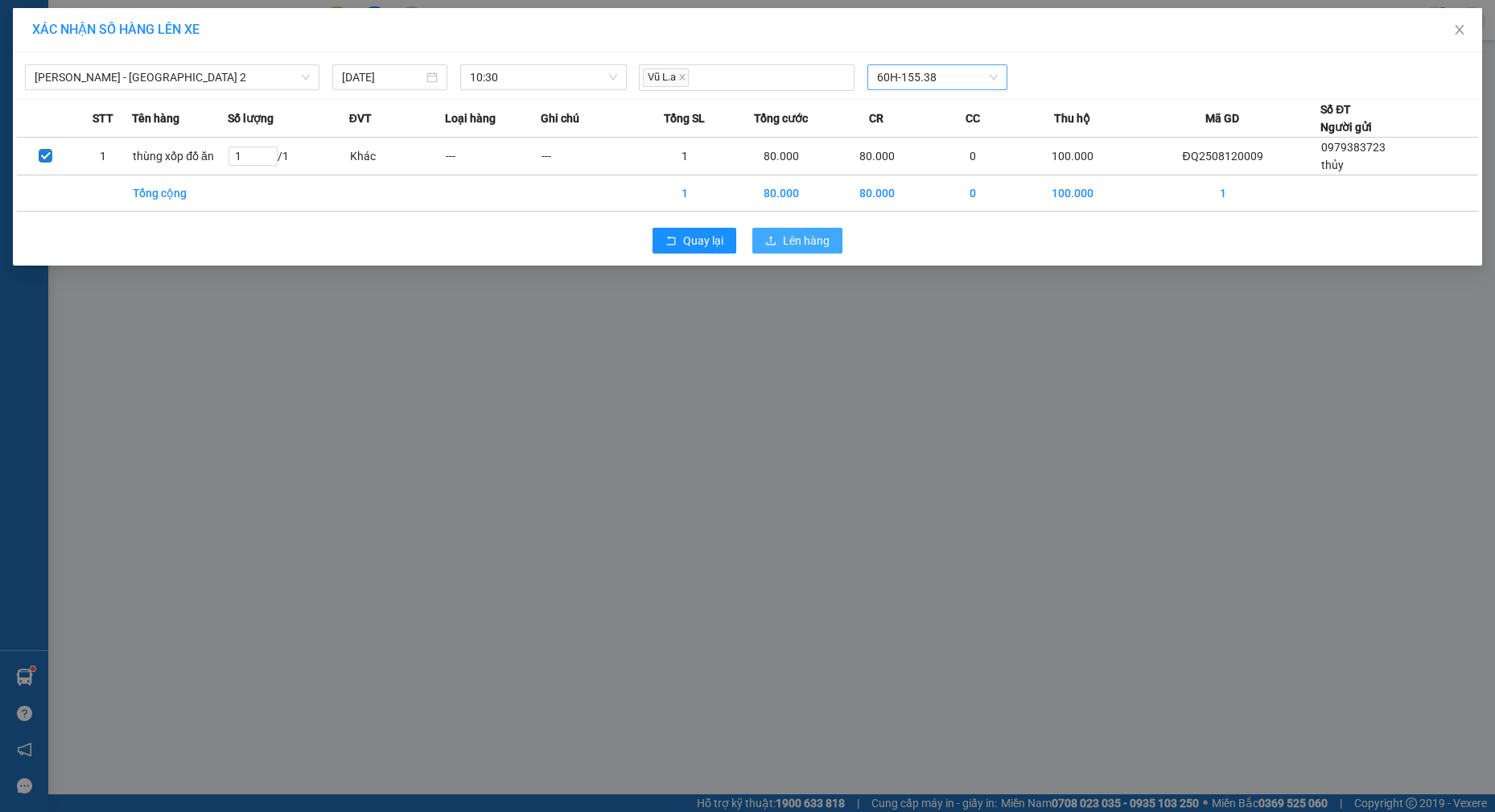
click at [808, 240] on span "Lên hàng" at bounding box center [807, 240] width 47 height 18
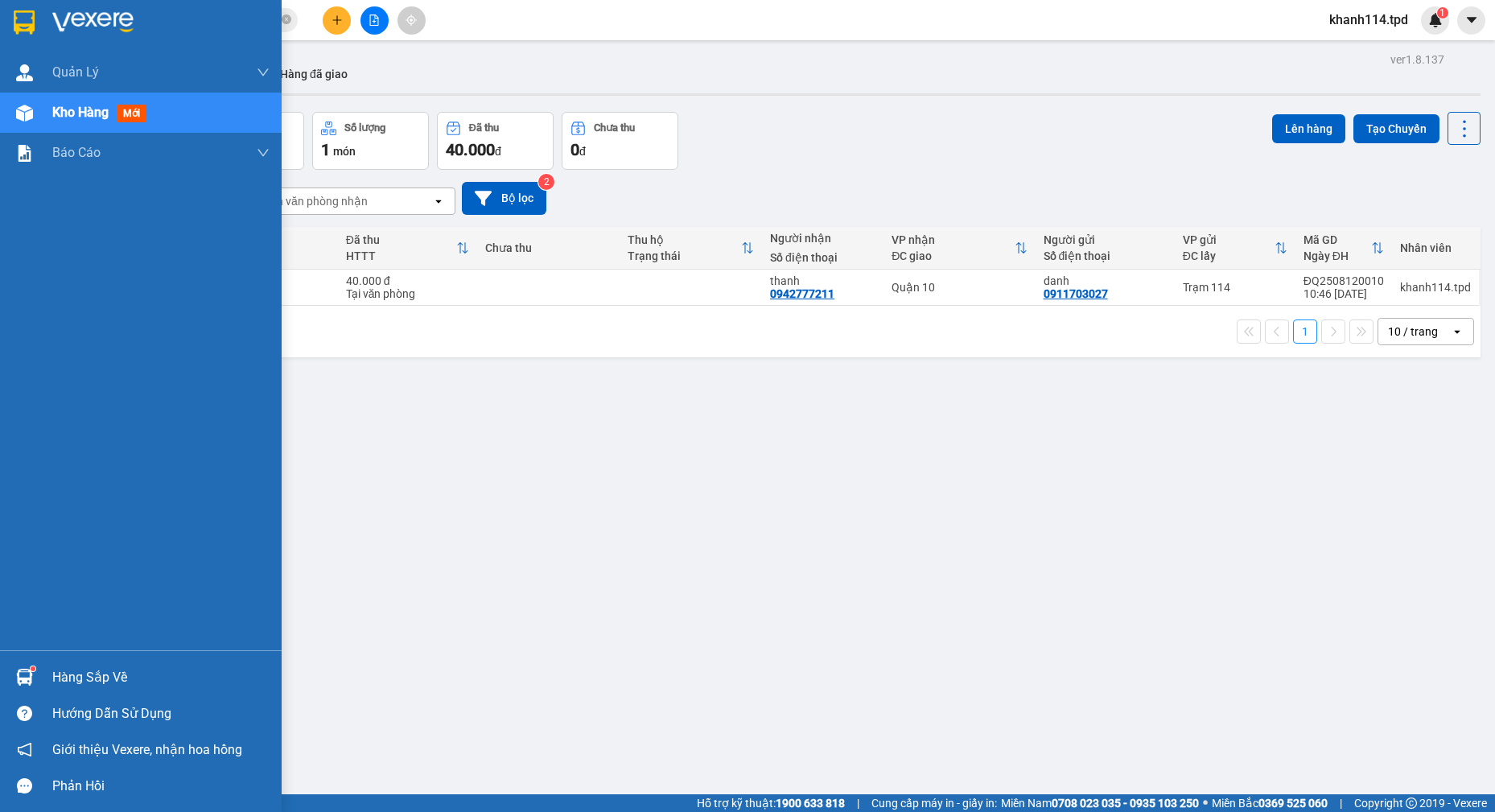
click at [109, 677] on div "Hàng sắp về" at bounding box center [160, 678] width 217 height 24
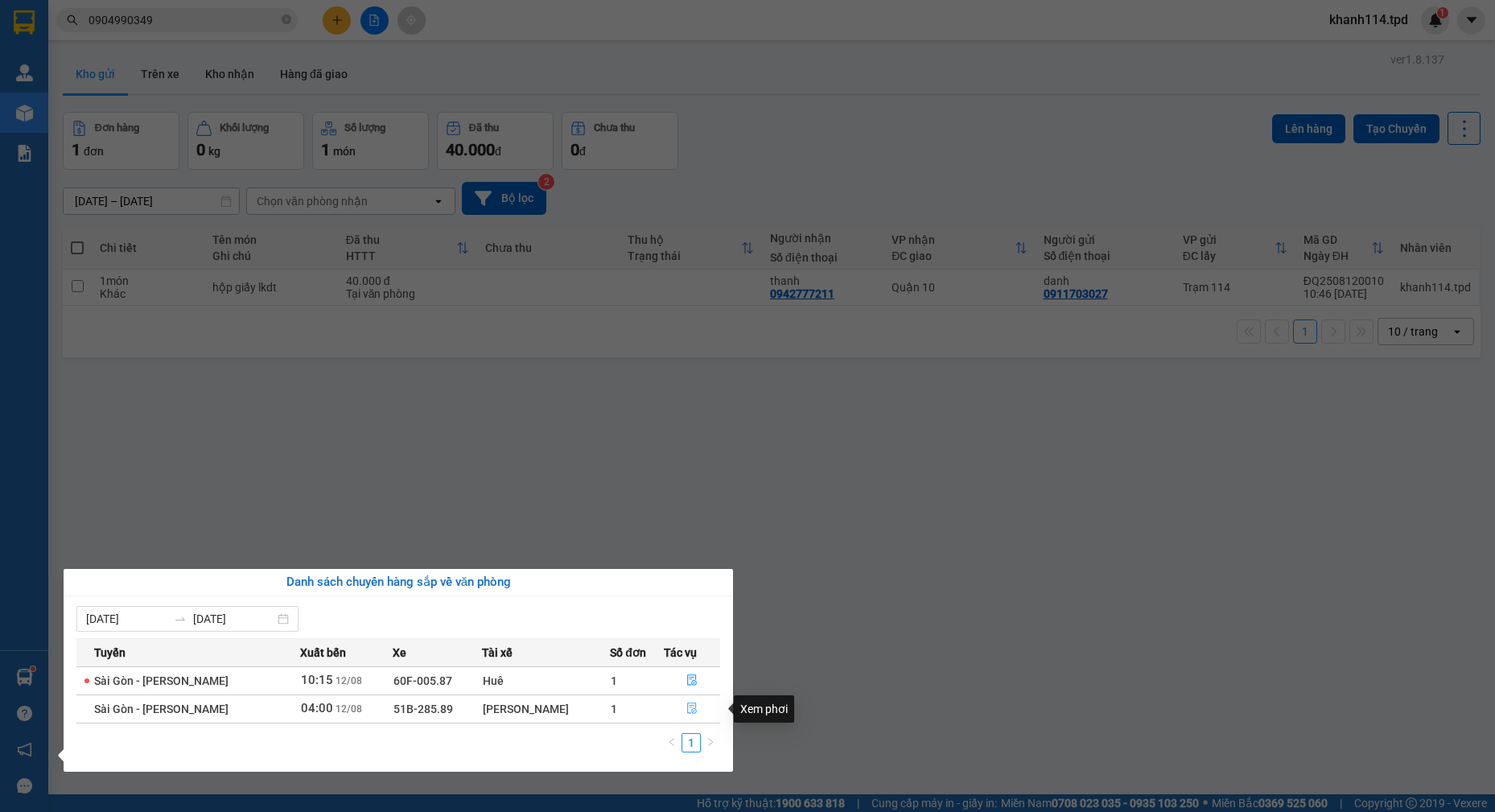
click at [698, 707] on button "button" at bounding box center [692, 709] width 55 height 26
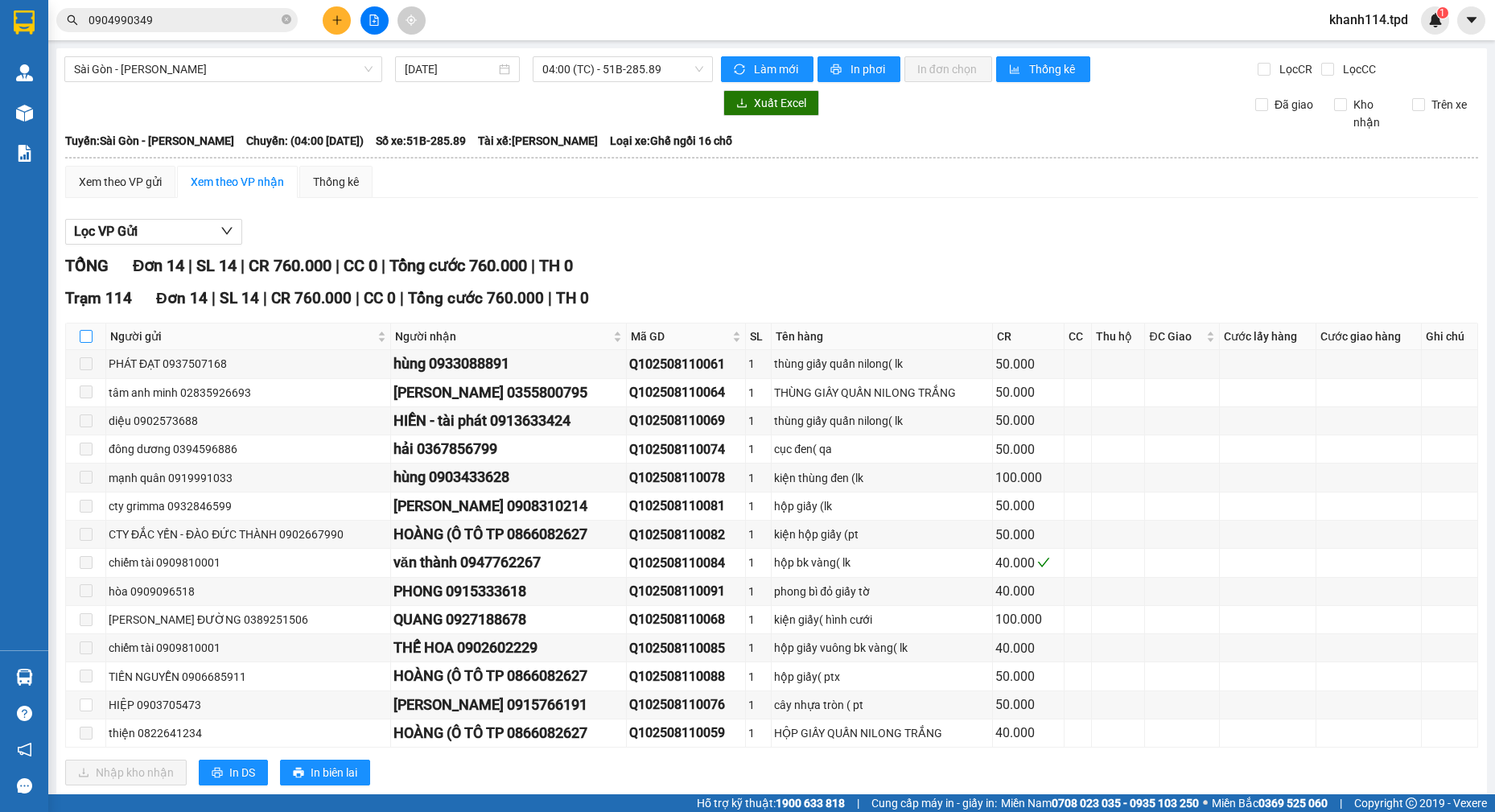
click at [91, 339] on input "checkbox" at bounding box center [87, 336] width 13 height 13
checkbox input "true"
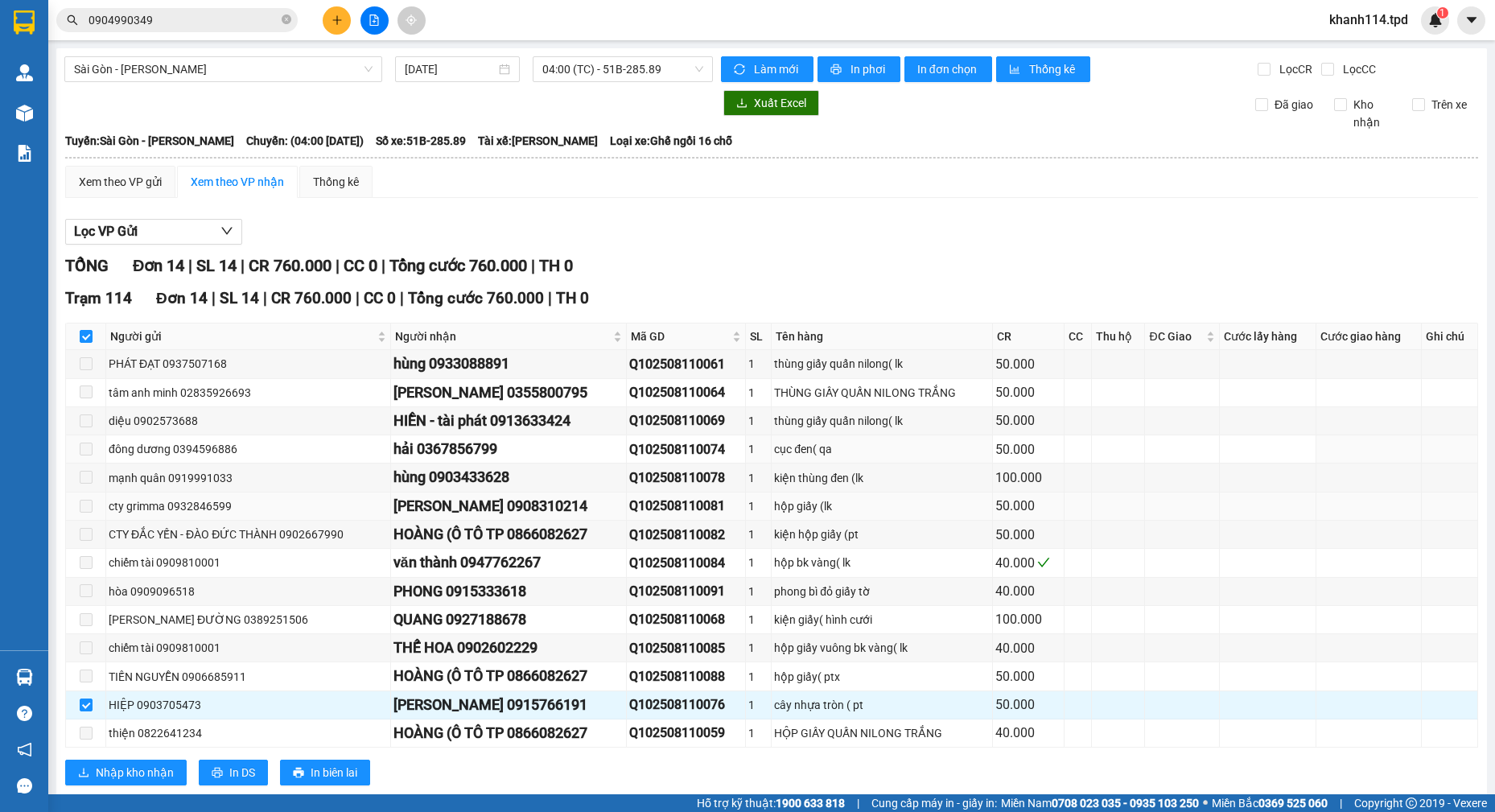
scroll to position [36, 0]
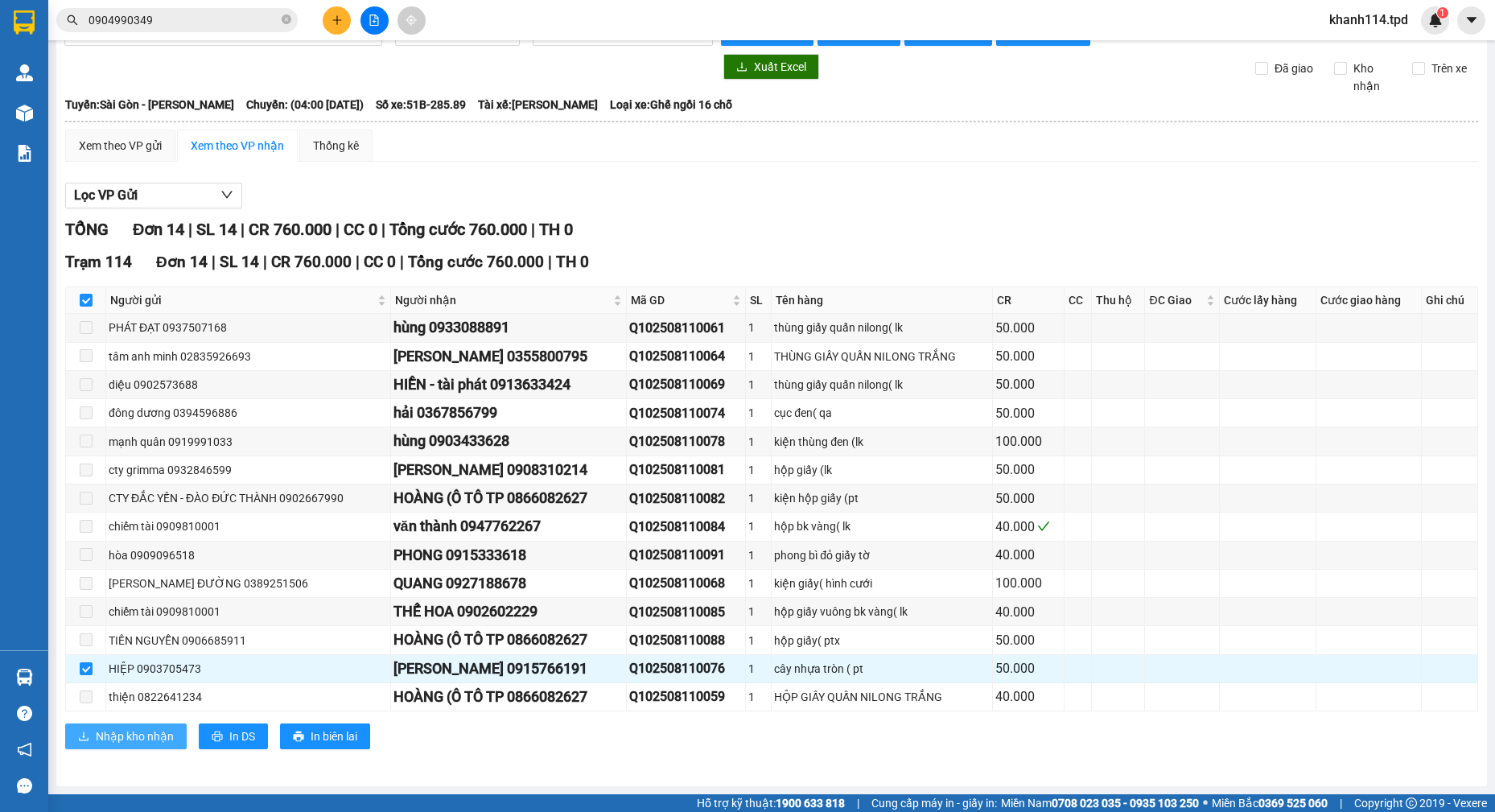
click at [139, 735] on span "Nhập kho nhận" at bounding box center [135, 736] width 78 height 18
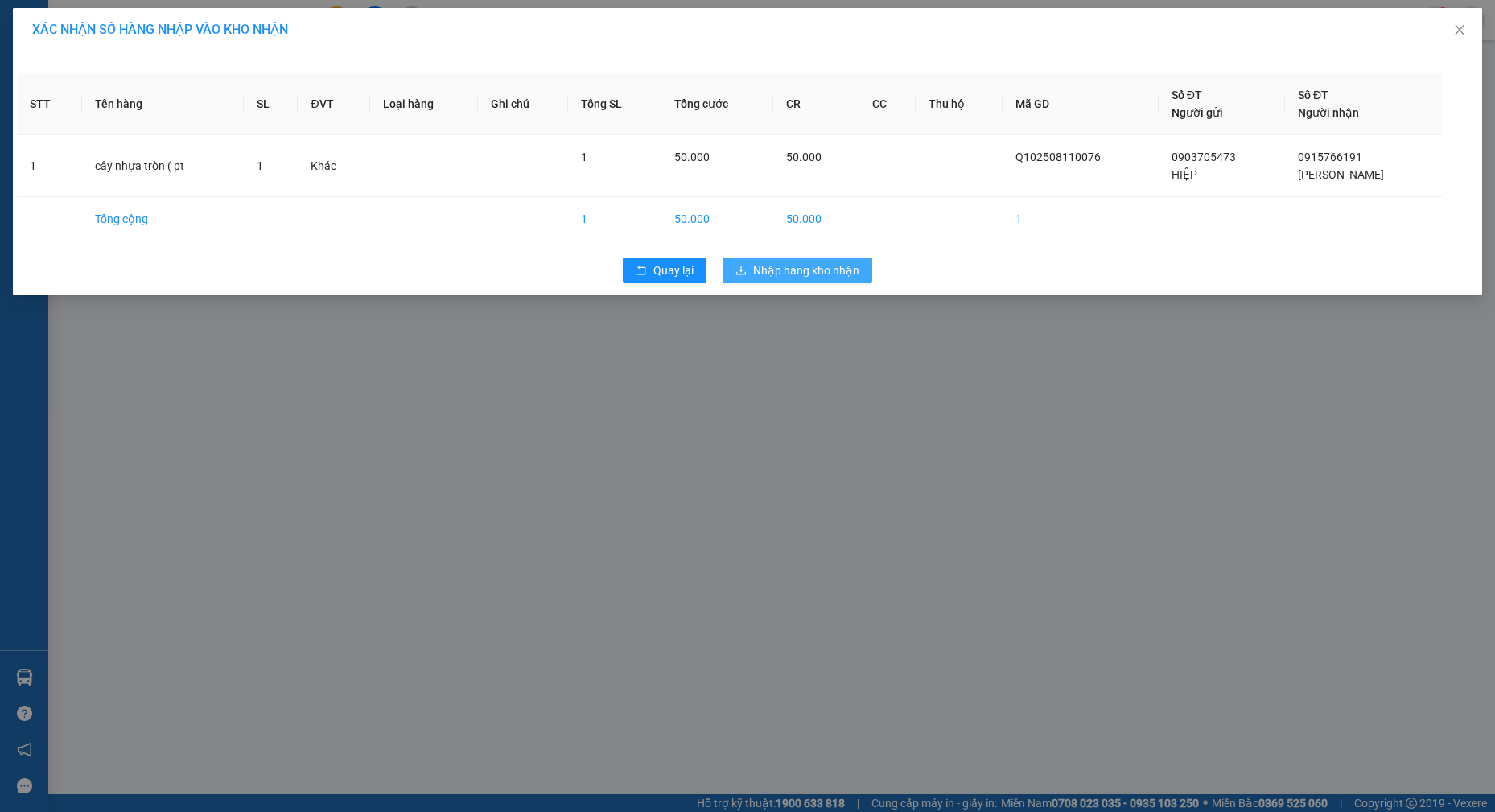
click at [769, 270] on span "Nhập hàng kho nhận" at bounding box center [807, 270] width 106 height 18
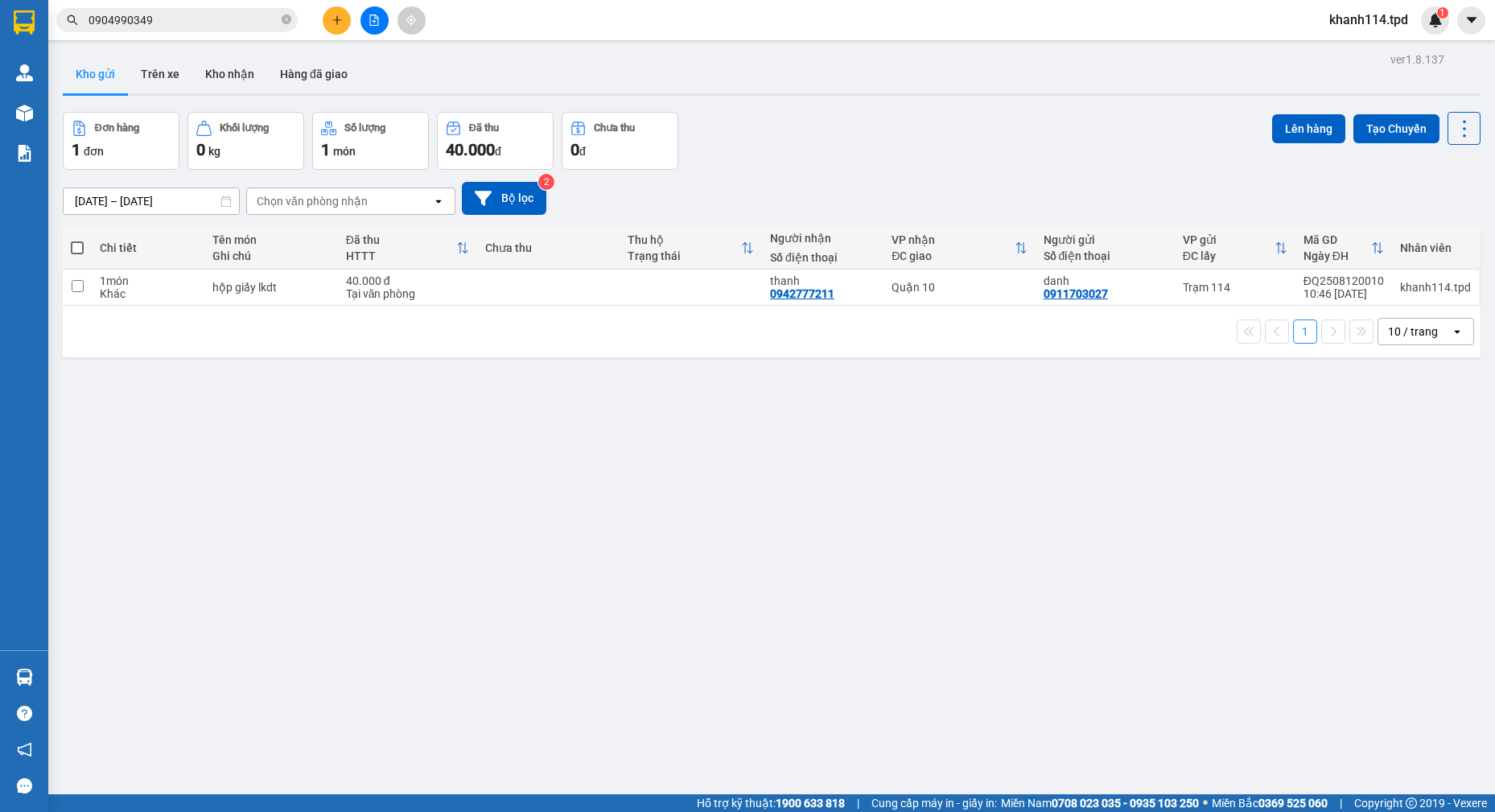
click at [509, 447] on div "ver 1.8.137 Kho gửi Trên xe Kho nhận Hàng đã giao Đơn hàng 1 đơn Khối lượng 0 k…" at bounding box center [771, 454] width 1431 height 812
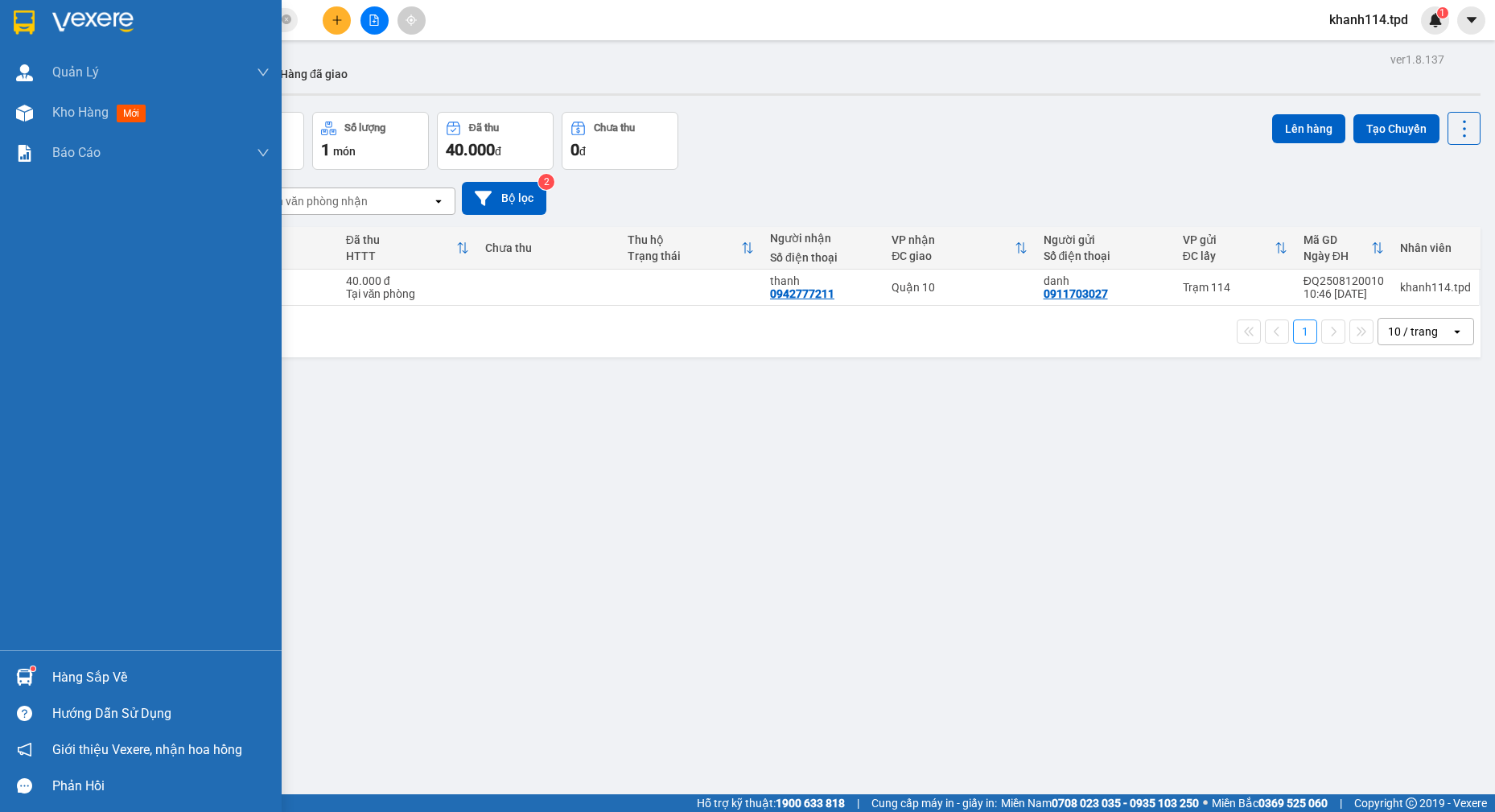
click at [103, 683] on div "Hàng sắp về" at bounding box center [160, 678] width 217 height 24
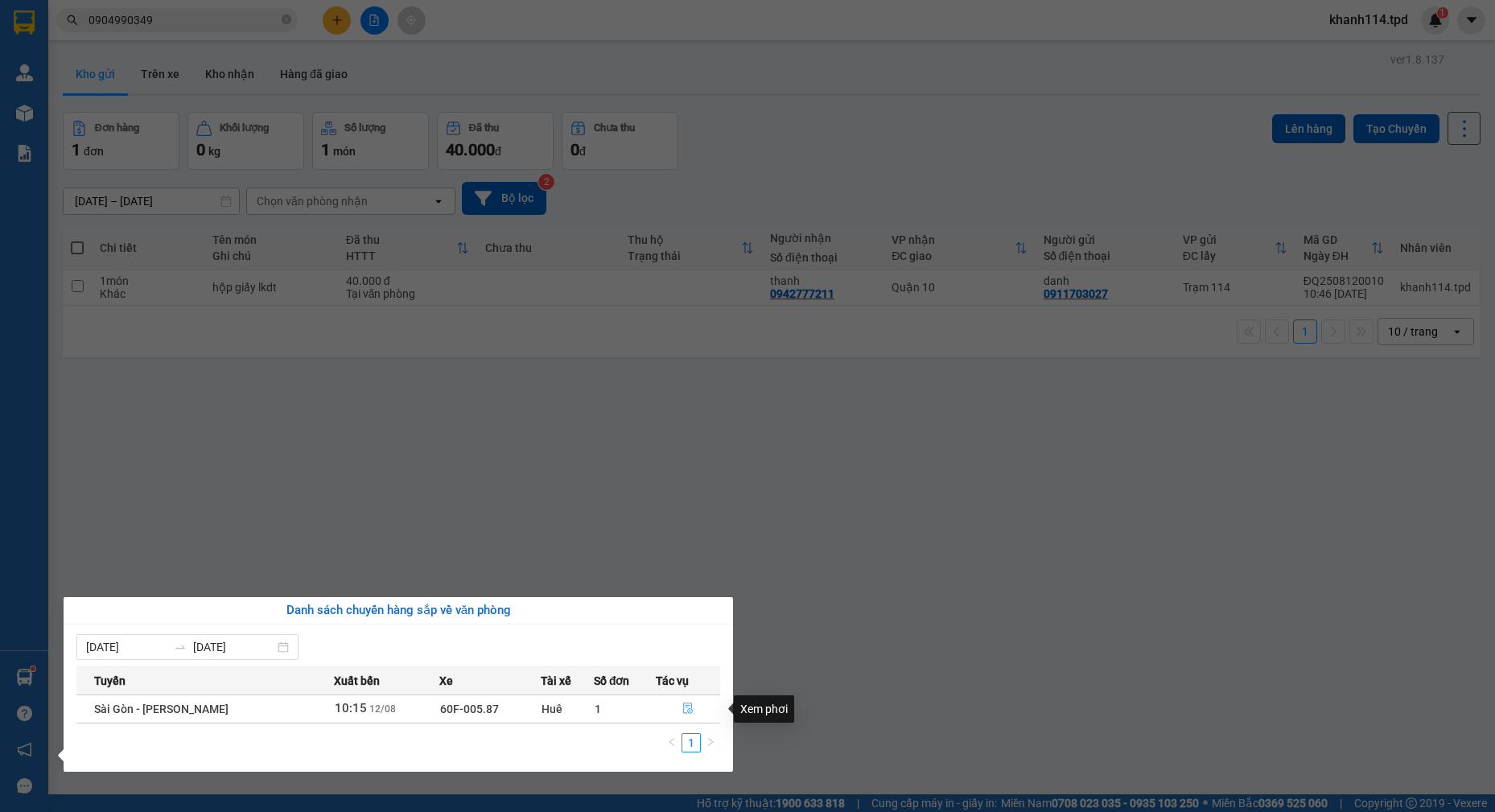
click at [684, 707] on icon "file-done" at bounding box center [688, 708] width 11 height 11
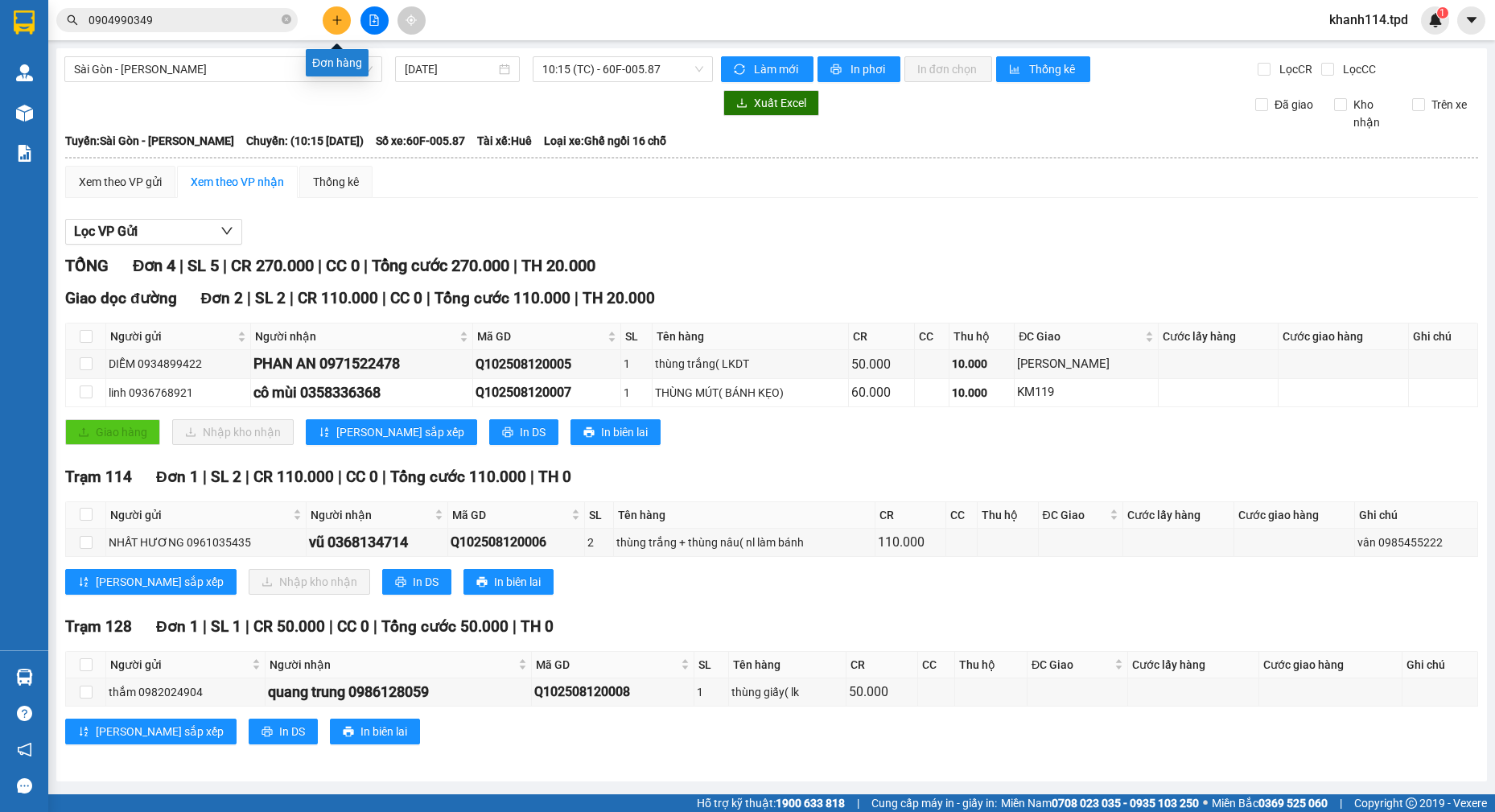
click at [334, 27] on button at bounding box center [336, 20] width 28 height 28
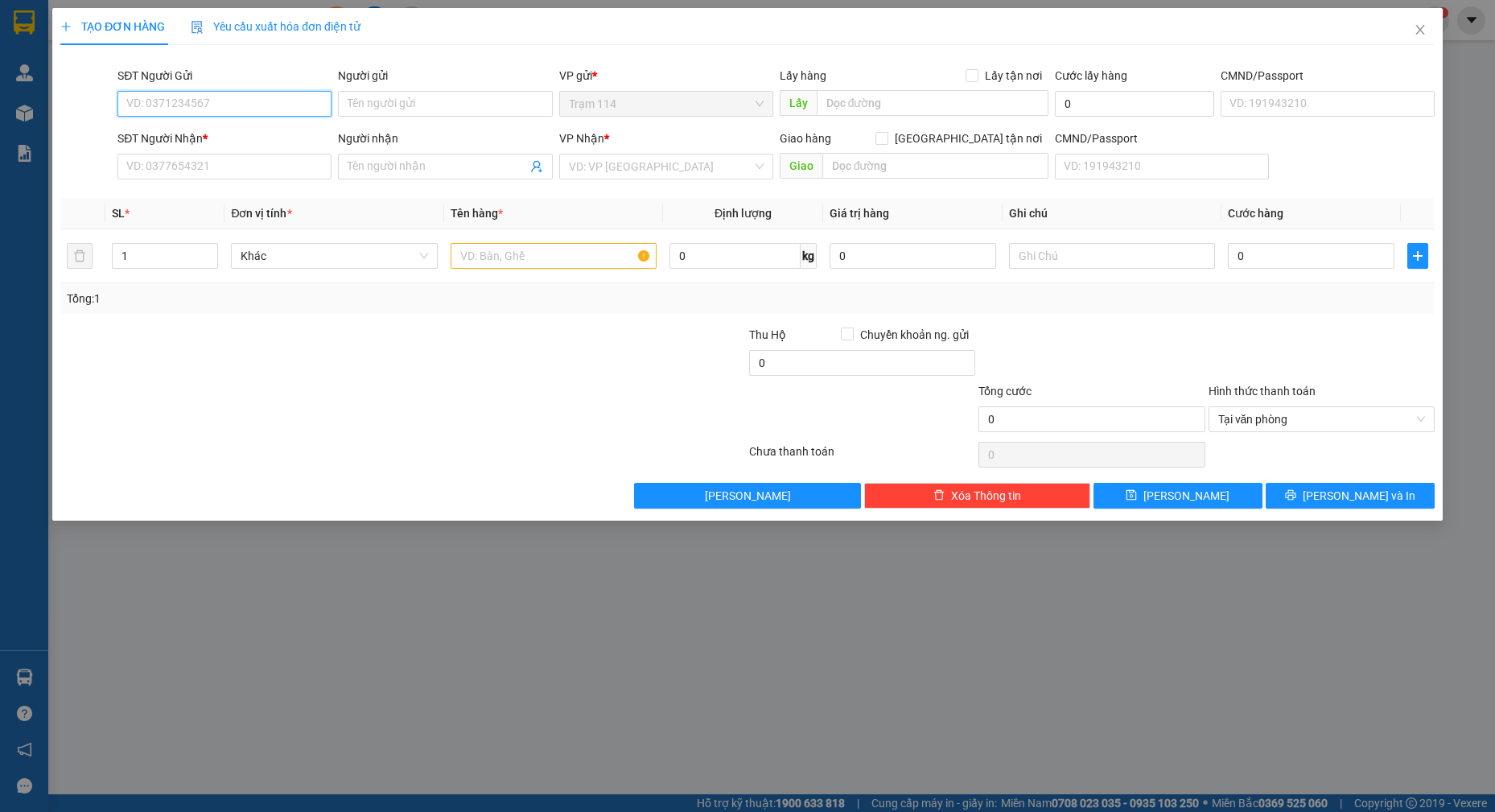
click at [229, 109] on input "SĐT Người Gửi" at bounding box center [224, 104] width 214 height 26
click at [239, 140] on div "0967999717 - vườn" at bounding box center [224, 136] width 195 height 18
type input "0967999717"
type input "vườn"
type input "0786222234"
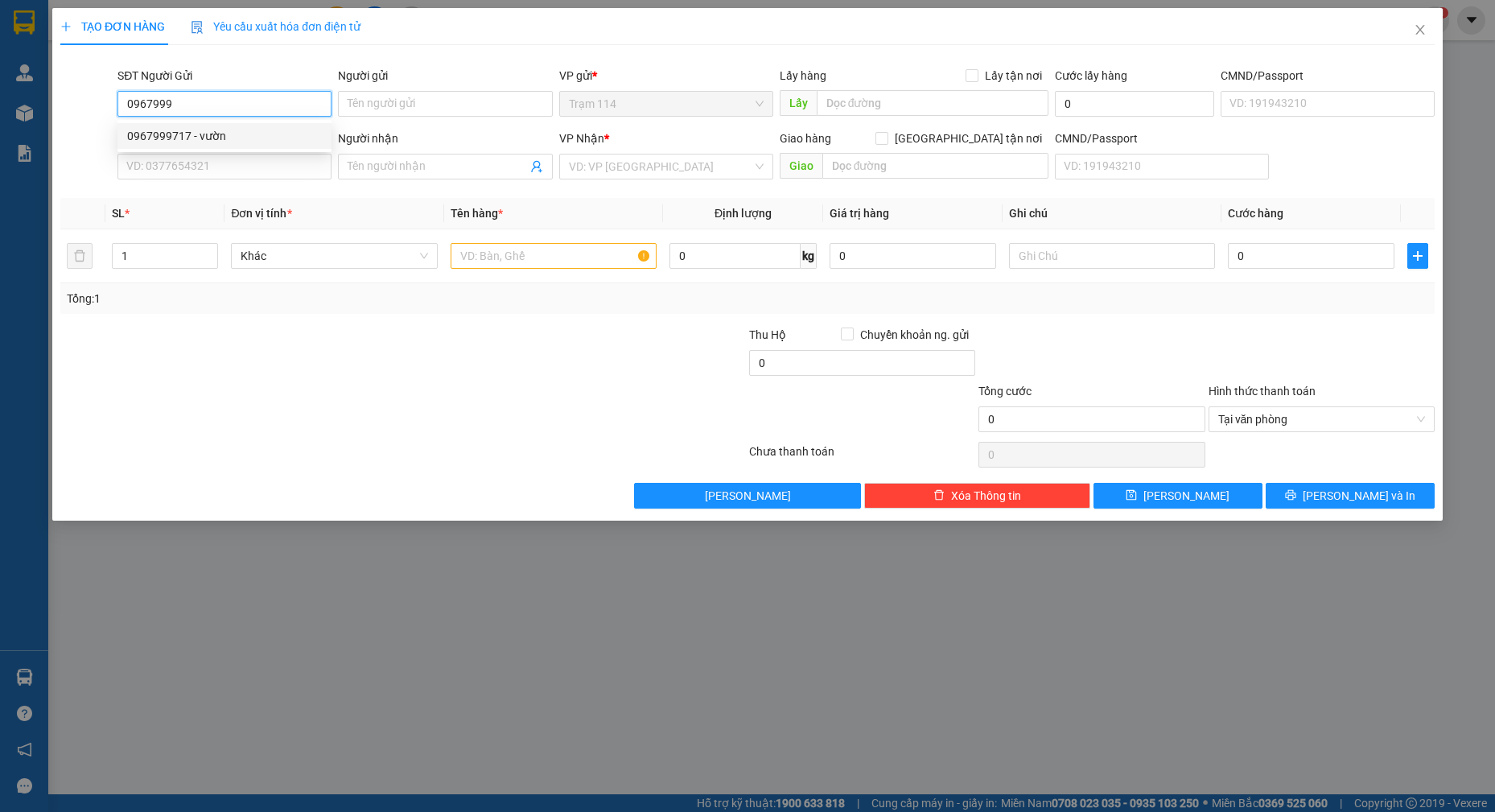
type input "VĂN"
type input "0967999717"
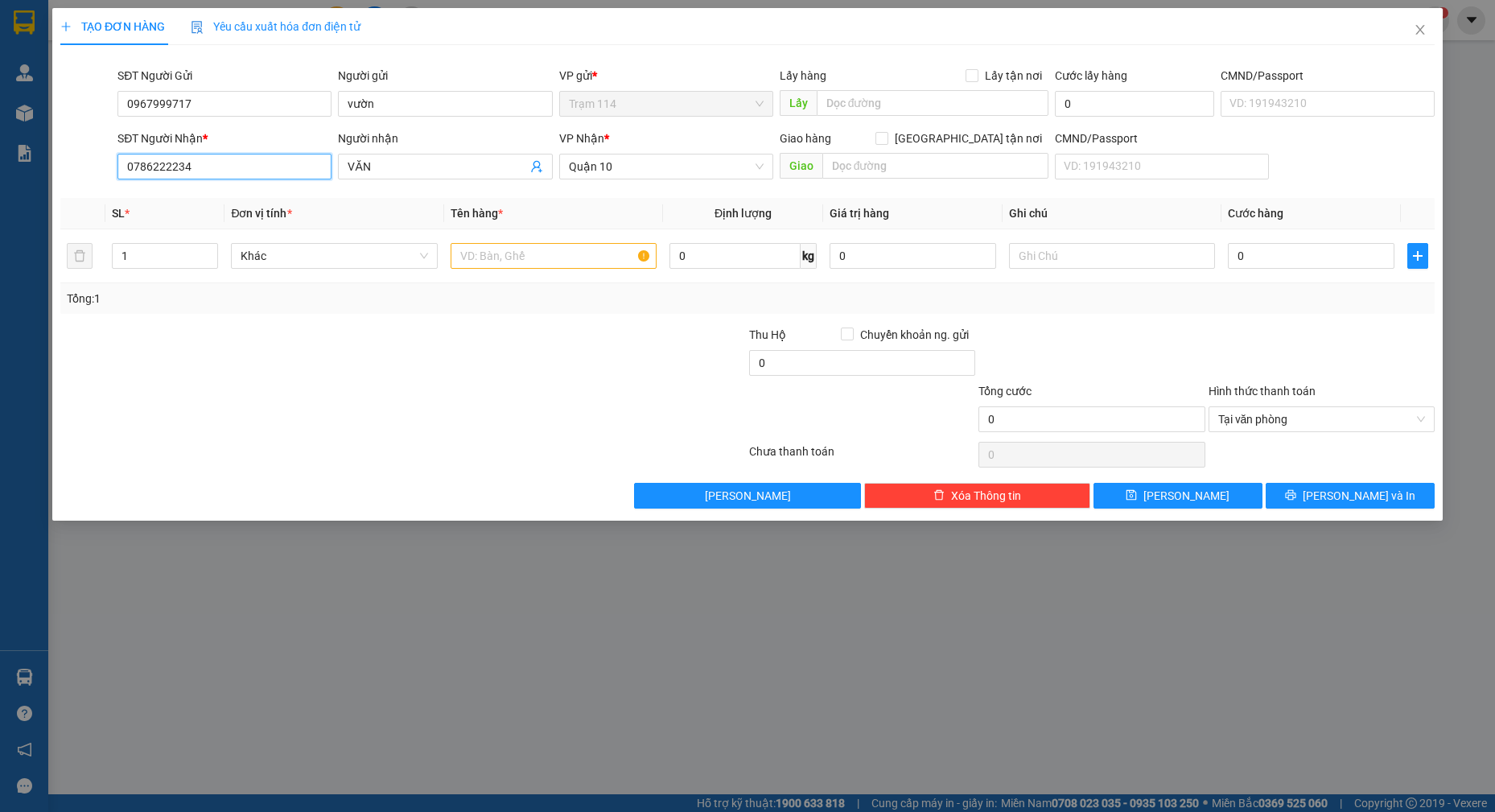
click at [292, 168] on input "0786222234" at bounding box center [224, 167] width 214 height 26
type input "0983270979"
click at [274, 197] on div "0983270979 - [PERSON_NAME]" at bounding box center [224, 198] width 195 height 18
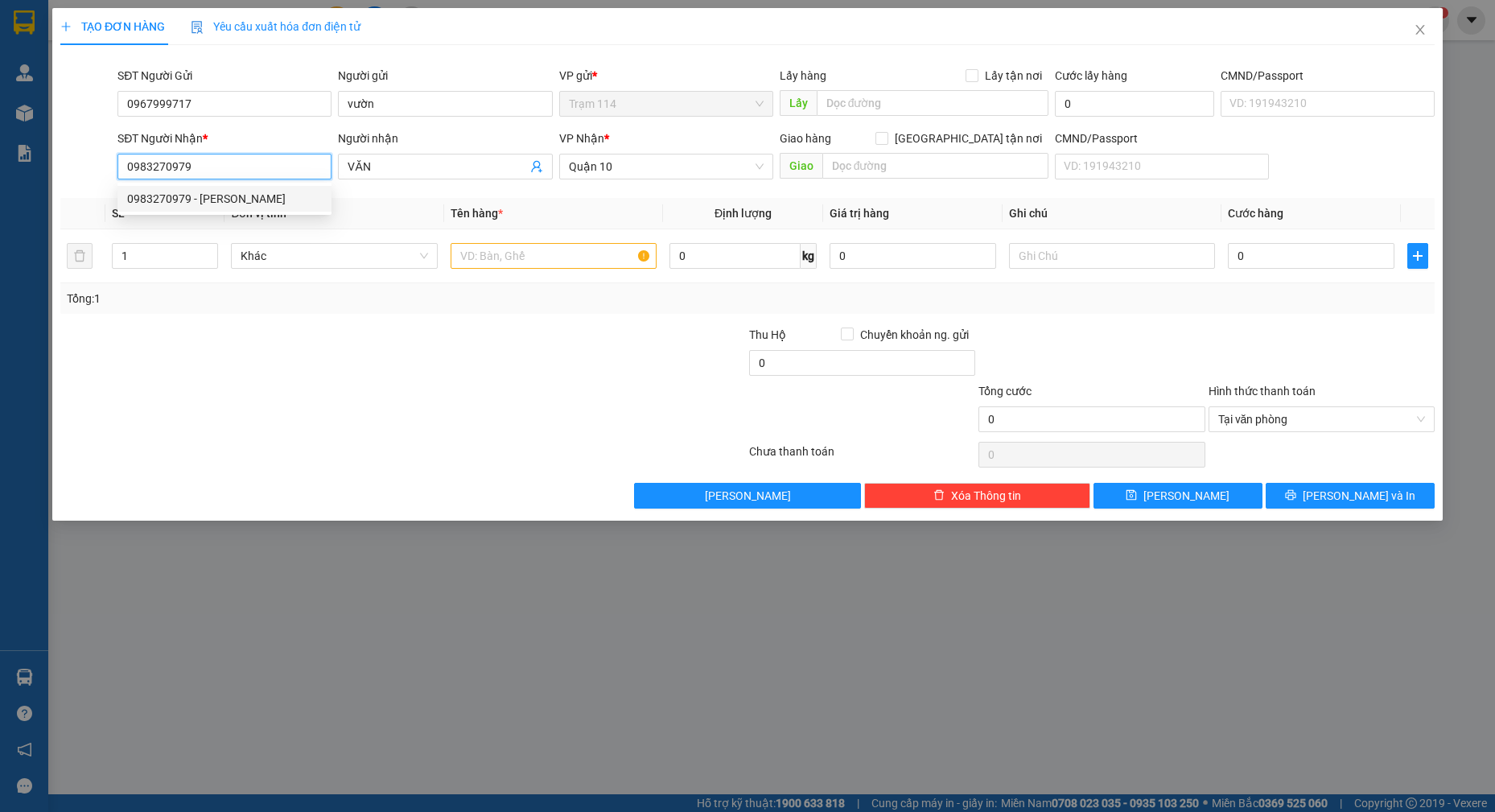
type input "[PERSON_NAME]"
type input "0983270979"
click at [457, 168] on input "[PERSON_NAME]" at bounding box center [437, 166] width 179 height 18
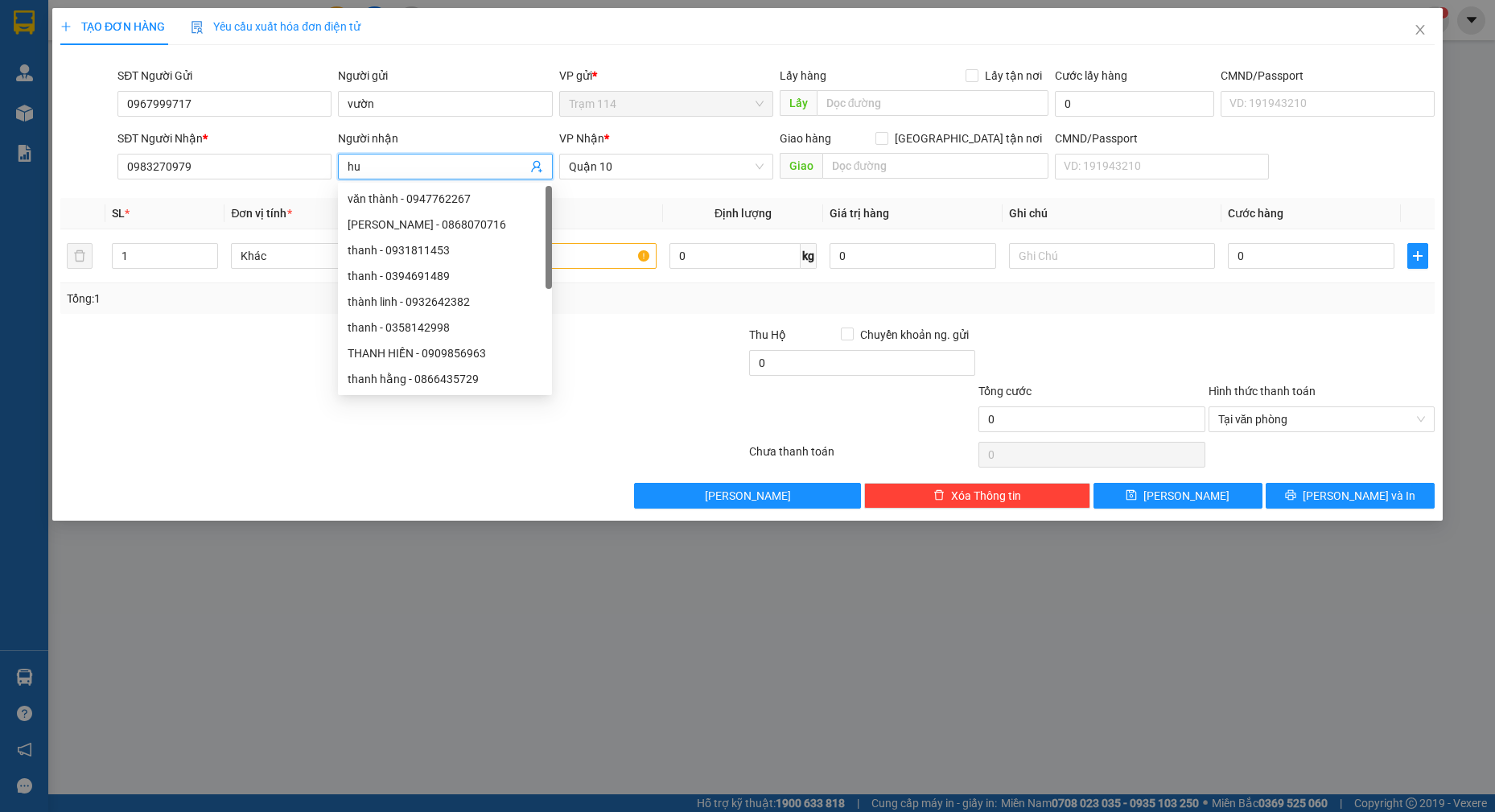
type input "huệ"
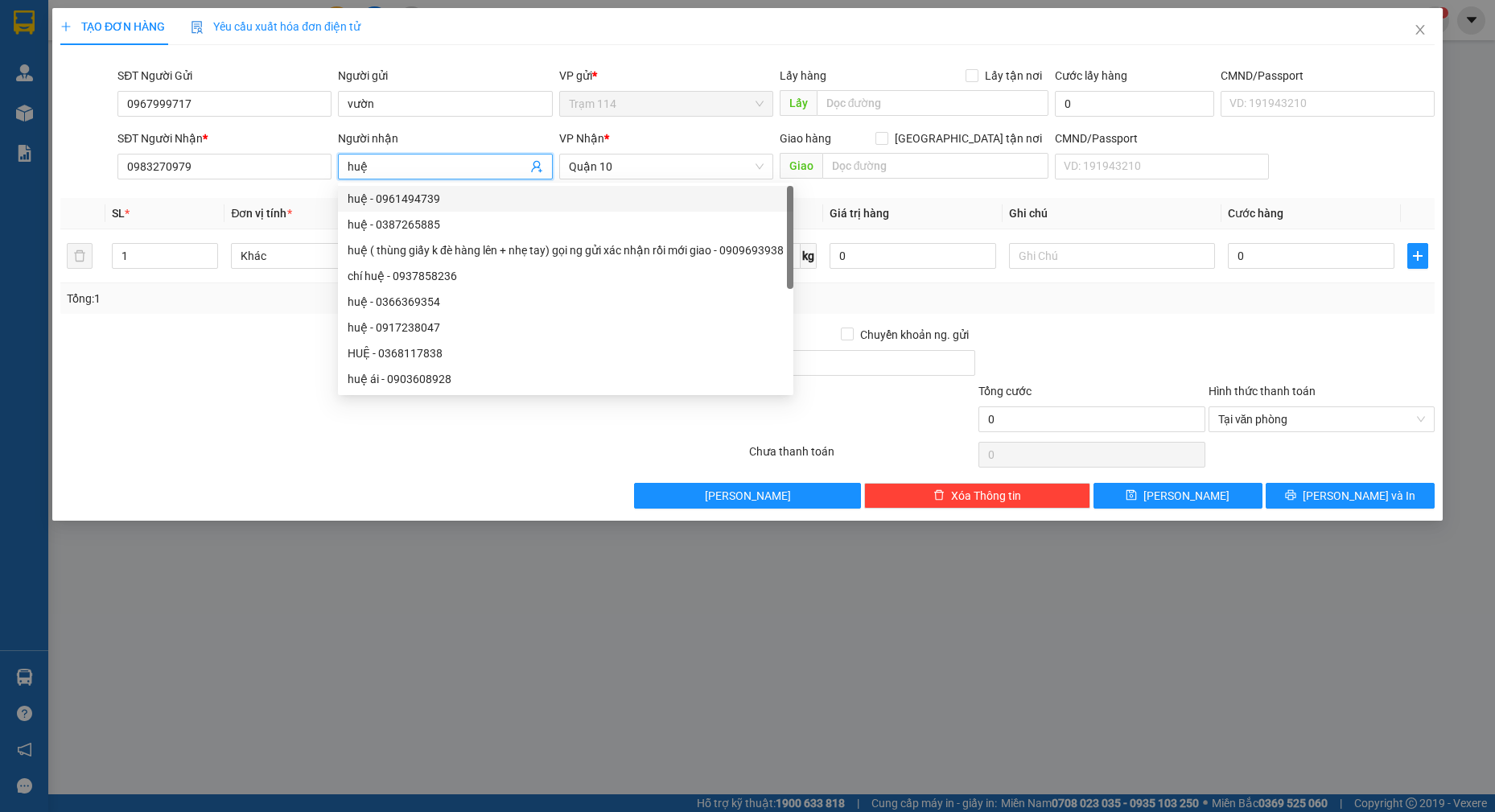
click at [613, 204] on div "huệ - 0961494739" at bounding box center [565, 198] width 436 height 18
type input "0961494739"
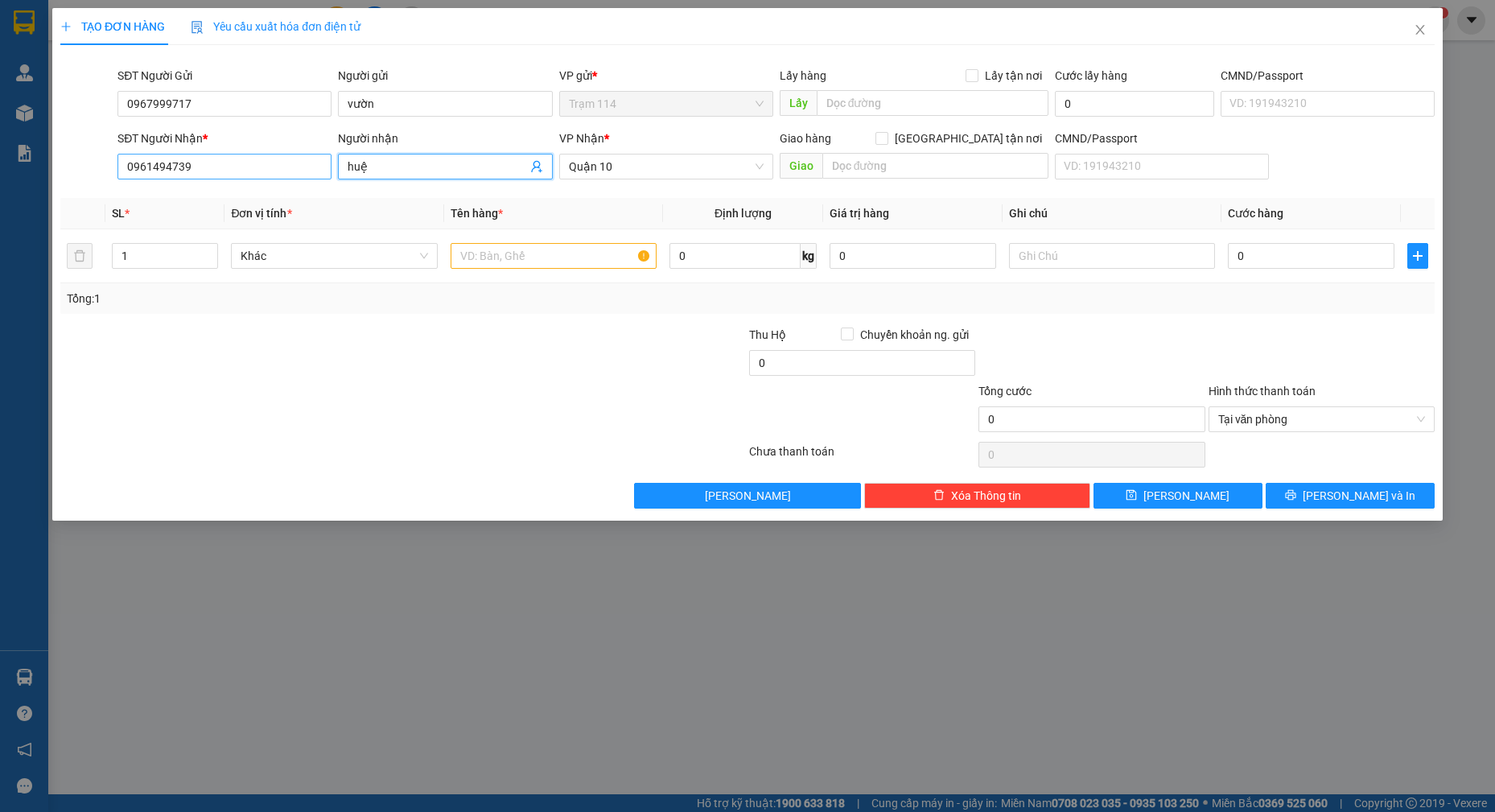
type input "huệ"
click at [275, 160] on input "0961494739" at bounding box center [224, 167] width 214 height 26
click at [299, 157] on input "0983270979" at bounding box center [224, 167] width 214 height 26
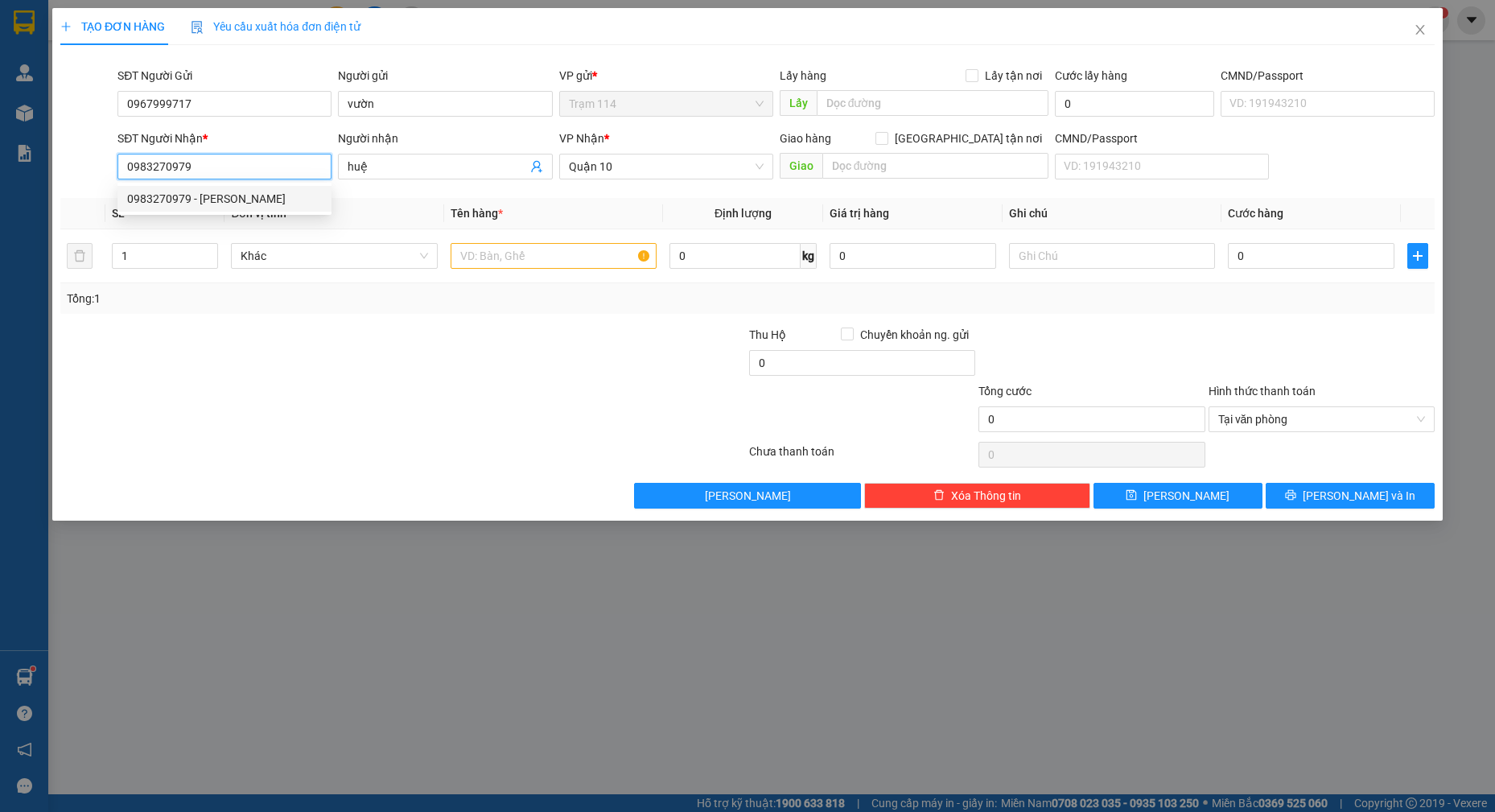
type input "0983270979"
click at [705, 355] on div at bounding box center [632, 354] width 229 height 56
click at [525, 260] on input "text" at bounding box center [554, 256] width 207 height 26
click at [167, 251] on input "1" at bounding box center [165, 256] width 105 height 24
type input "3"
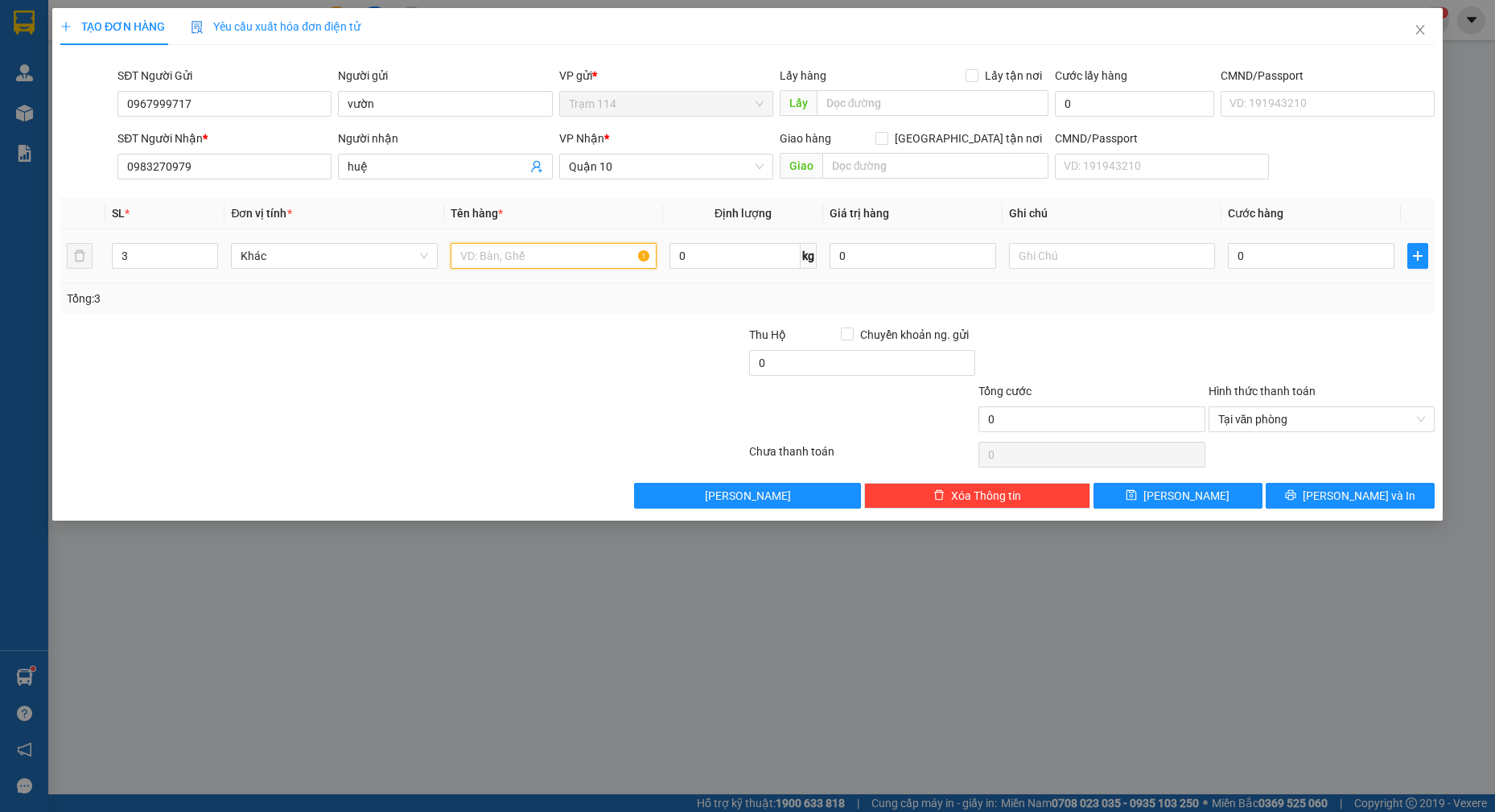
click at [583, 247] on input "text" at bounding box center [554, 256] width 207 height 26
click at [523, 258] on input "2 thùng giấy + can rượu" at bounding box center [554, 256] width 207 height 26
type input "2 thùng giấy đồ ăn + can rượu"
click at [1286, 255] on input "0" at bounding box center [1311, 256] width 167 height 26
type input "1"
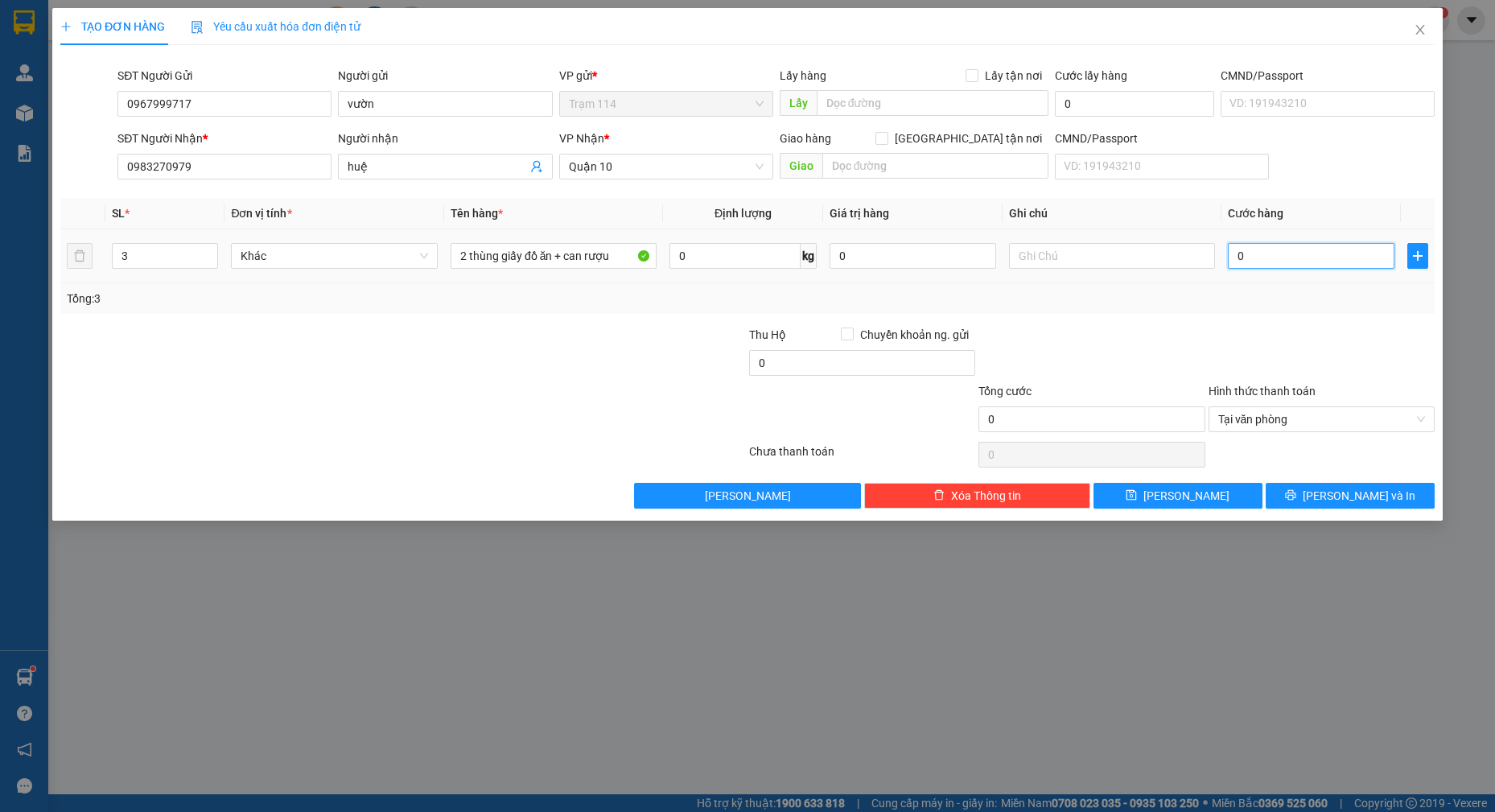
type input "1"
type input "13"
type input "130"
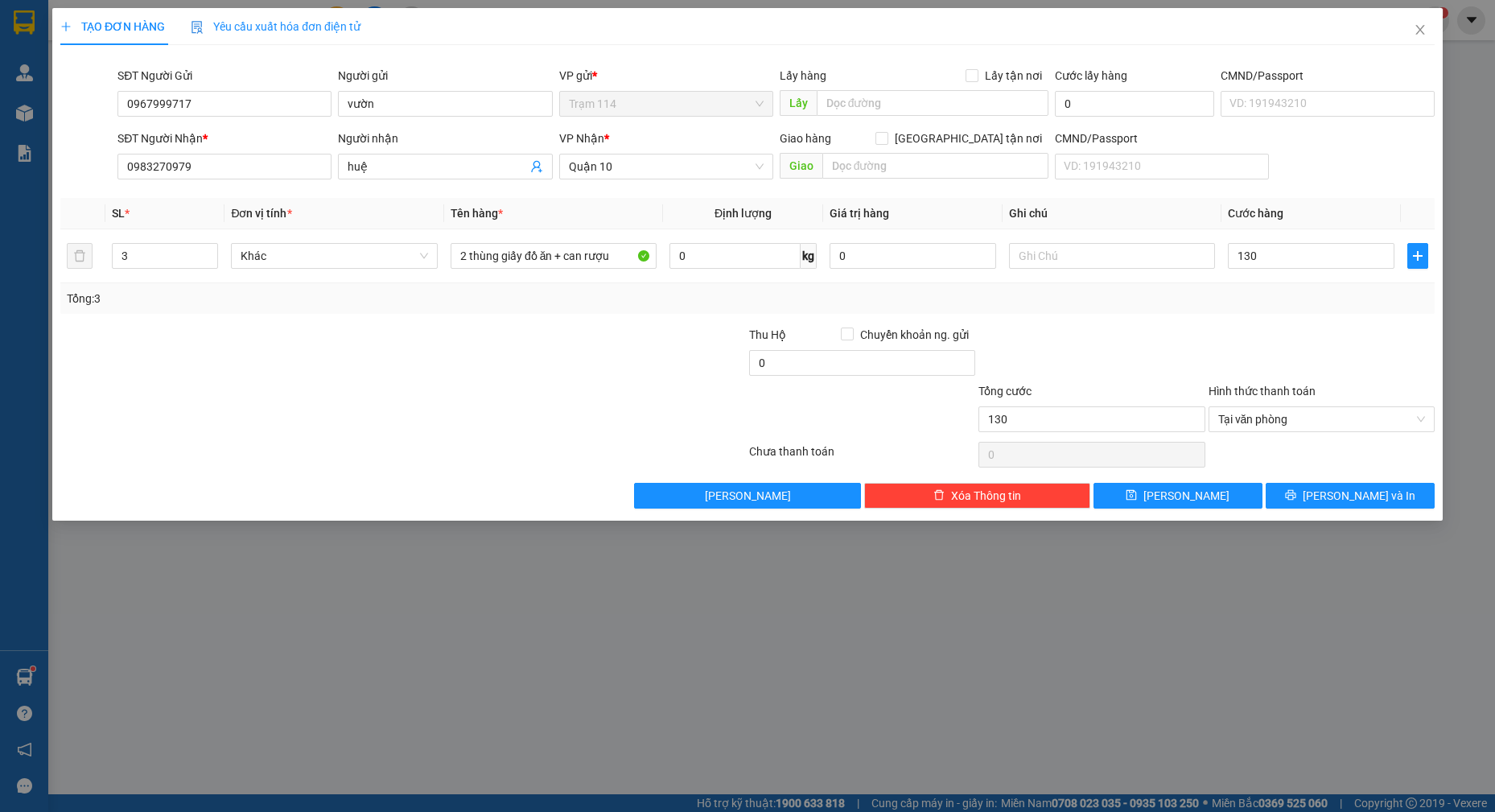
type input "130.000"
click at [1212, 336] on div at bounding box center [1322, 354] width 229 height 56
click at [1342, 498] on span "[PERSON_NAME] và In" at bounding box center [1359, 495] width 113 height 18
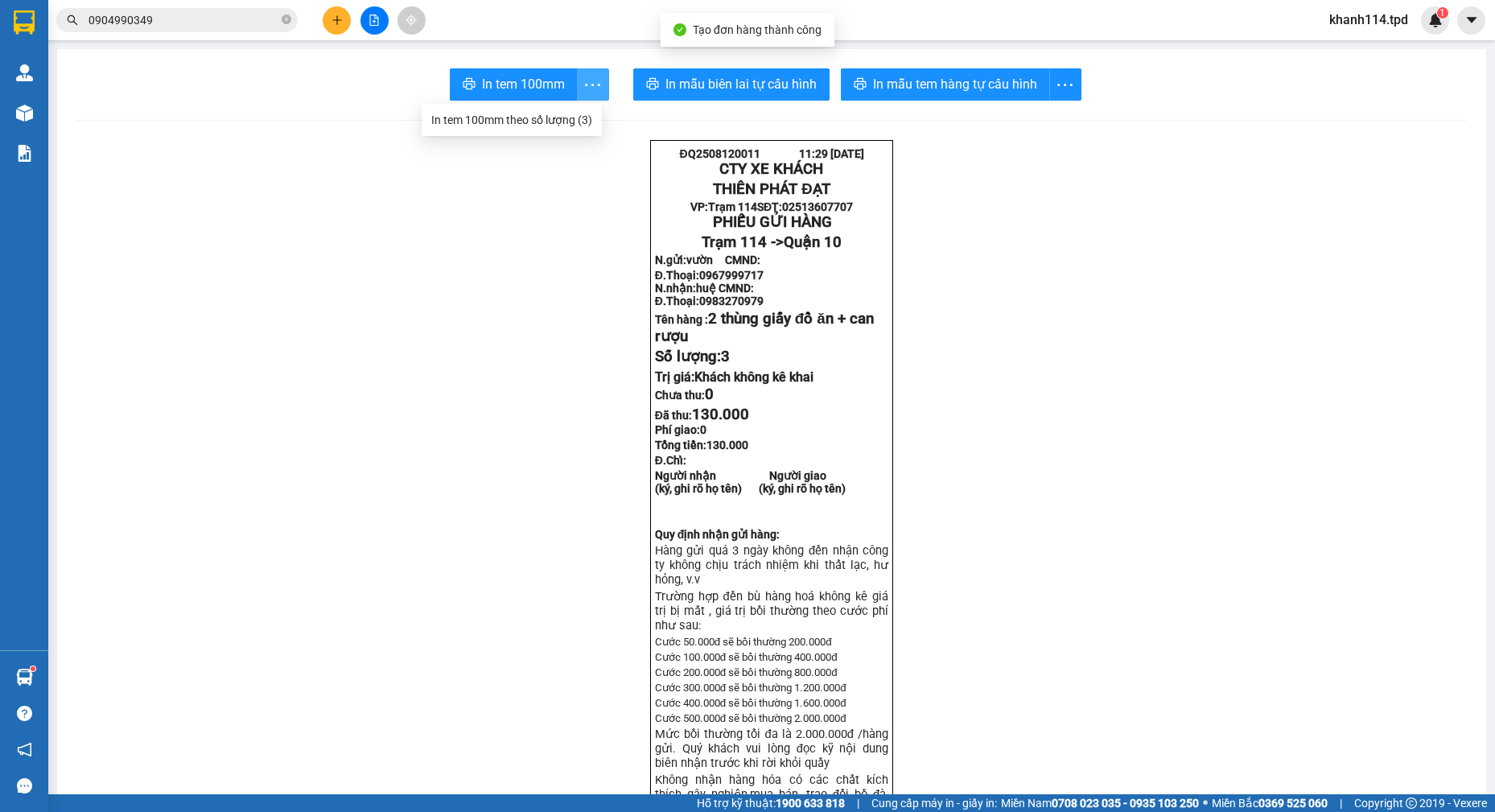
click at [589, 89] on icon "more" at bounding box center [593, 85] width 20 height 20
click at [559, 115] on div "In tem 100mm theo số lượng (3)" at bounding box center [511, 119] width 161 height 18
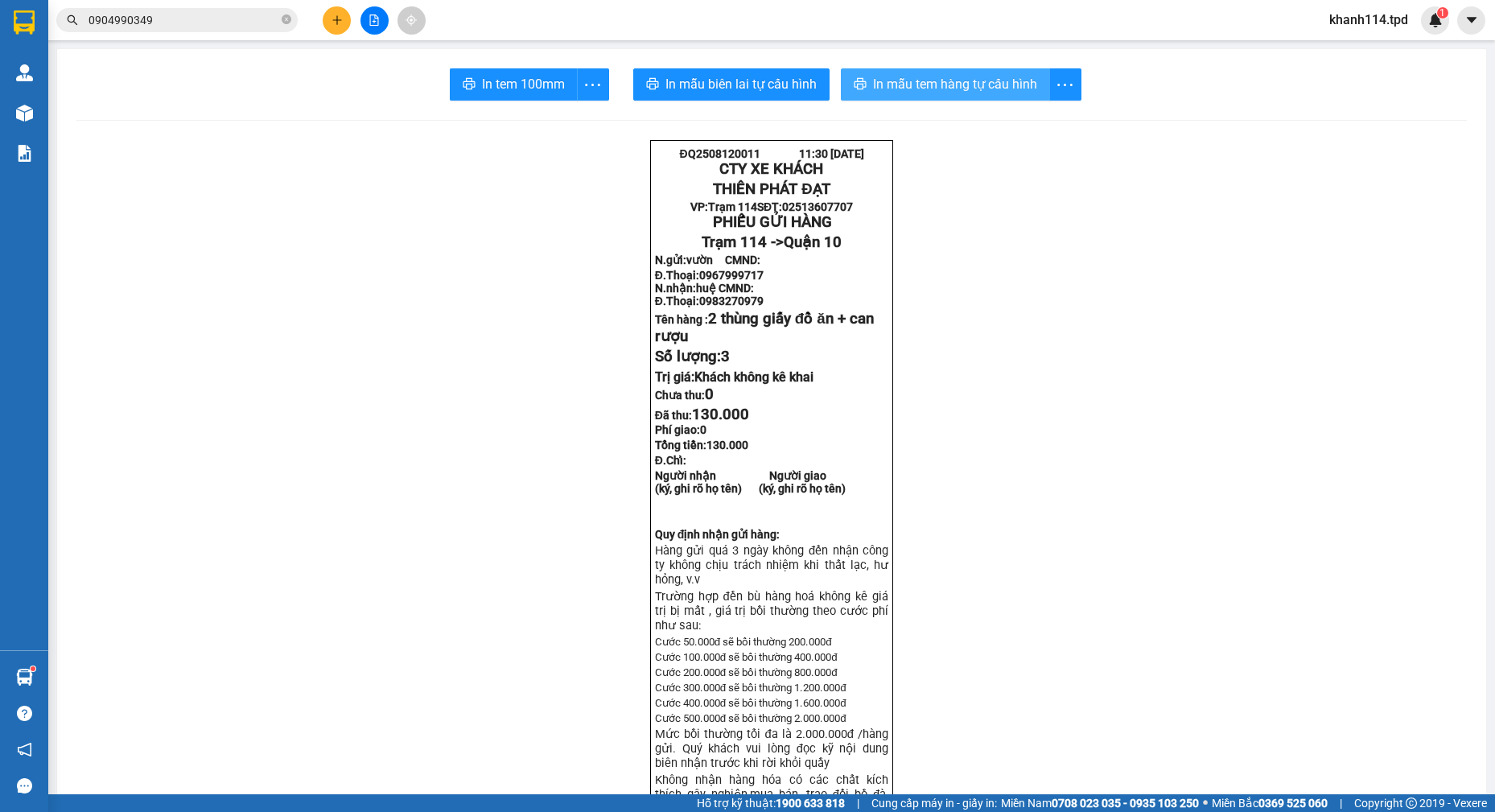
click at [999, 91] on span "In mẫu tem hàng tự cấu hình" at bounding box center [955, 84] width 164 height 20
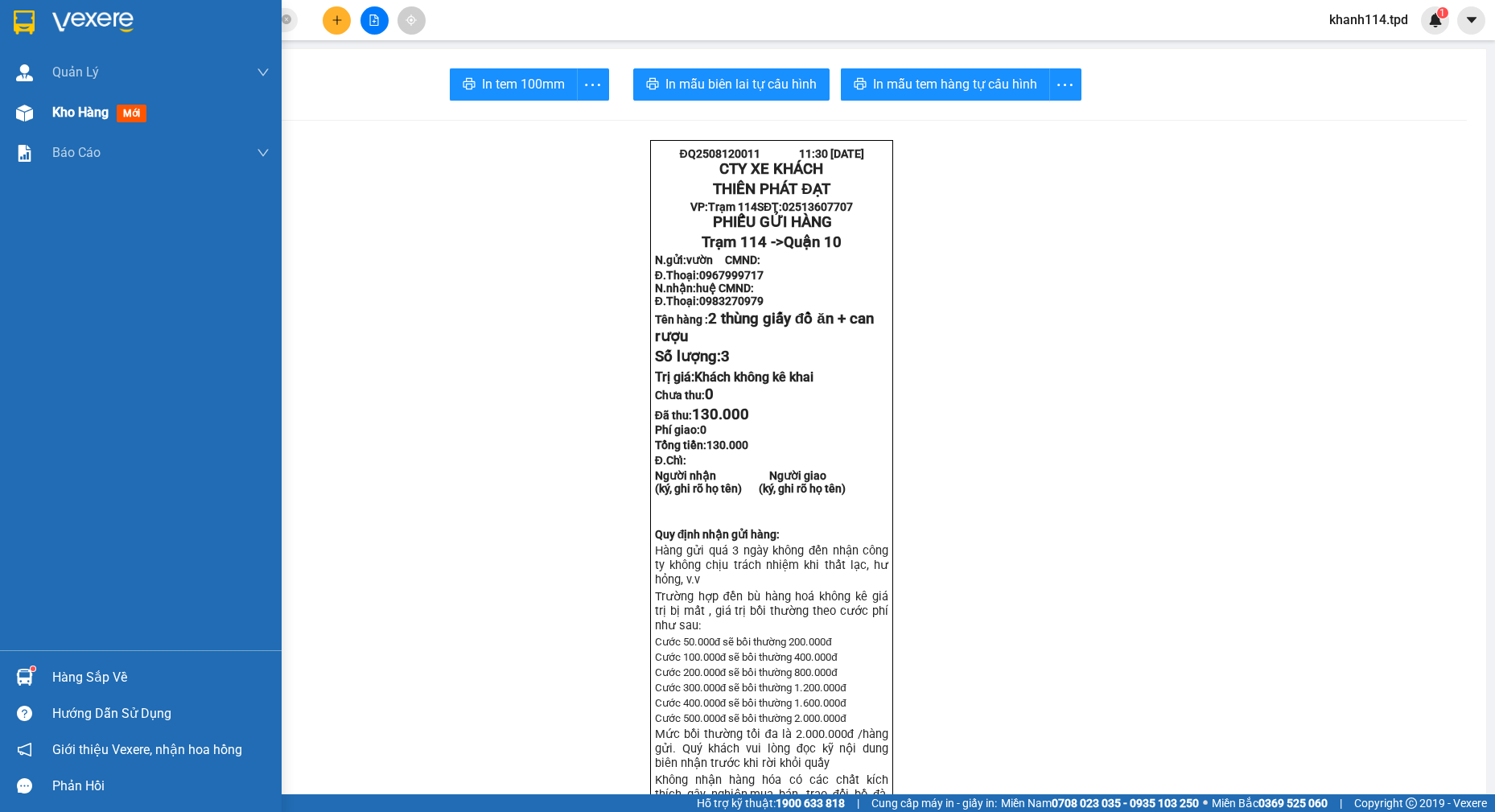
click at [100, 121] on div "Kho hàng mới" at bounding box center [102, 113] width 101 height 20
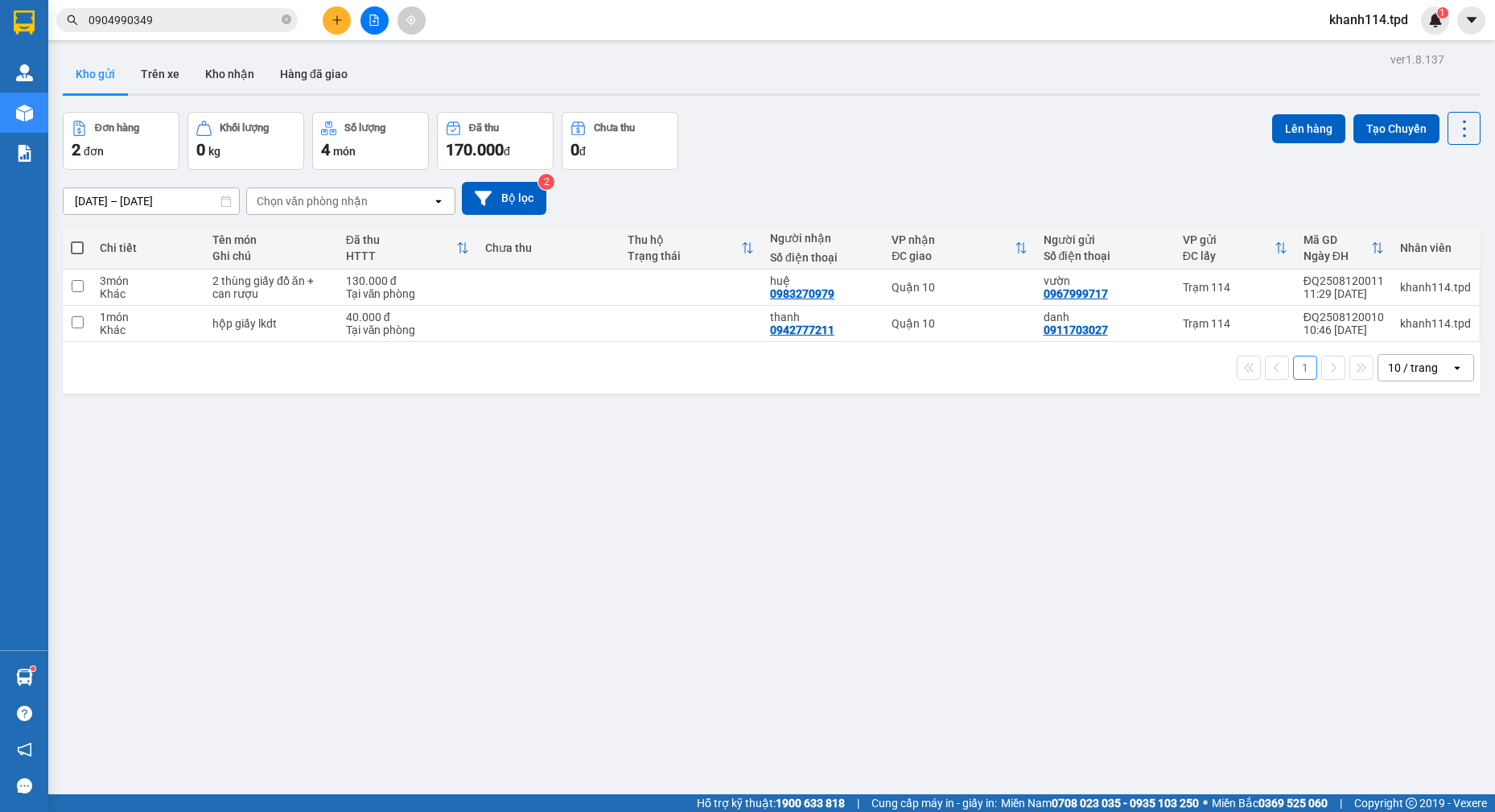
click at [76, 246] on span at bounding box center [77, 248] width 13 height 13
click at [77, 239] on input "checkbox" at bounding box center [77, 239] width 0 height 0
checkbox input "true"
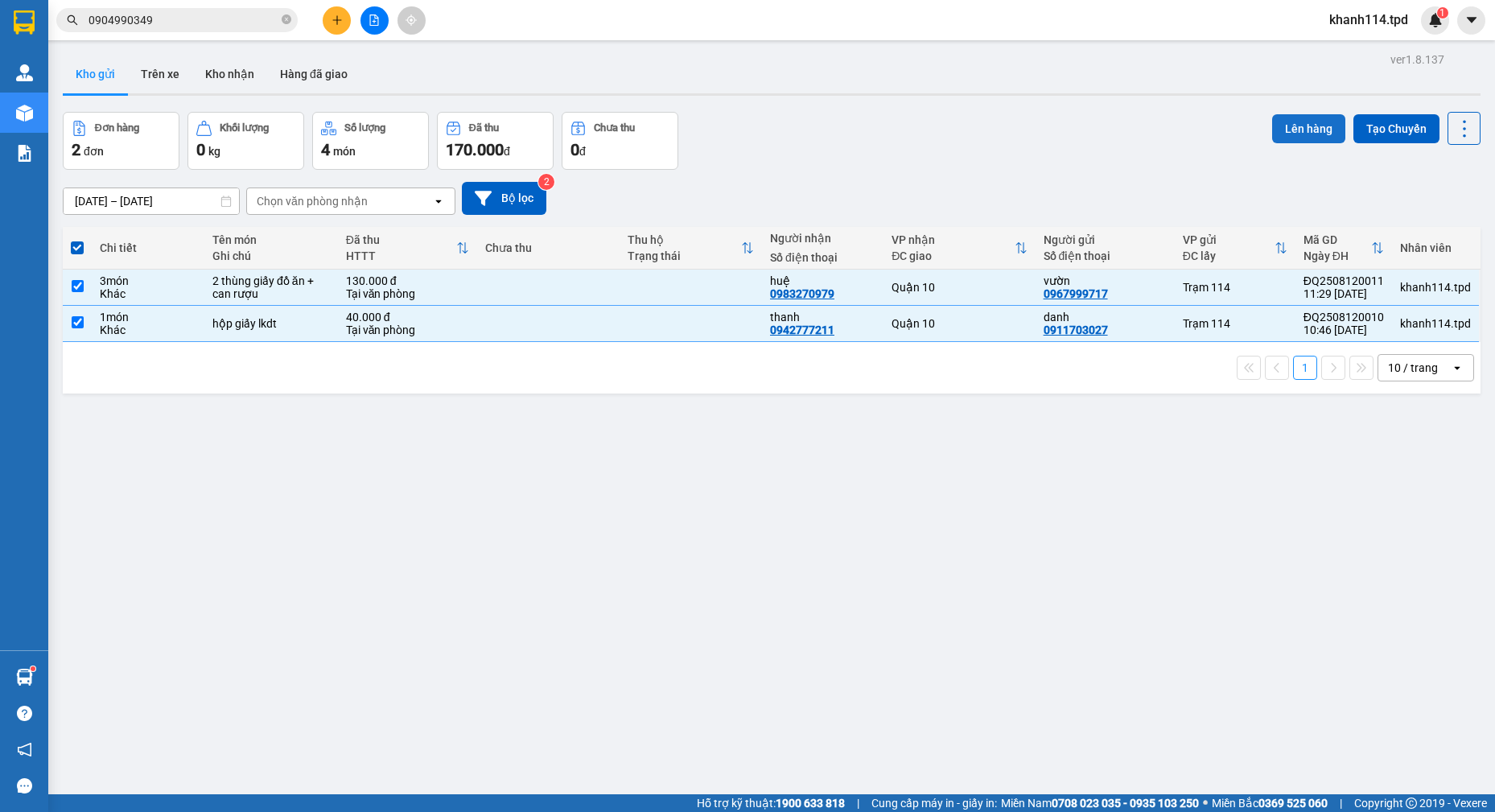
click at [1304, 129] on button "Lên hàng" at bounding box center [1309, 129] width 74 height 29
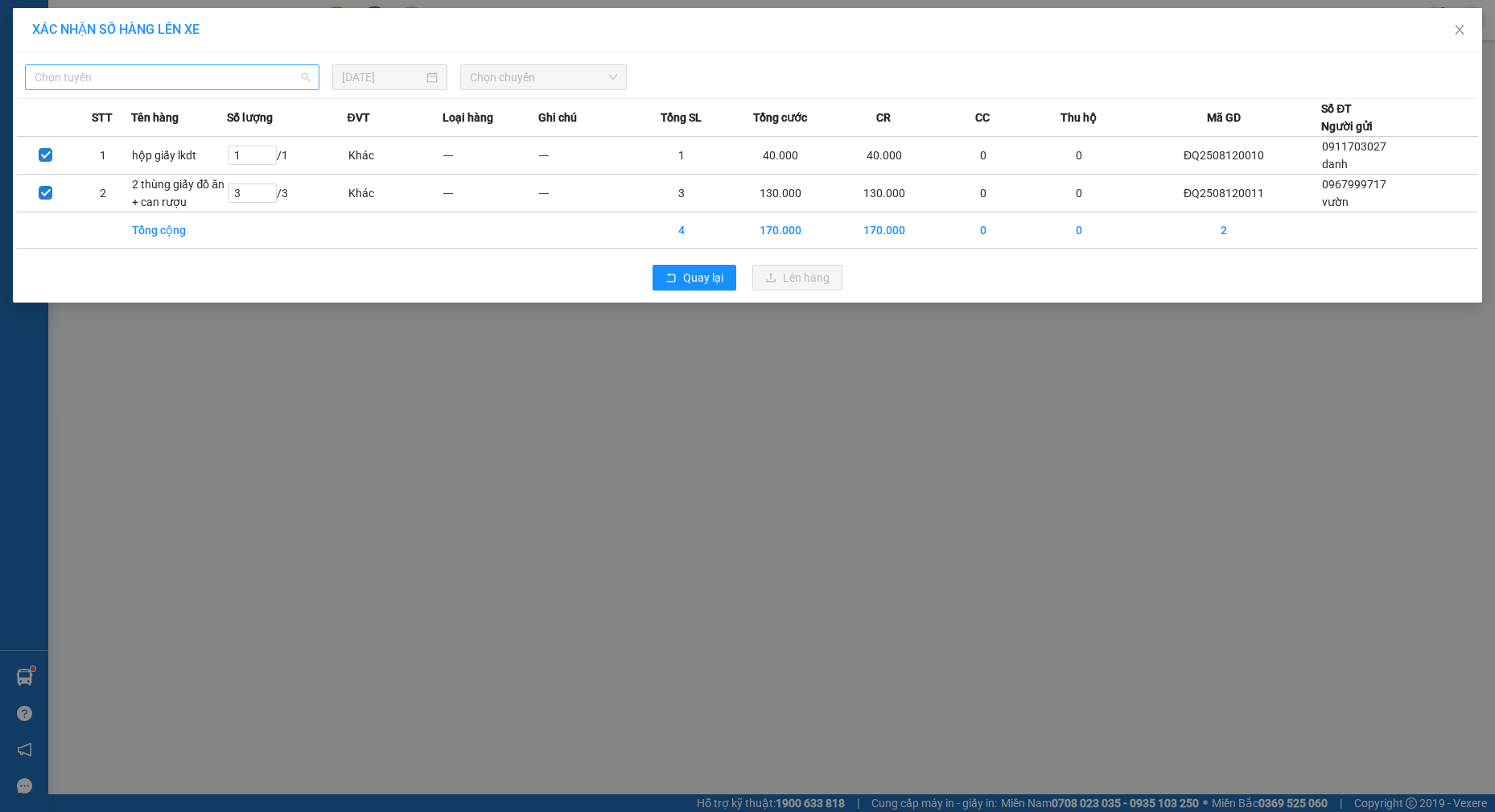
click at [156, 83] on span "Chọn tuyến" at bounding box center [171, 77] width 275 height 24
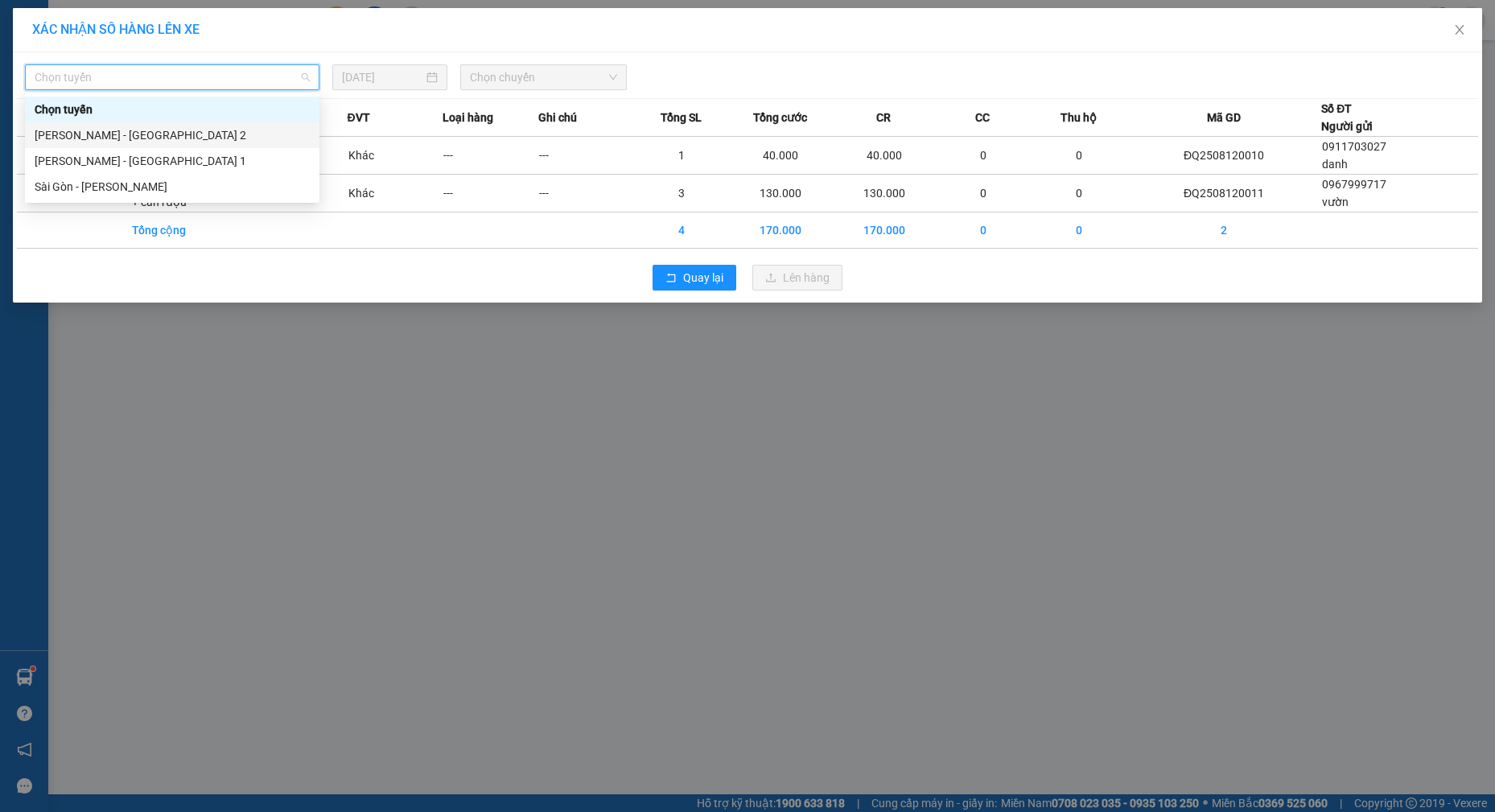
click at [122, 131] on div "[PERSON_NAME] - [GEOGRAPHIC_DATA] 2" at bounding box center [171, 135] width 275 height 18
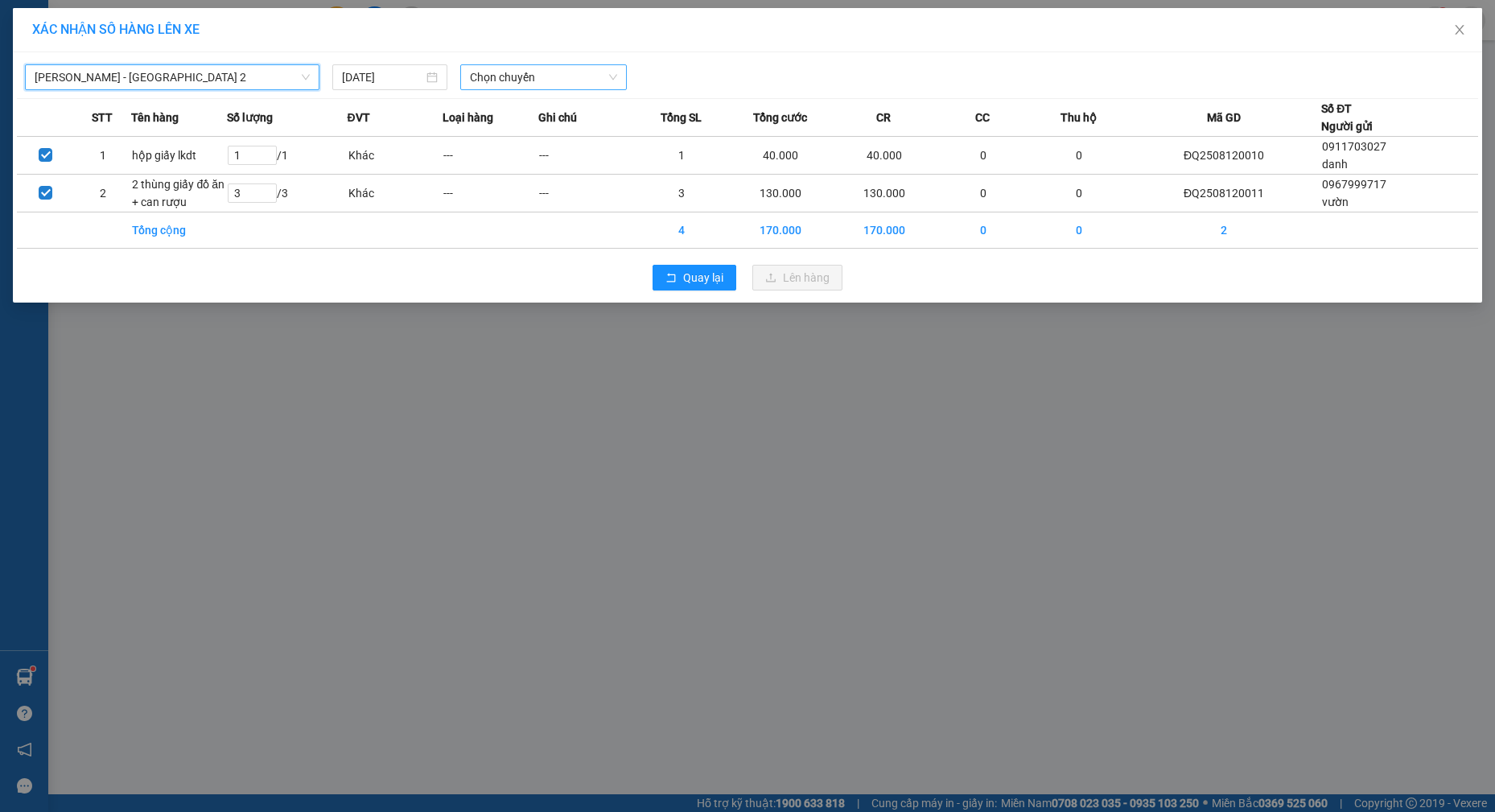
click at [563, 80] on span "Chọn chuyến" at bounding box center [544, 77] width 147 height 24
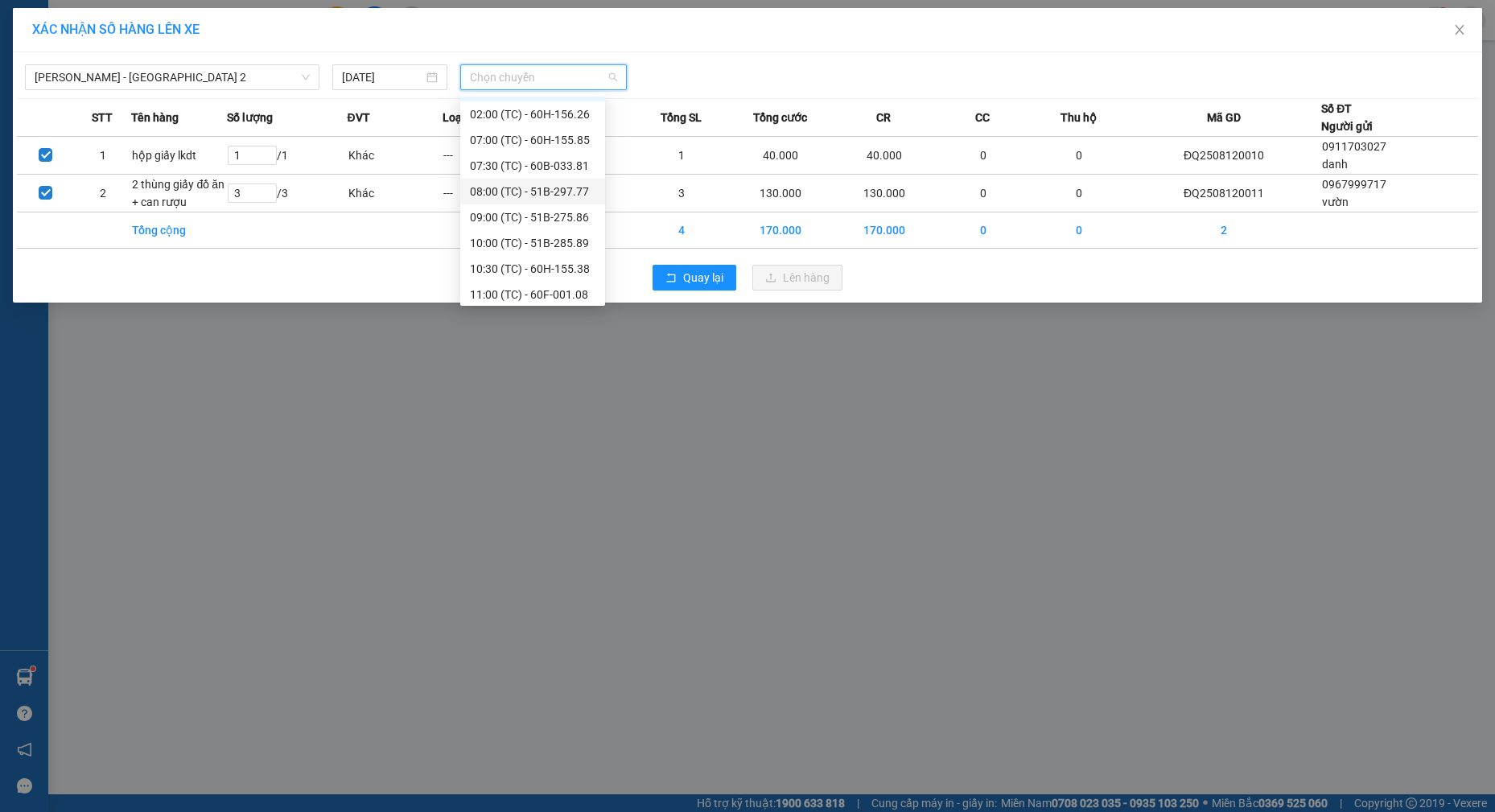
scroll to position [26, 0]
click at [564, 290] on div "11:00 (TC) - 60F-001.08" at bounding box center [533, 290] width 126 height 18
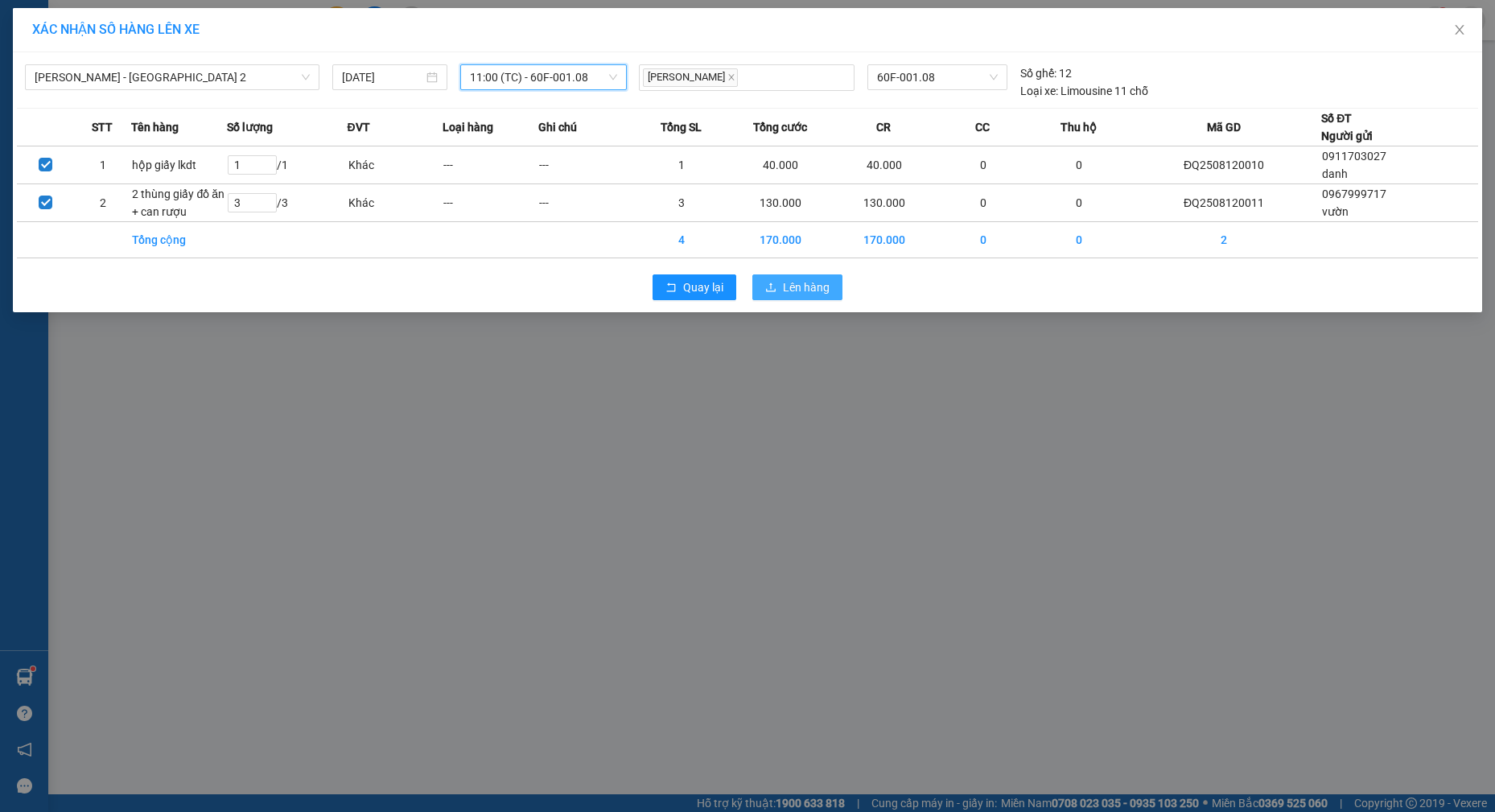
click at [814, 285] on span "Lên hàng" at bounding box center [807, 287] width 47 height 18
